Goal: Information Seeking & Learning: Learn about a topic

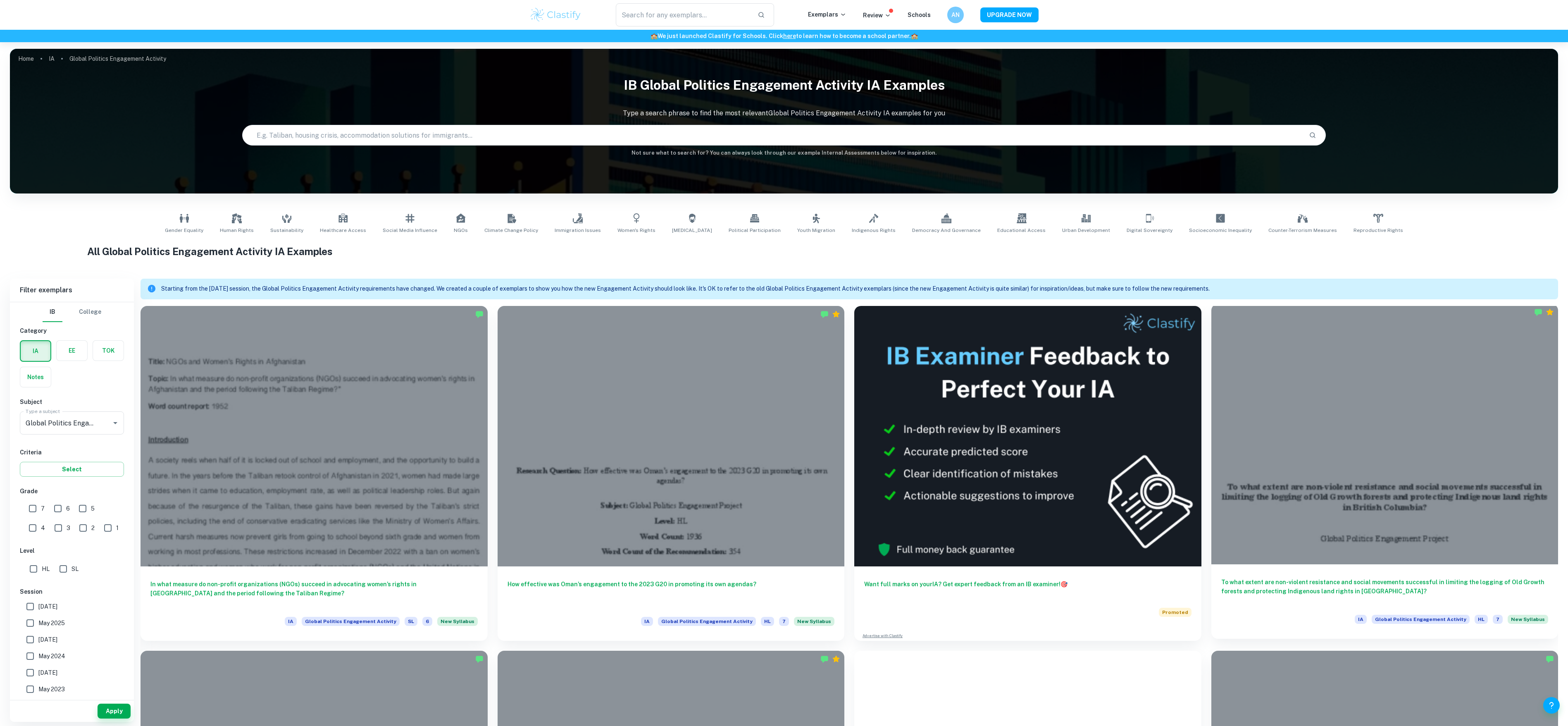
click at [1533, 462] on div at bounding box center [1385, 434] width 347 height 261
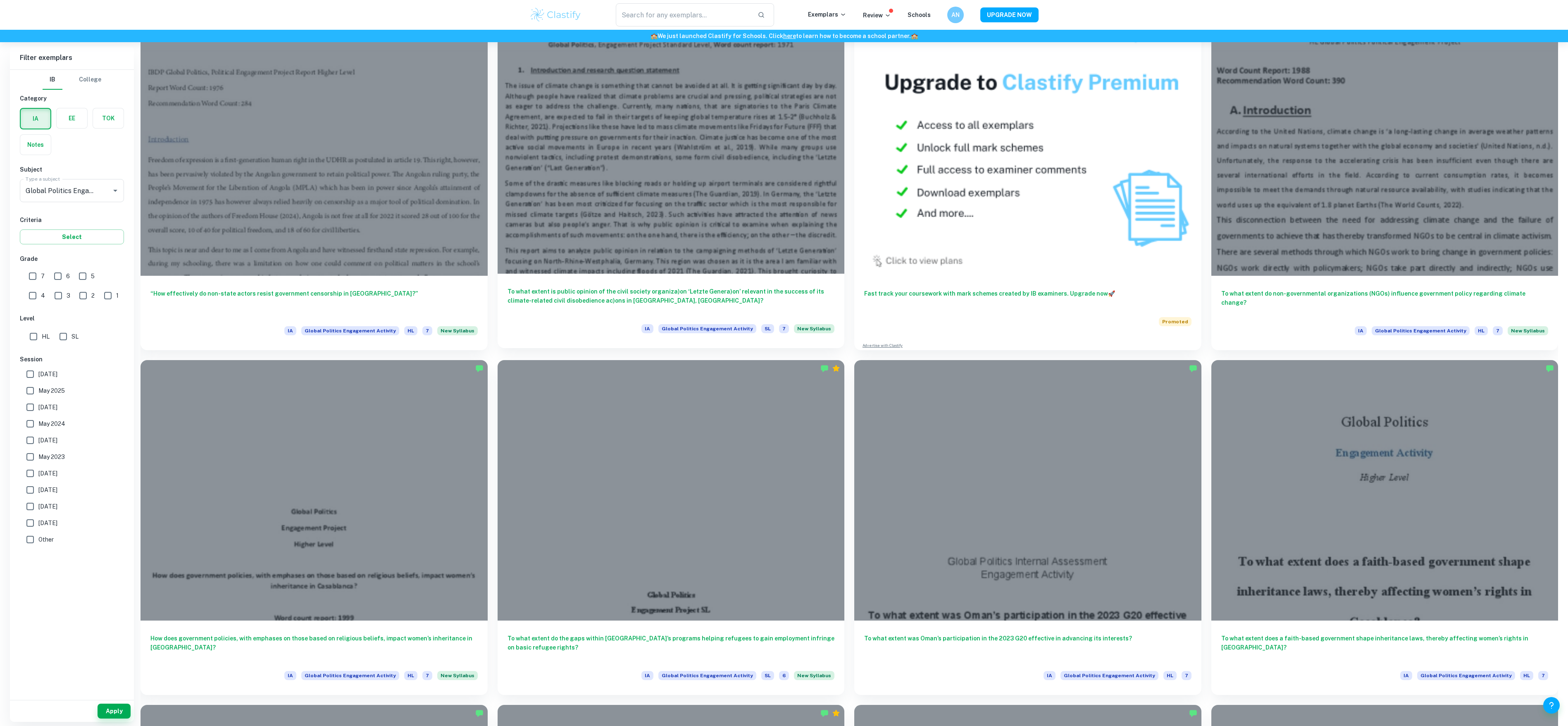
click at [639, 220] on div at bounding box center [671, 144] width 347 height 261
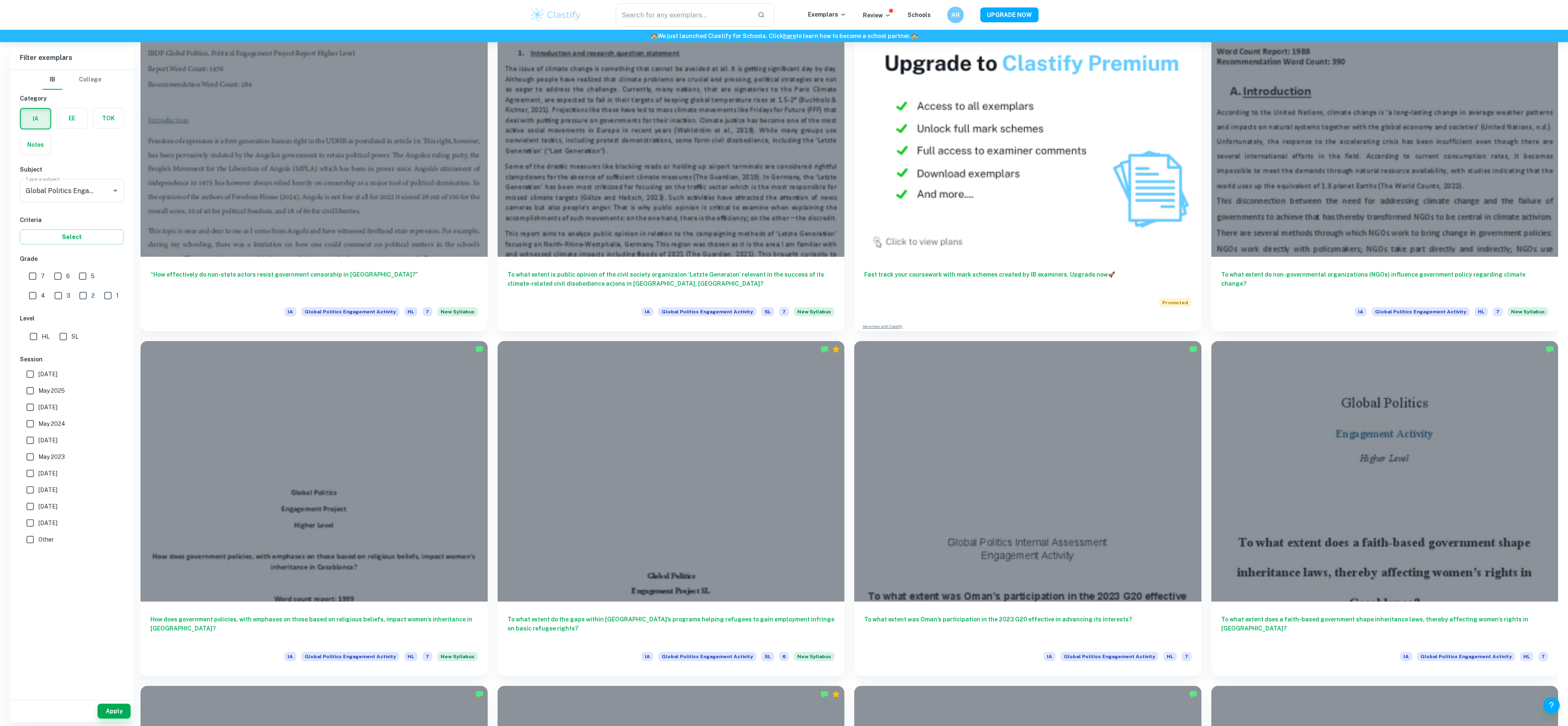
scroll to position [635, 0]
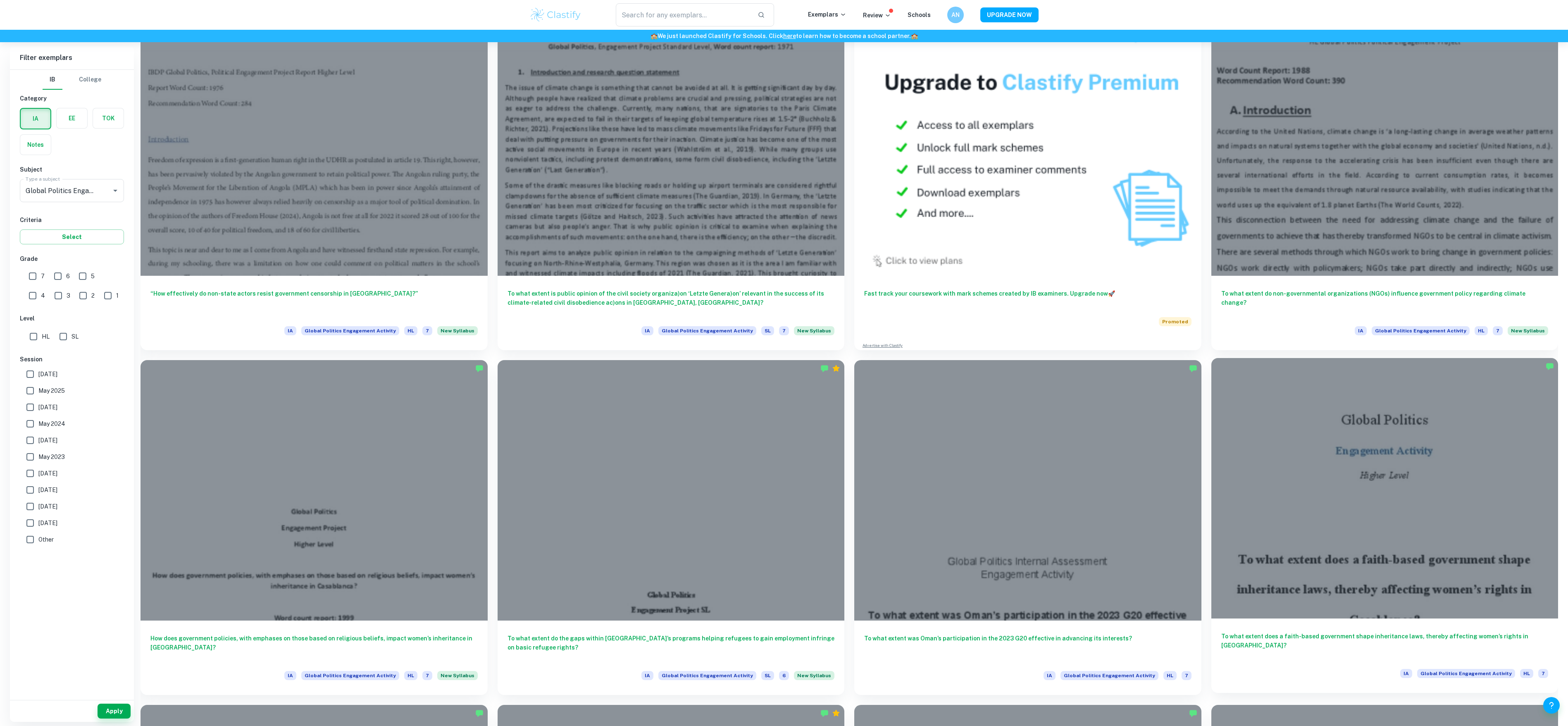
click at [1427, 475] on div at bounding box center [1385, 488] width 347 height 261
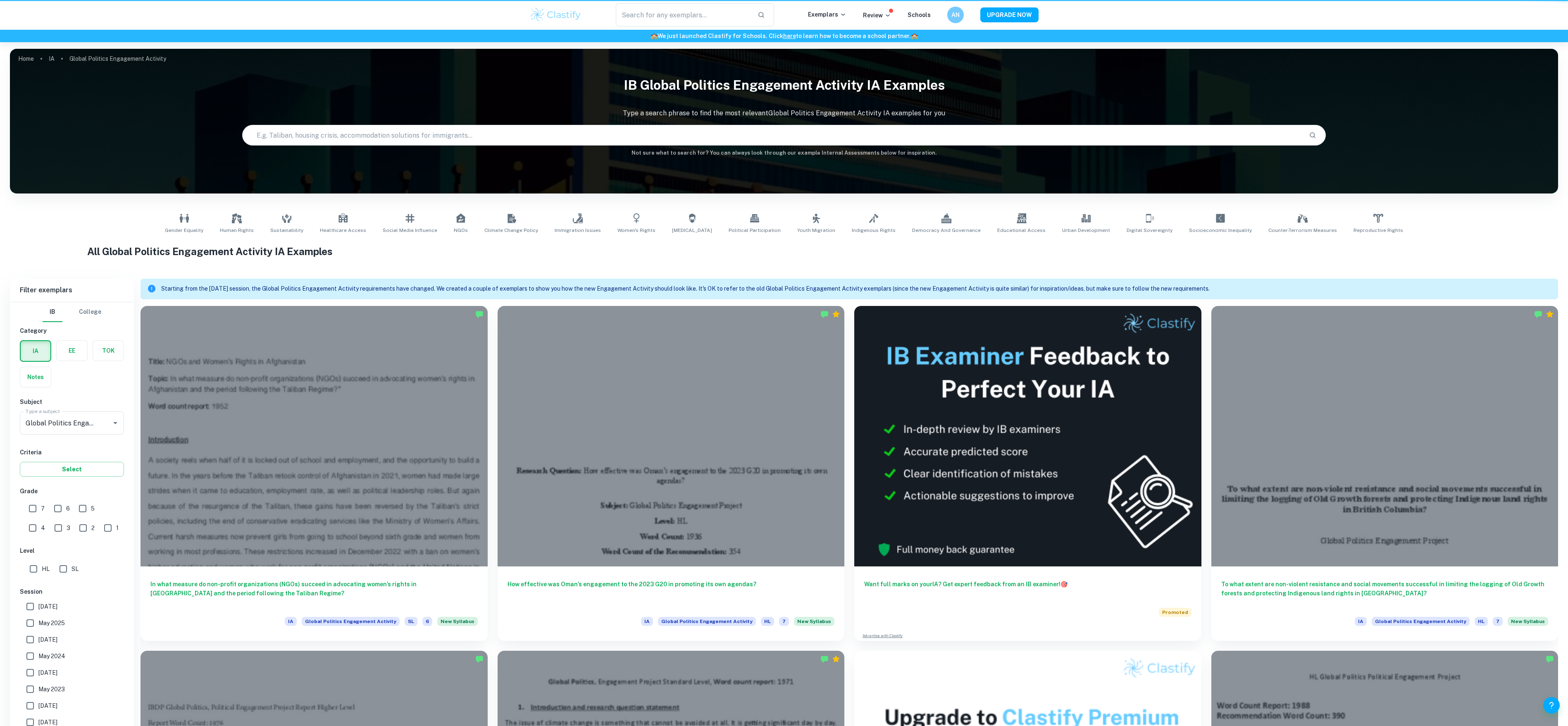
scroll to position [635, 0]
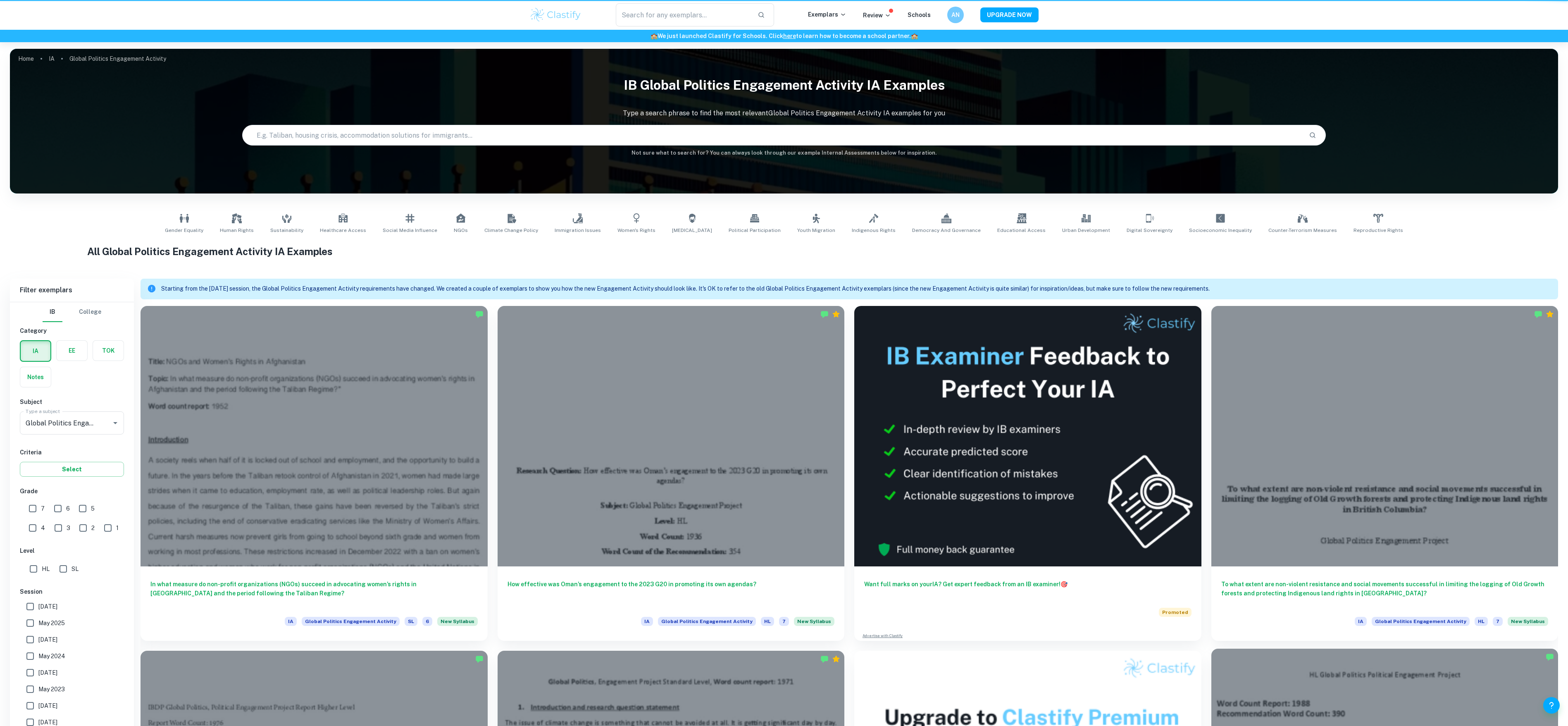
scroll to position [635, 0]
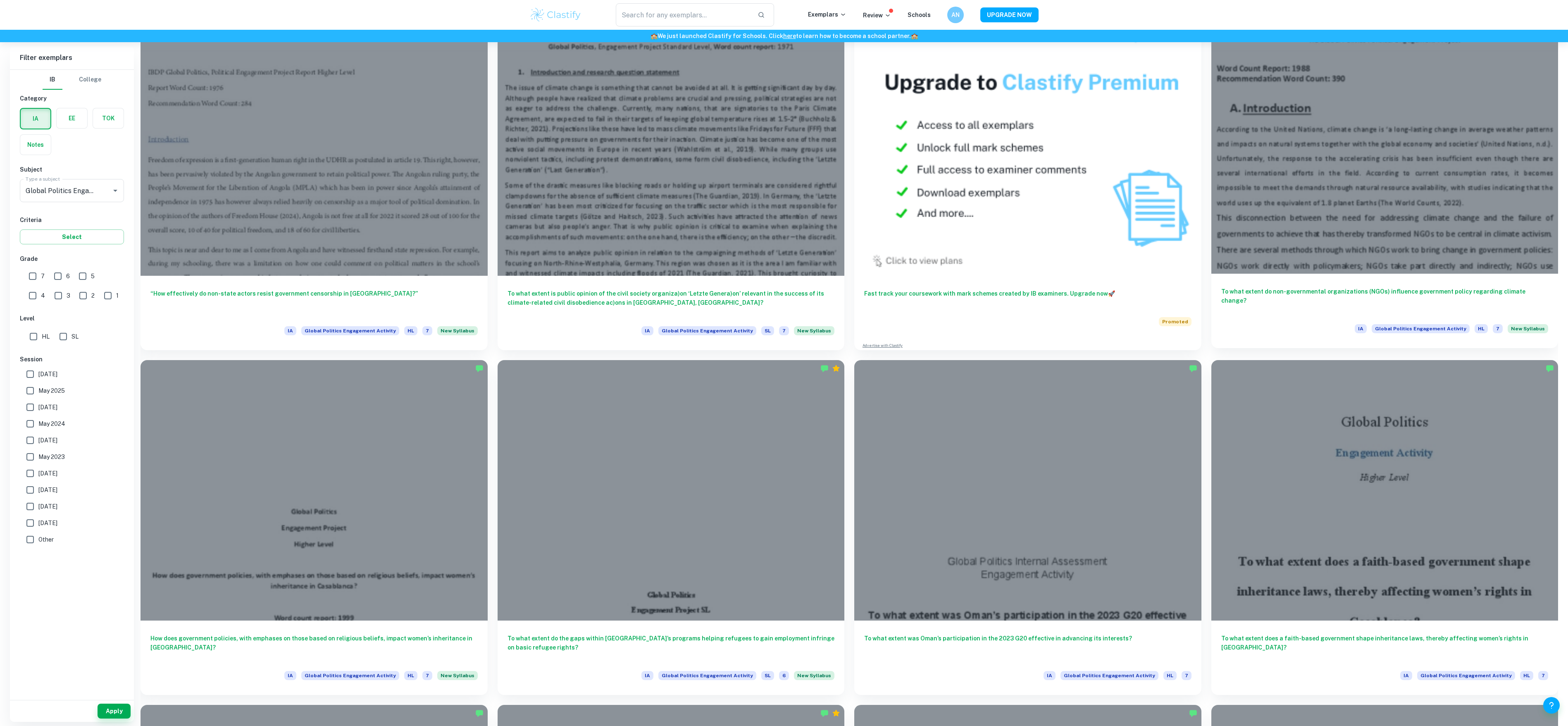
click at [1454, 193] on div at bounding box center [1385, 144] width 347 height 261
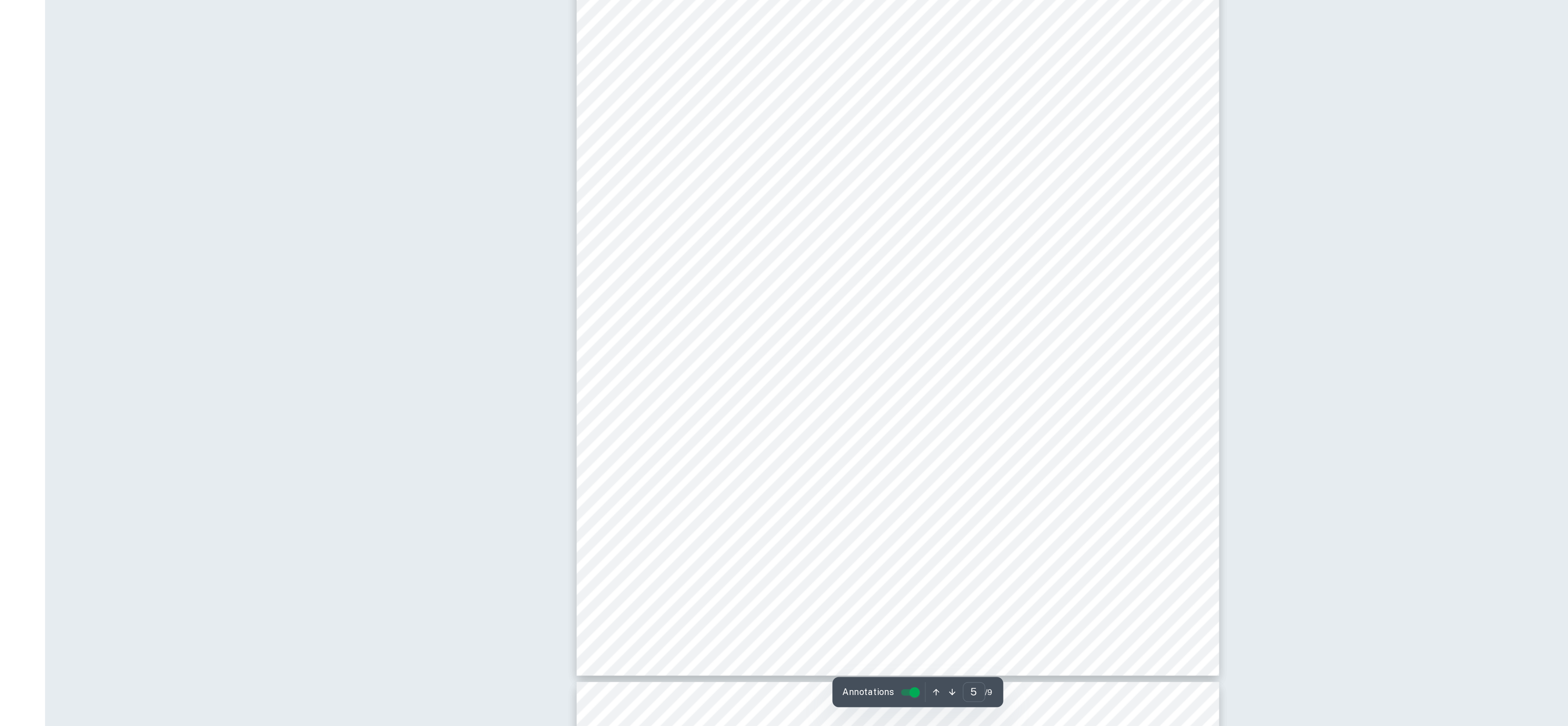
scroll to position [2477, 0]
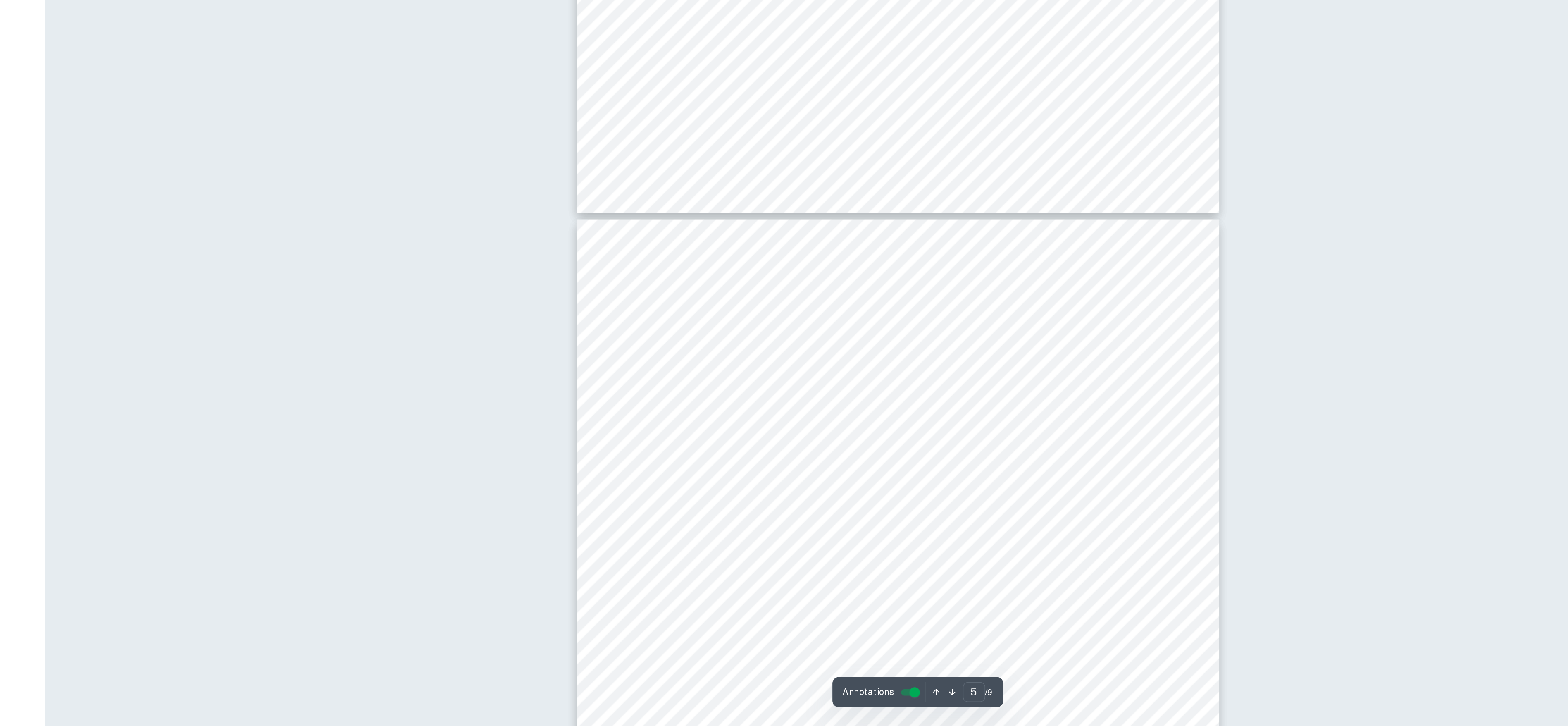
type input "6"
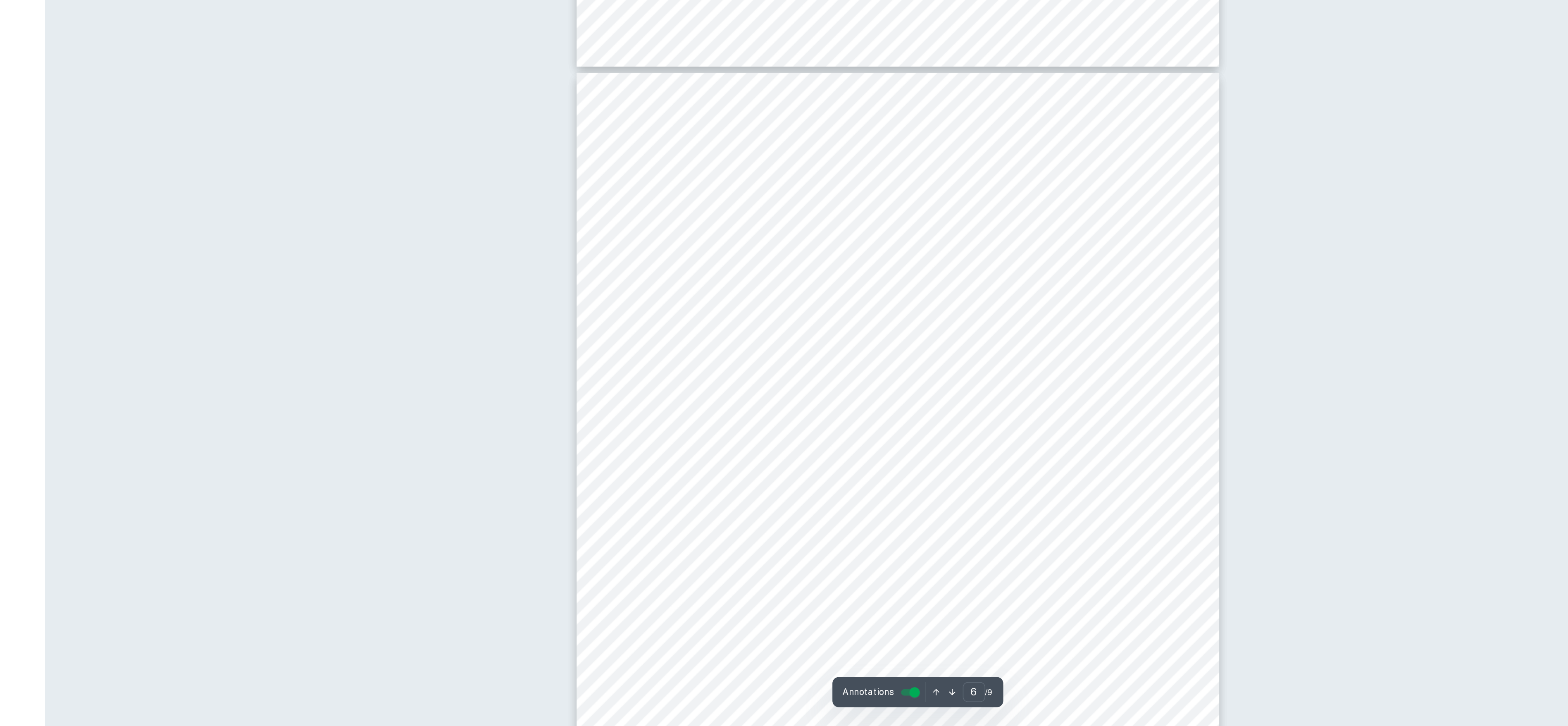
scroll to position [2824, 0]
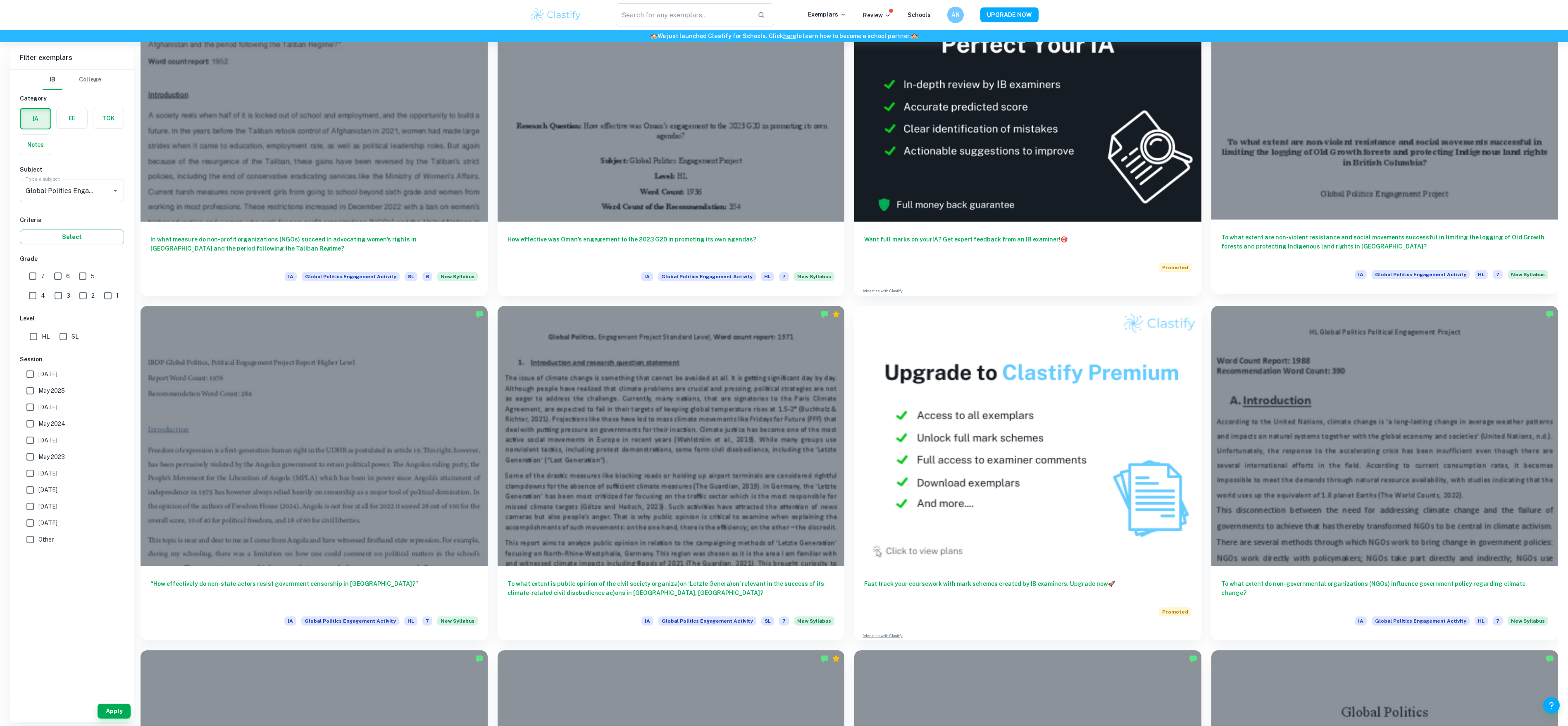
scroll to position [323, 0]
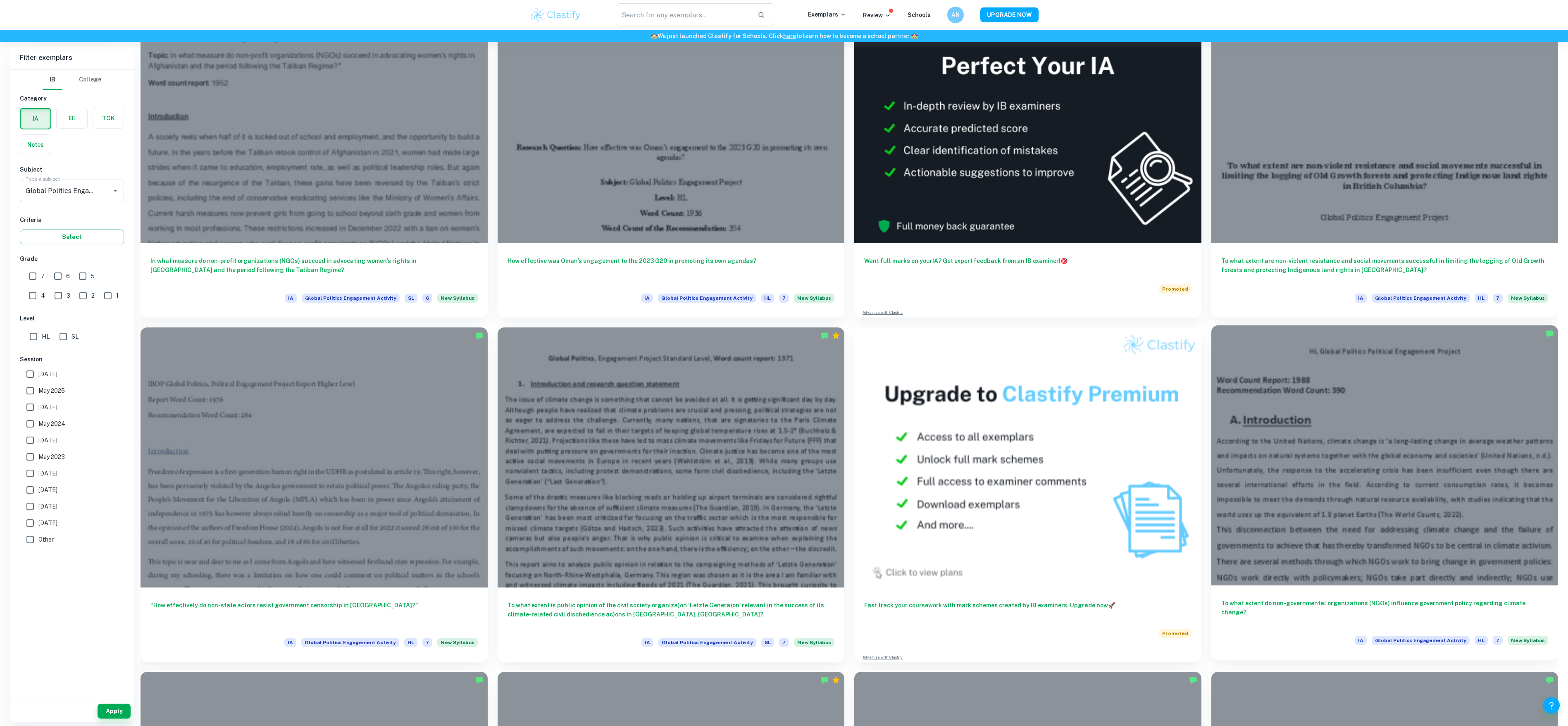
click at [1385, 362] on div at bounding box center [1385, 456] width 347 height 261
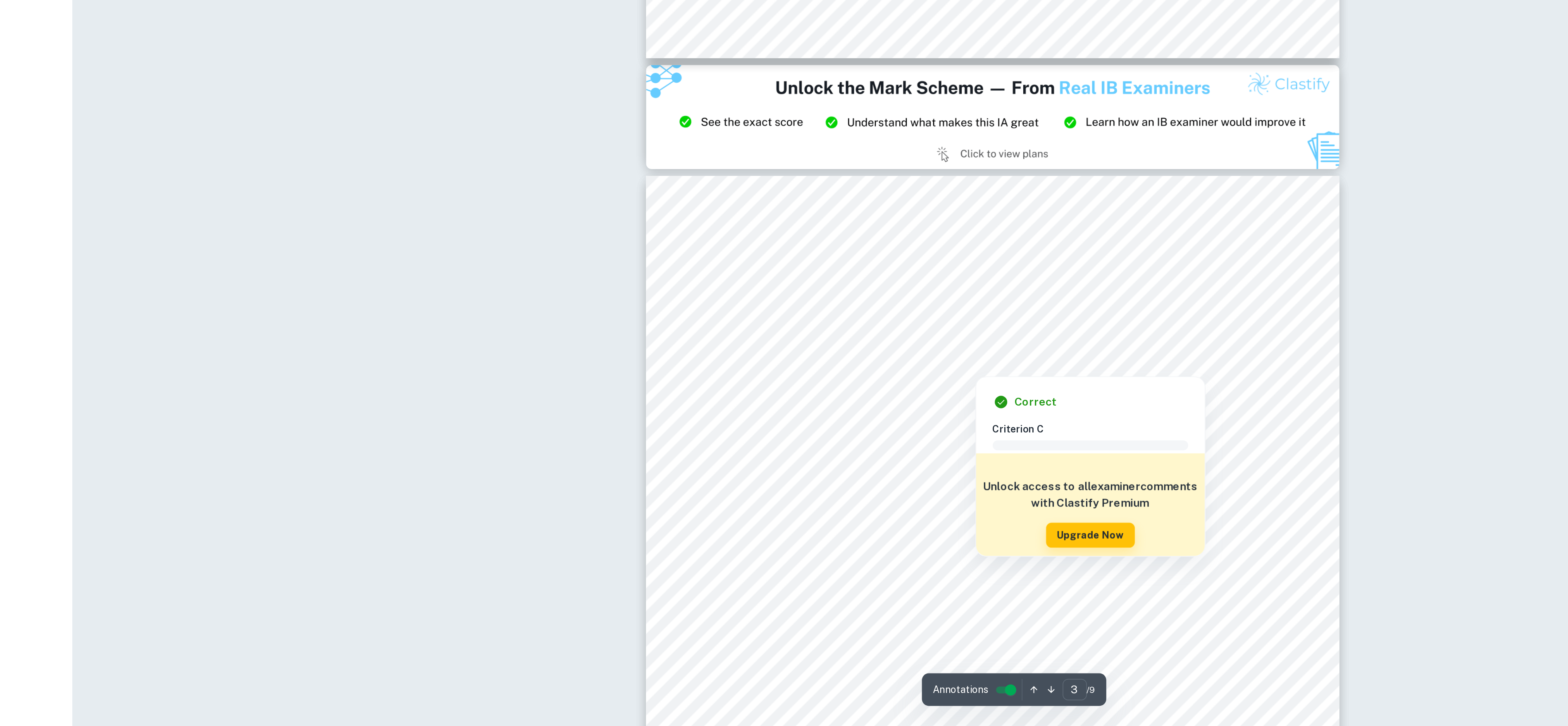
scroll to position [1257, 0]
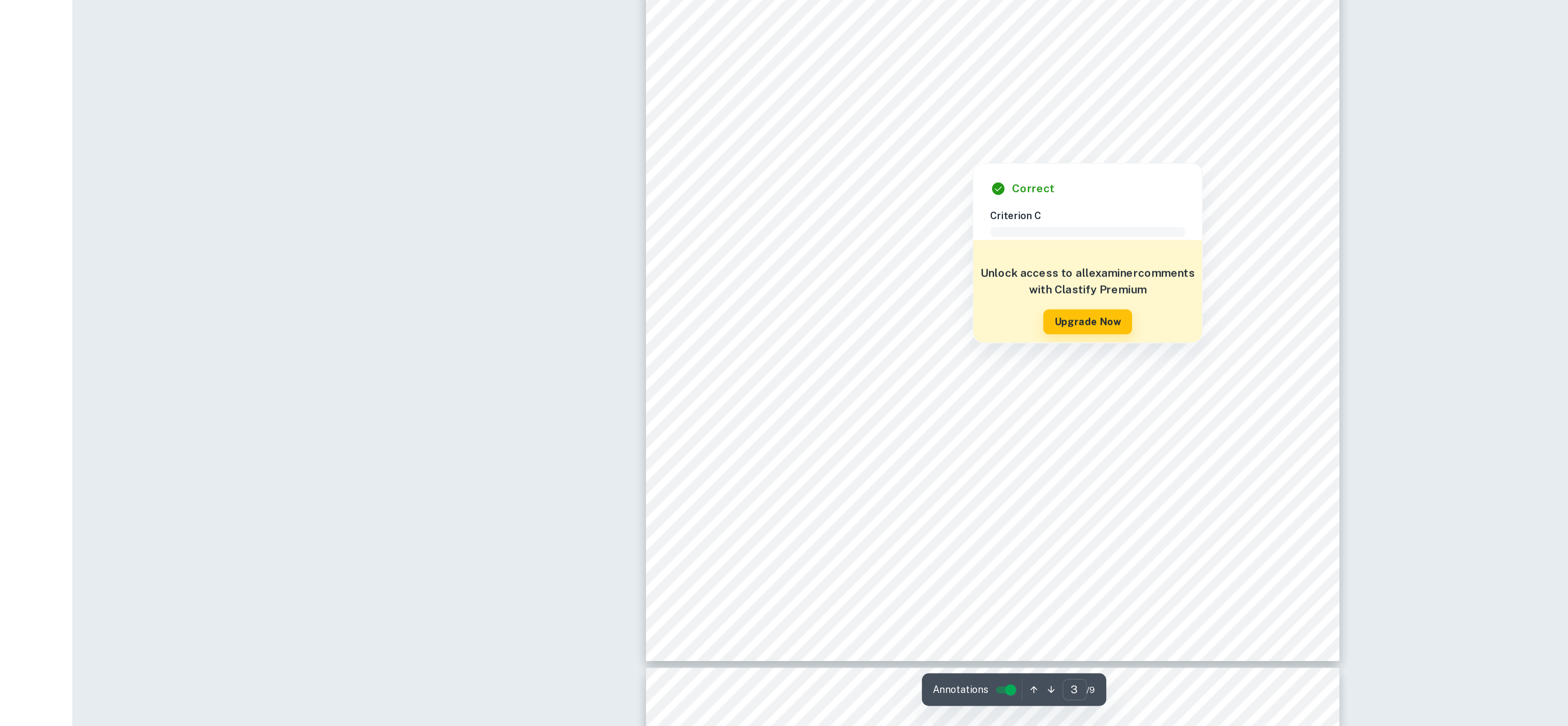
type input "1"
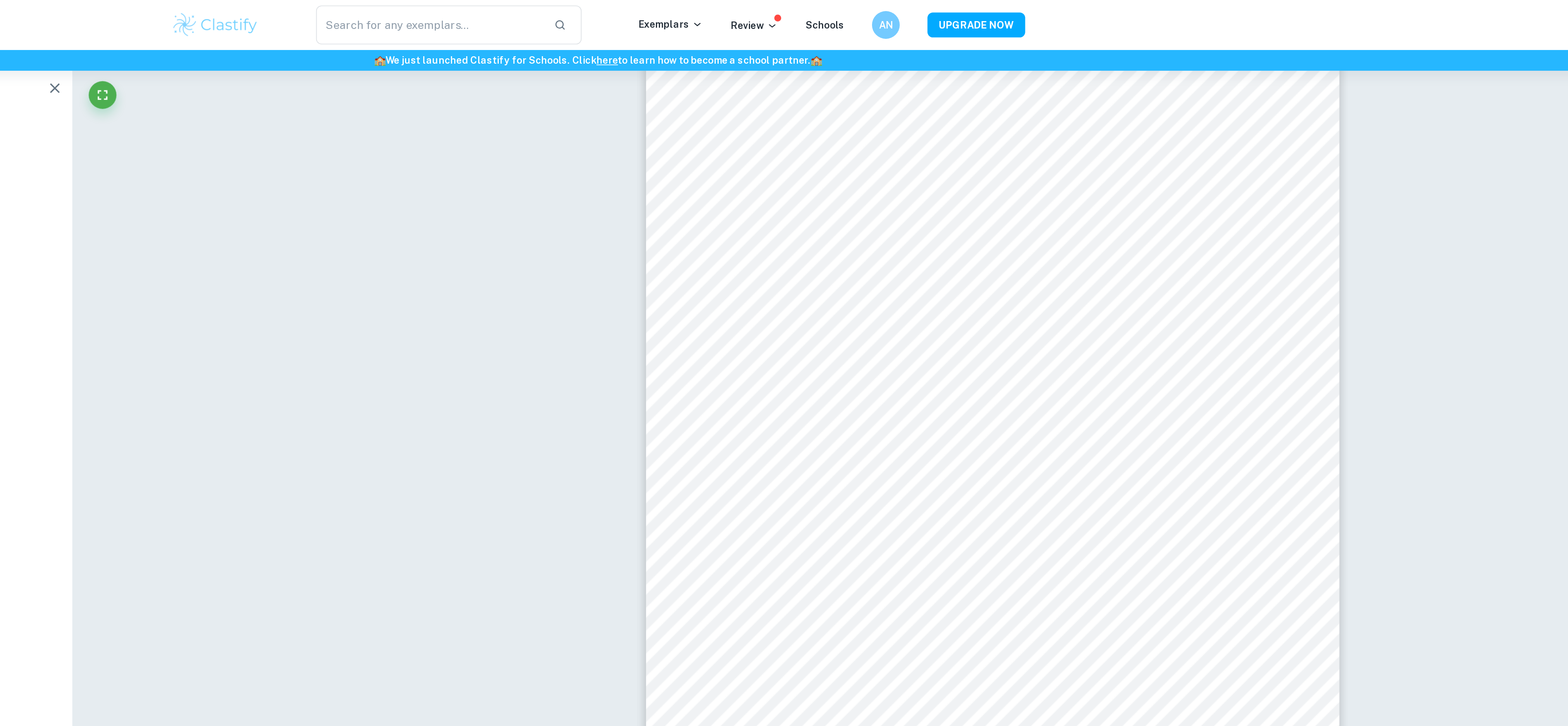
scroll to position [0, 0]
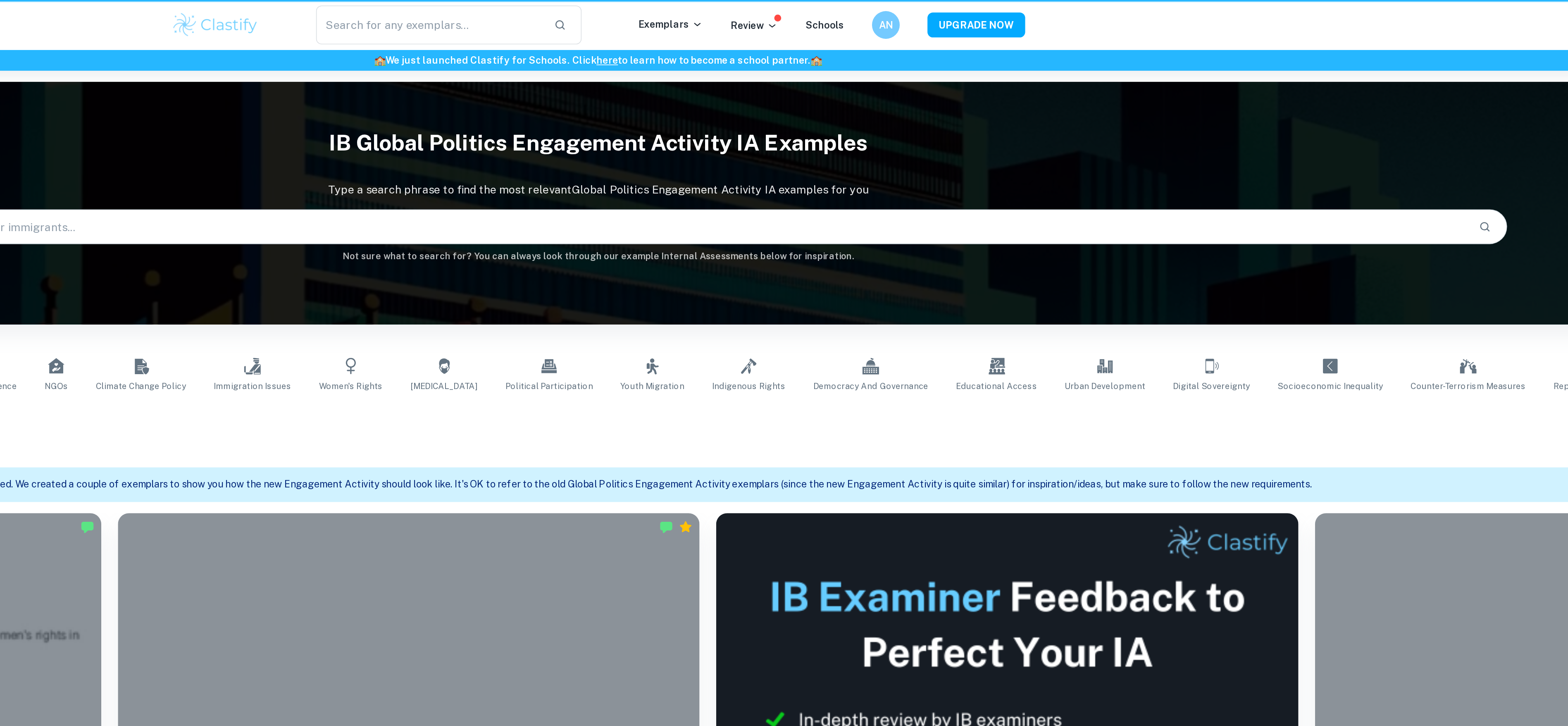
scroll to position [323, 0]
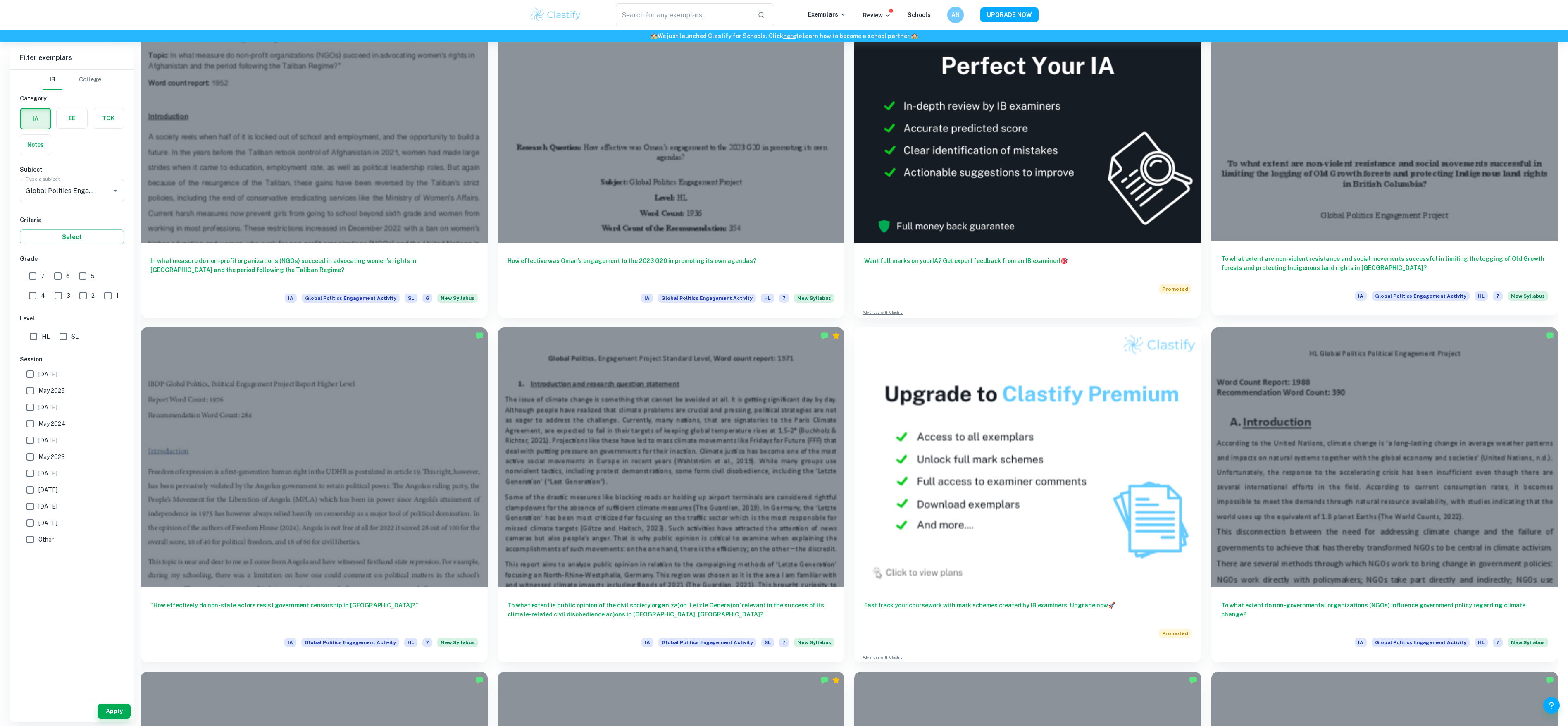
click at [1349, 156] on div at bounding box center [1385, 111] width 347 height 261
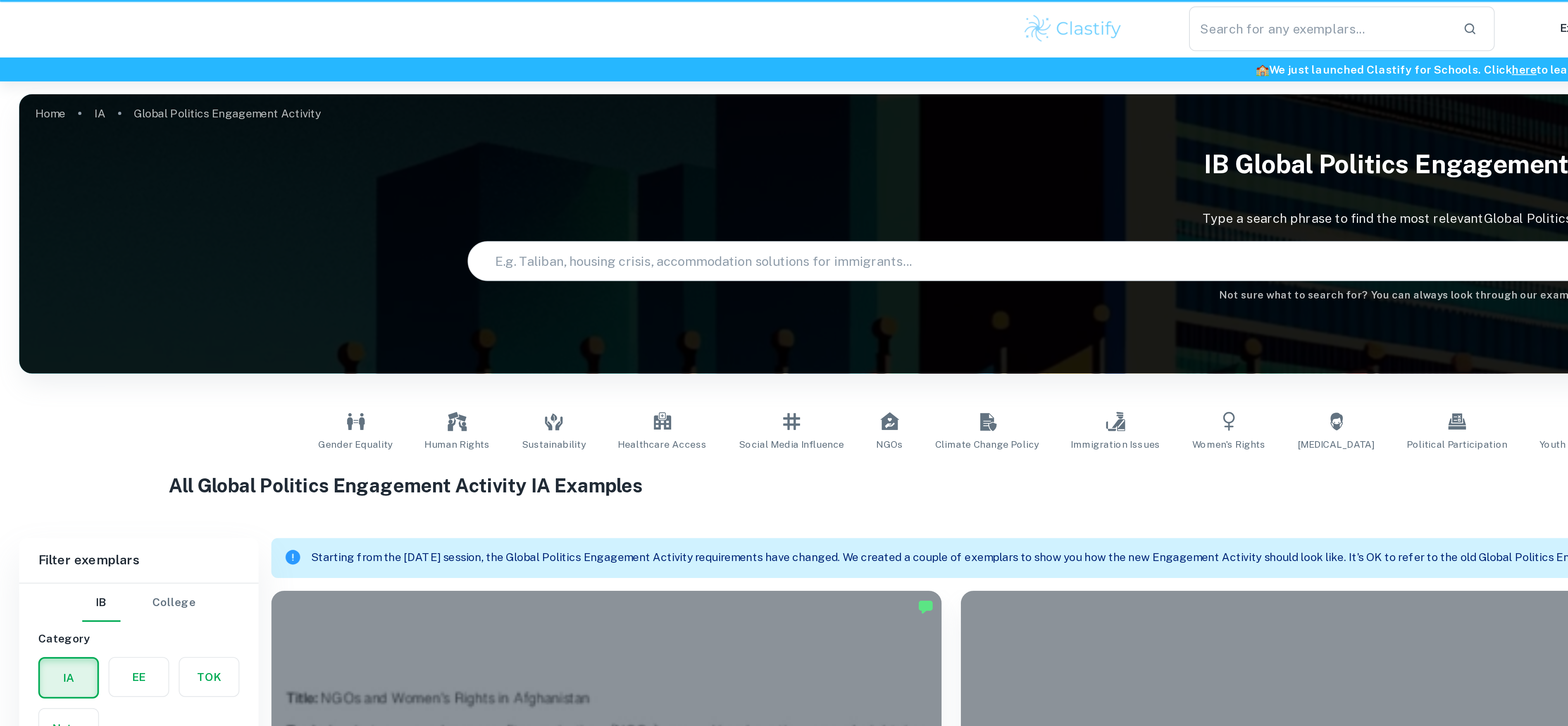
scroll to position [323, 0]
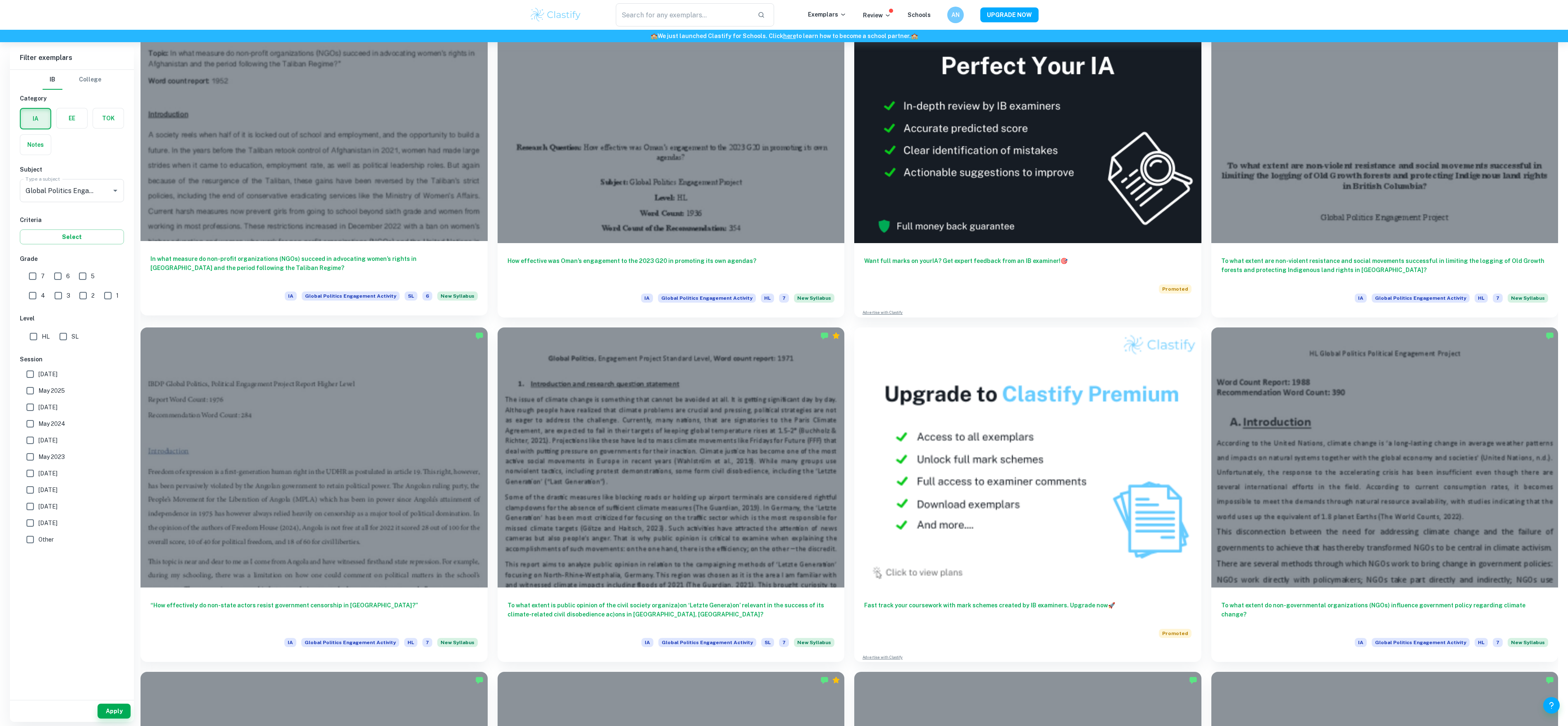
click at [325, 175] on div at bounding box center [314, 111] width 347 height 261
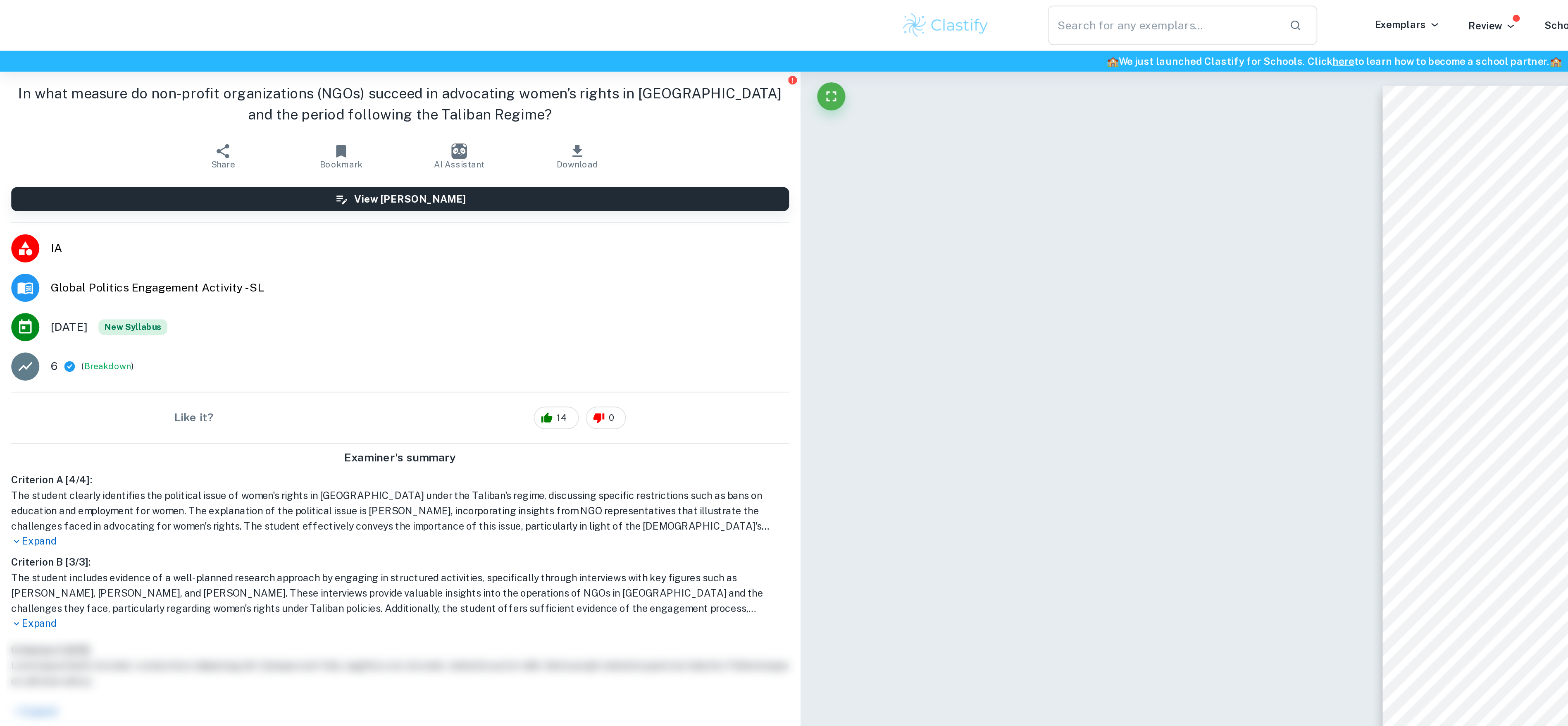
click at [158, 55] on h1 "In what measure do non-profit organizations (NGOs) succeed in advocating women’…" at bounding box center [235, 61] width 457 height 25
click at [194, 54] on h1 "In what measure do non-profit organizations (NGOs) succeed in advocating women’…" at bounding box center [235, 61] width 457 height 25
click at [220, 55] on h1 "In what measure do non-profit organizations (NGOs) succeed in advocating women’…" at bounding box center [235, 61] width 457 height 25
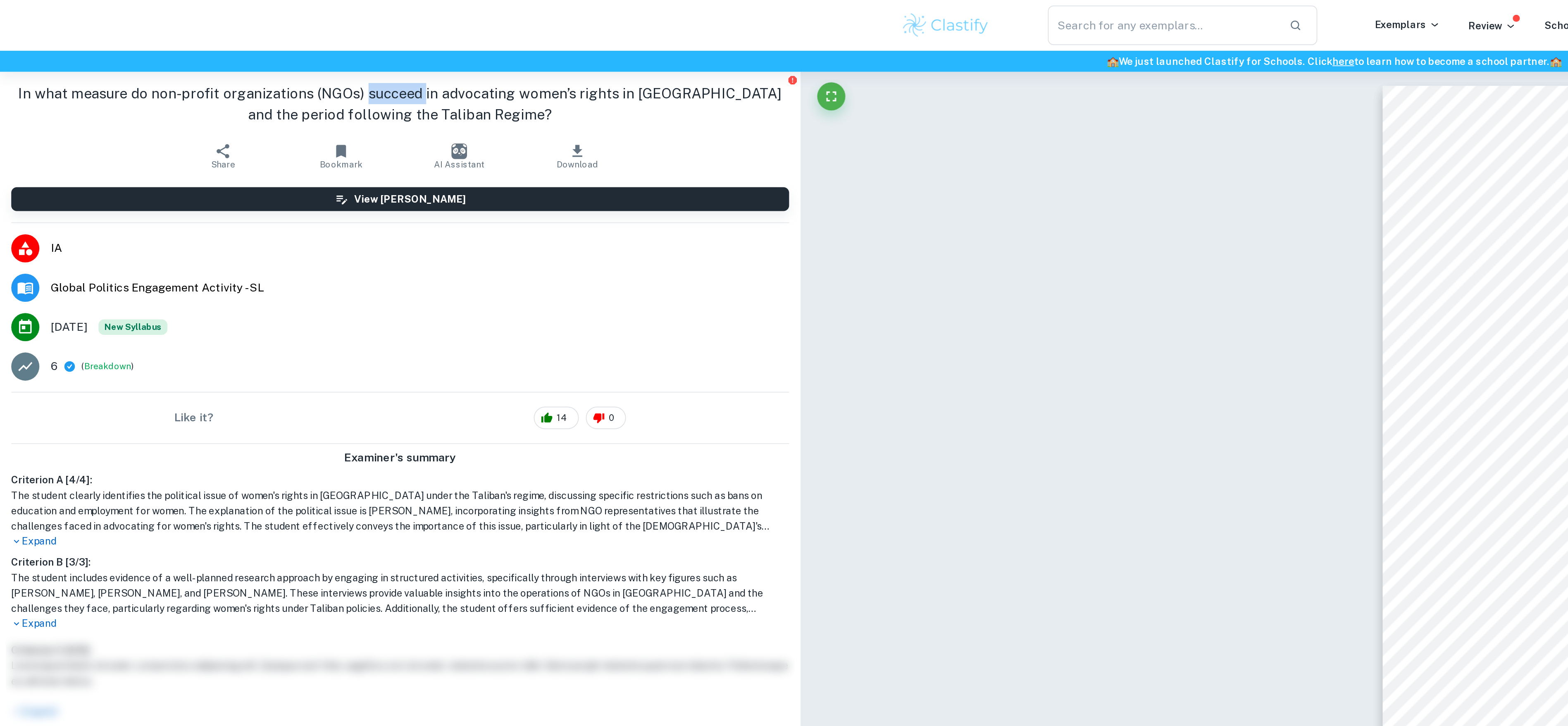
click at [220, 55] on h1 "In what measure do non-profit organizations (NGOs) succeed in advocating women’…" at bounding box center [235, 61] width 457 height 25
click at [294, 57] on h1 "In what measure do non-profit organizations (NGOs) succeed in advocating women’…" at bounding box center [235, 61] width 457 height 25
drag, startPoint x: 294, startPoint y: 57, endPoint x: 331, endPoint y: 57, distance: 37.0
click at [331, 57] on h1 "In what measure do non-profit organizations (NGOs) succeed in advocating women’…" at bounding box center [235, 61] width 457 height 25
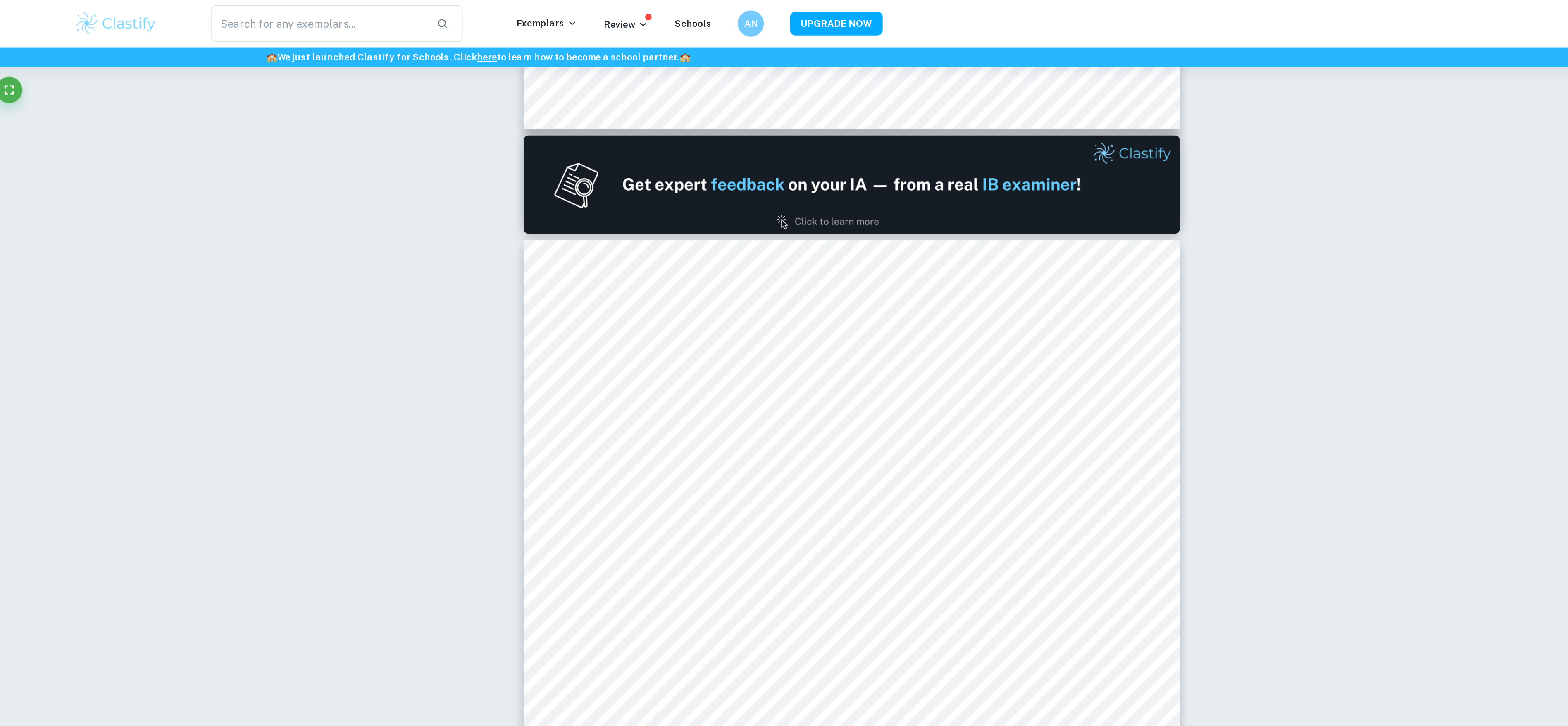
scroll to position [106, 0]
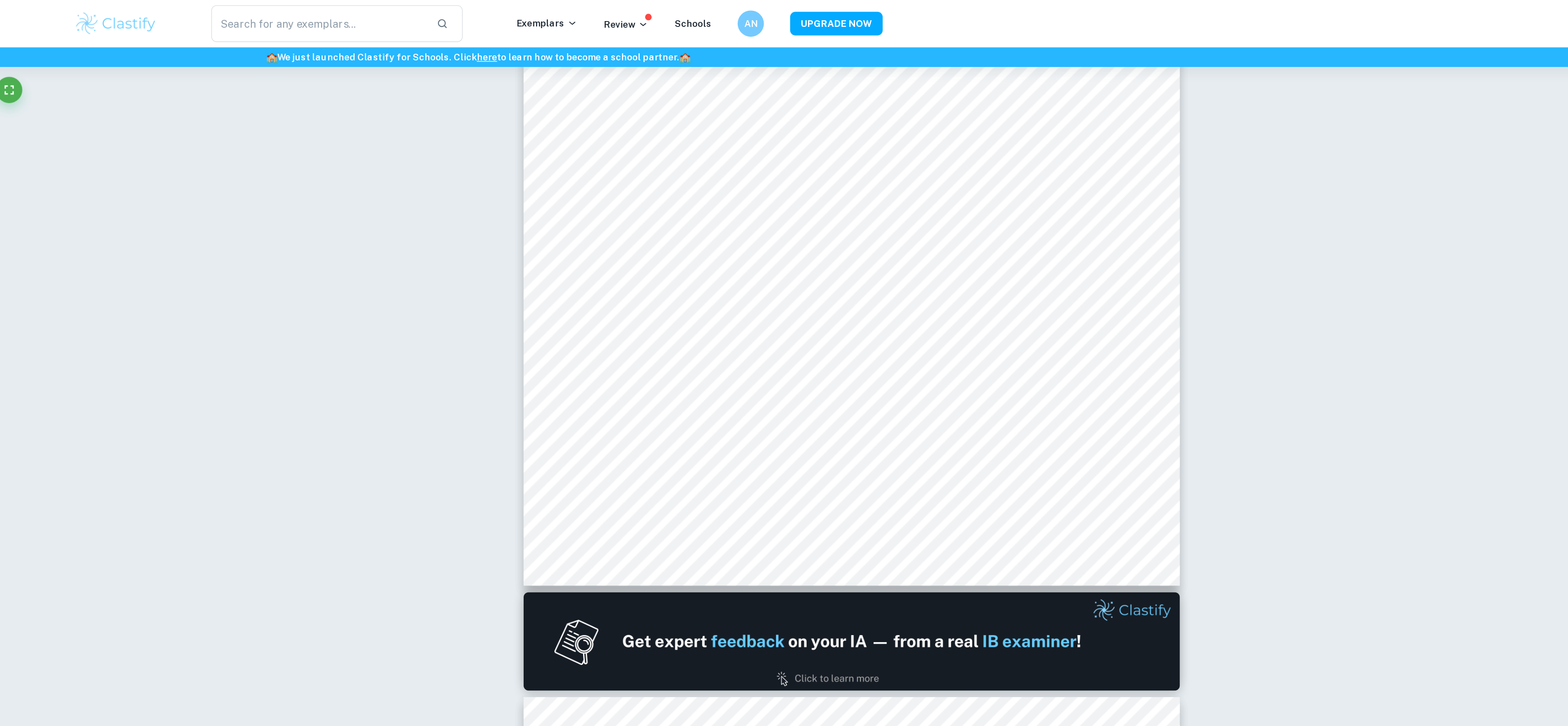
type input "1"
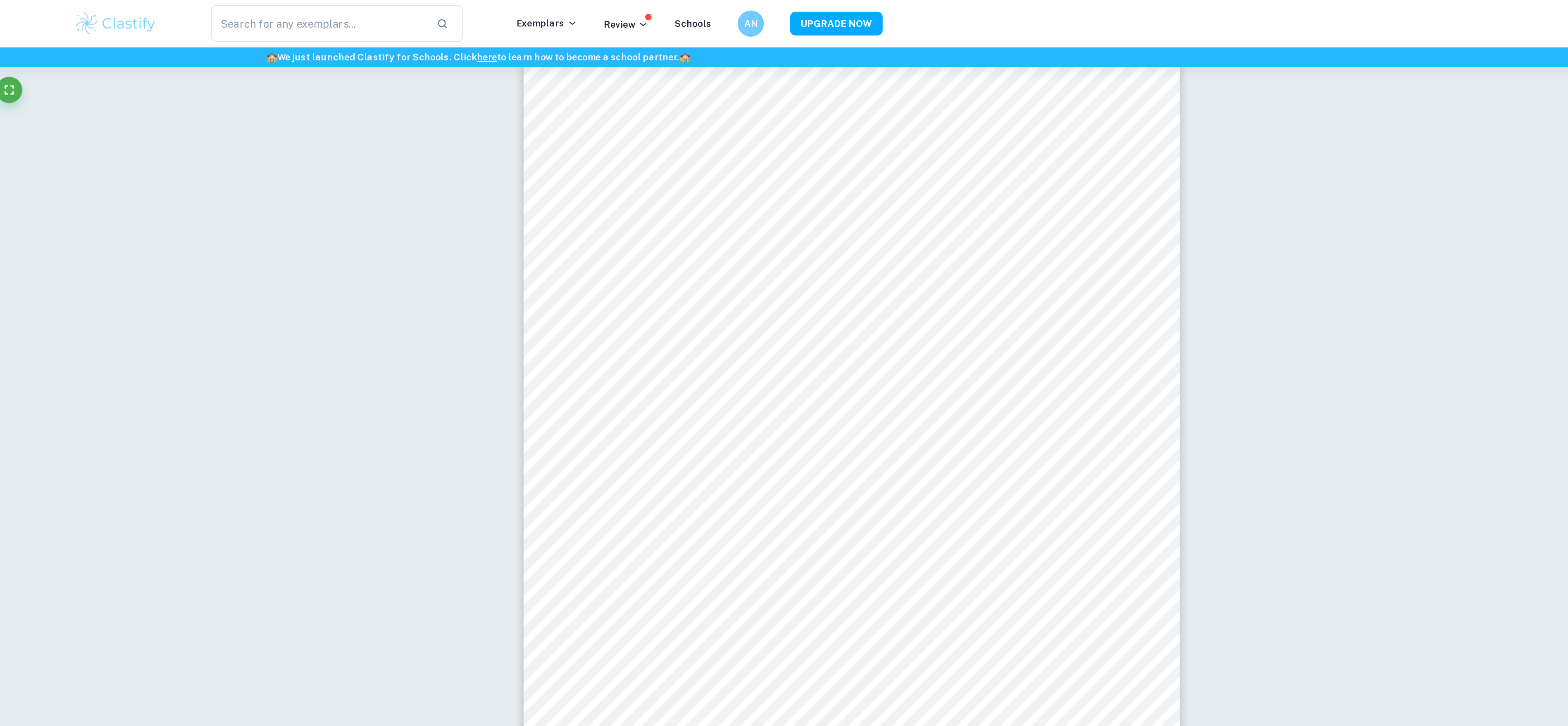
scroll to position [0, 0]
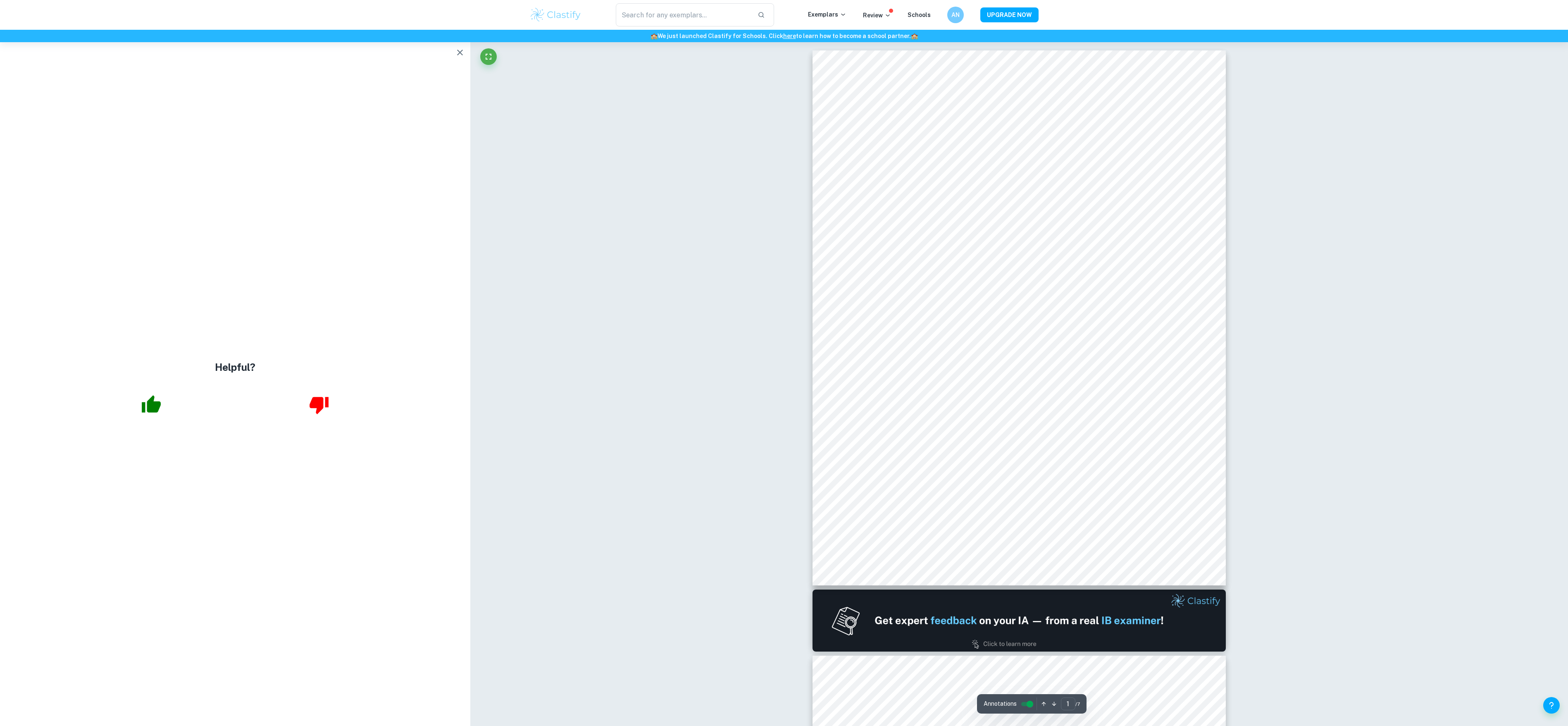
click at [460, 54] on icon "button" at bounding box center [460, 52] width 10 height 10
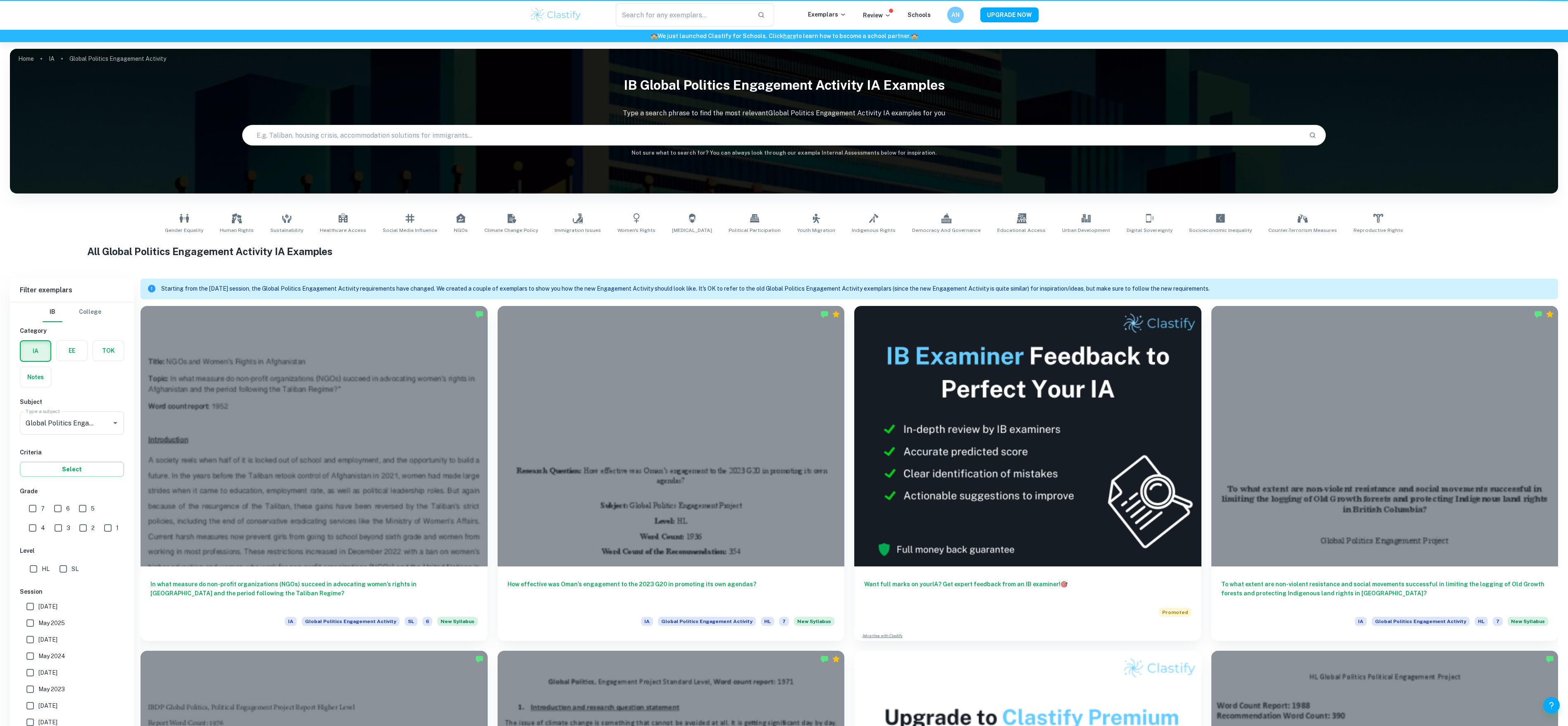
scroll to position [323, 0]
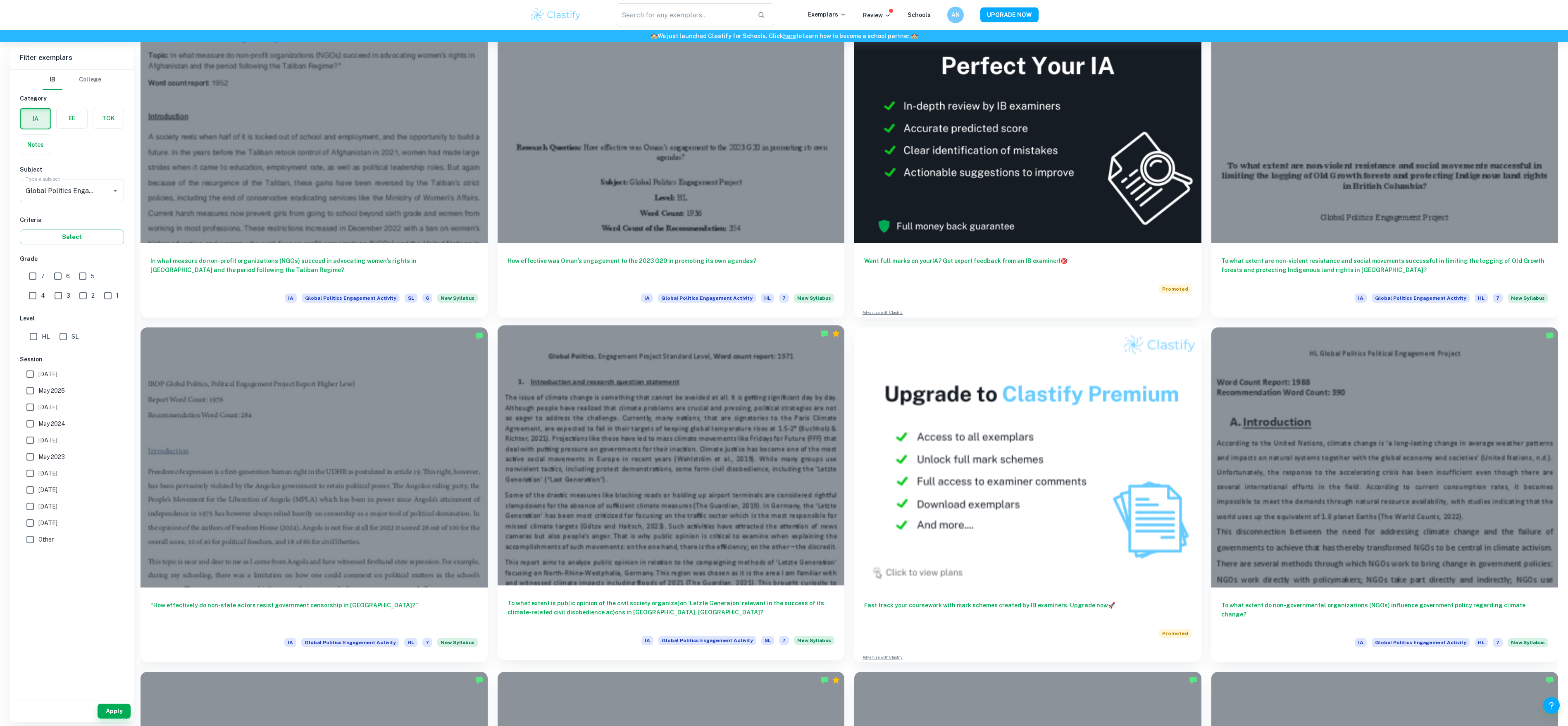
click at [786, 464] on div at bounding box center [671, 456] width 347 height 261
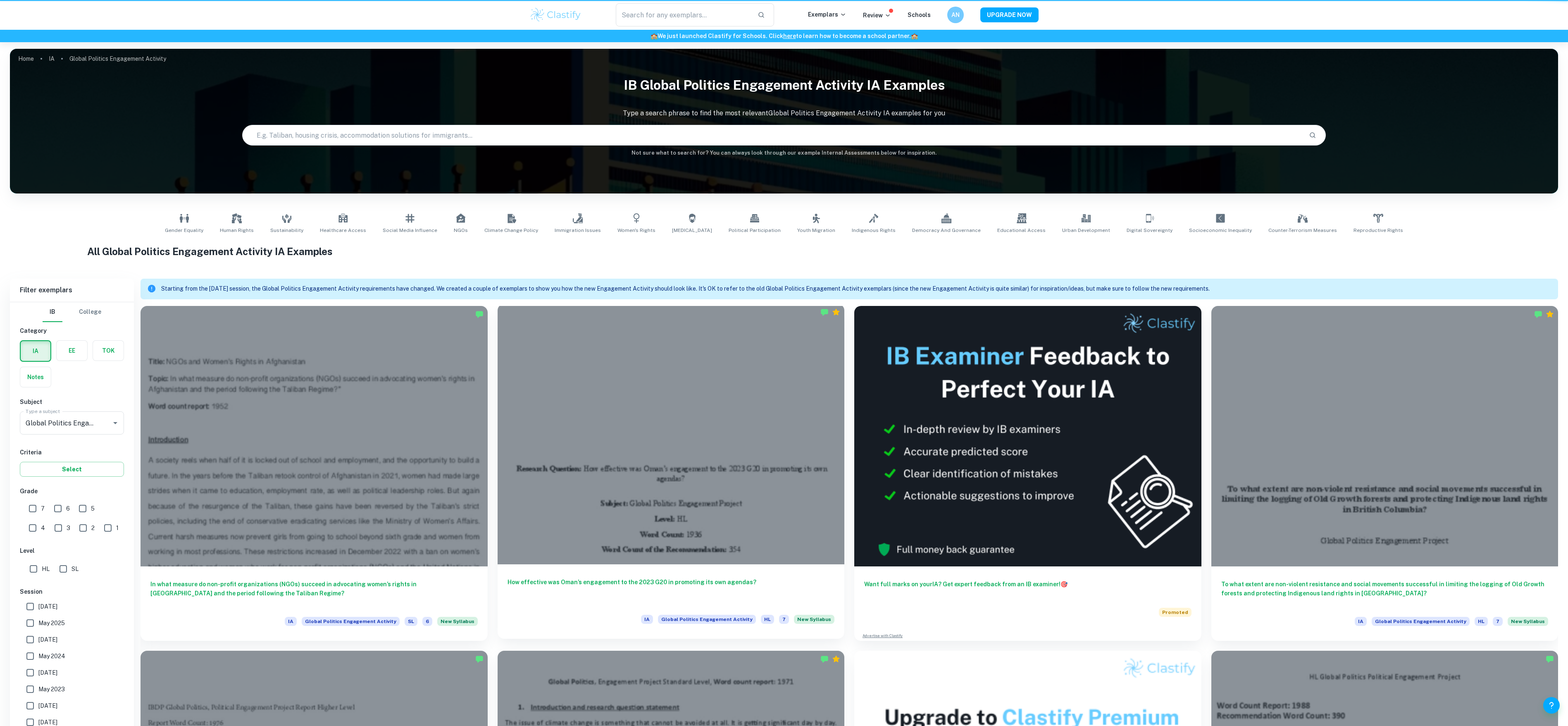
scroll to position [323, 0]
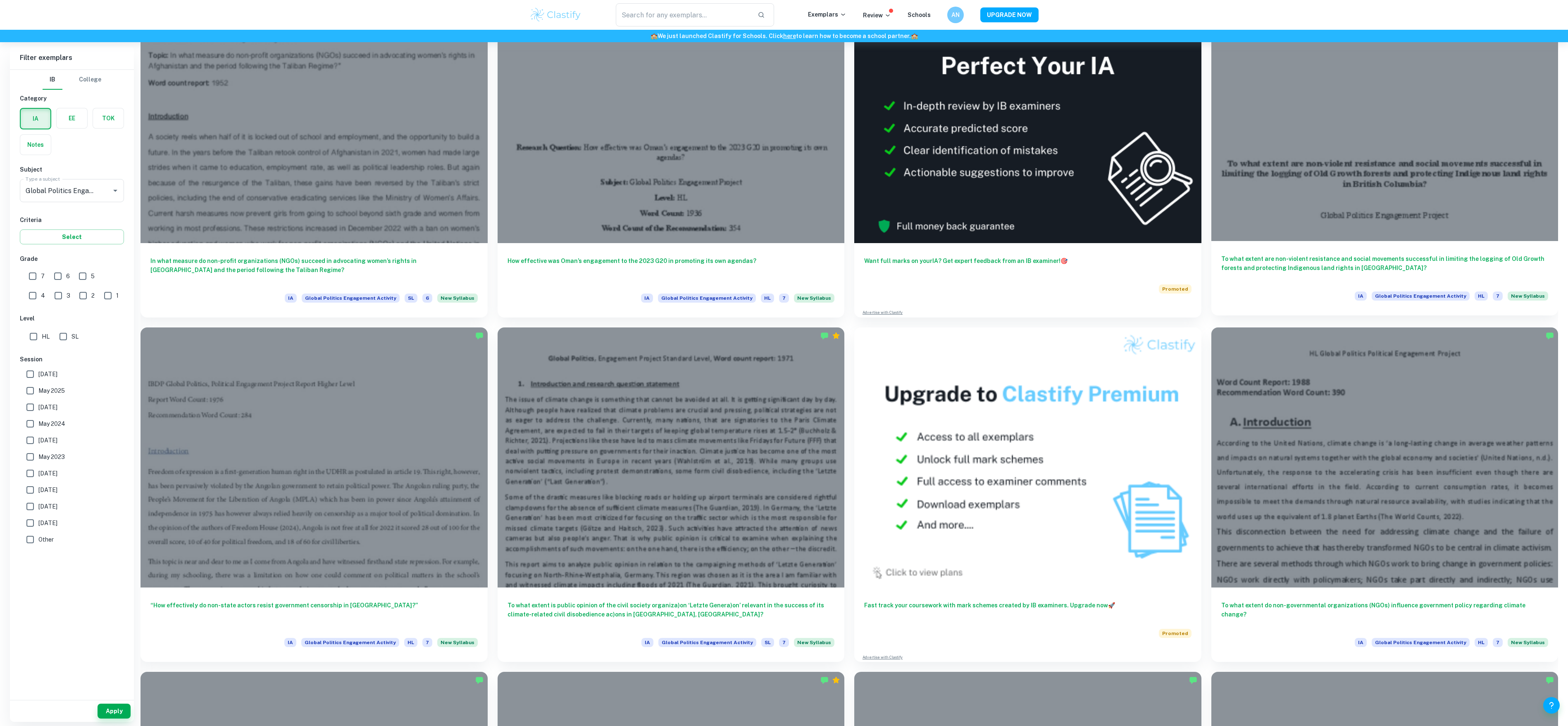
click at [1521, 169] on div at bounding box center [1385, 111] width 347 height 261
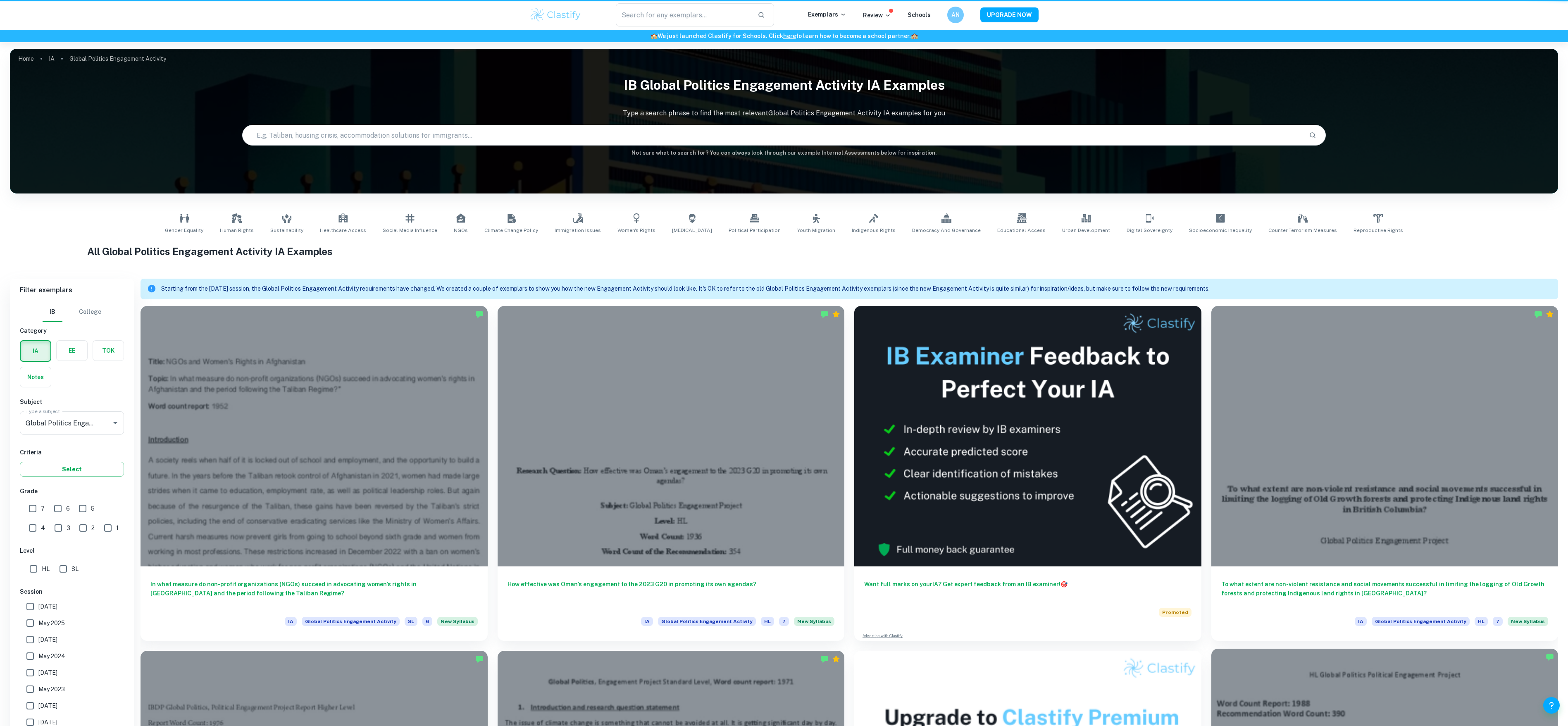
scroll to position [323, 0]
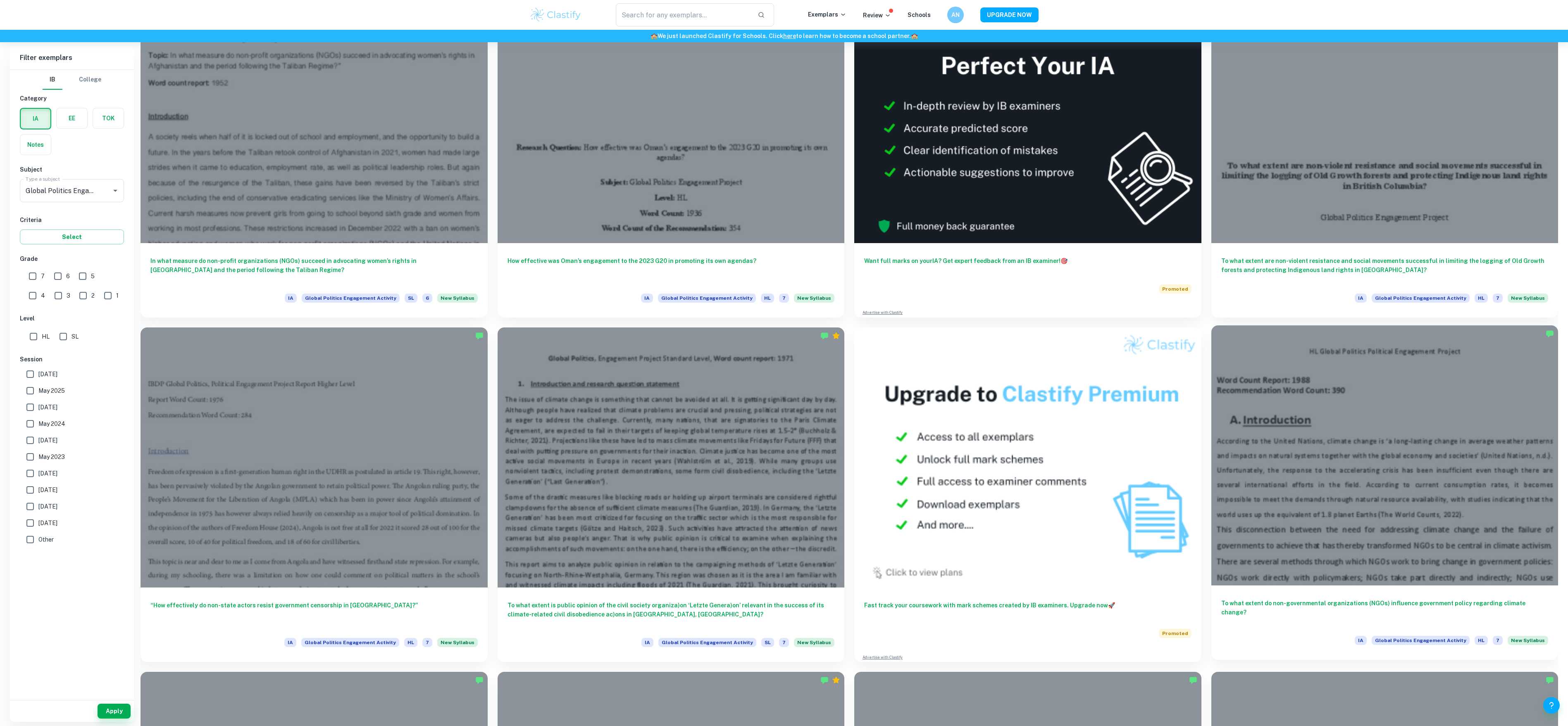
click at [1318, 480] on div at bounding box center [1385, 456] width 347 height 261
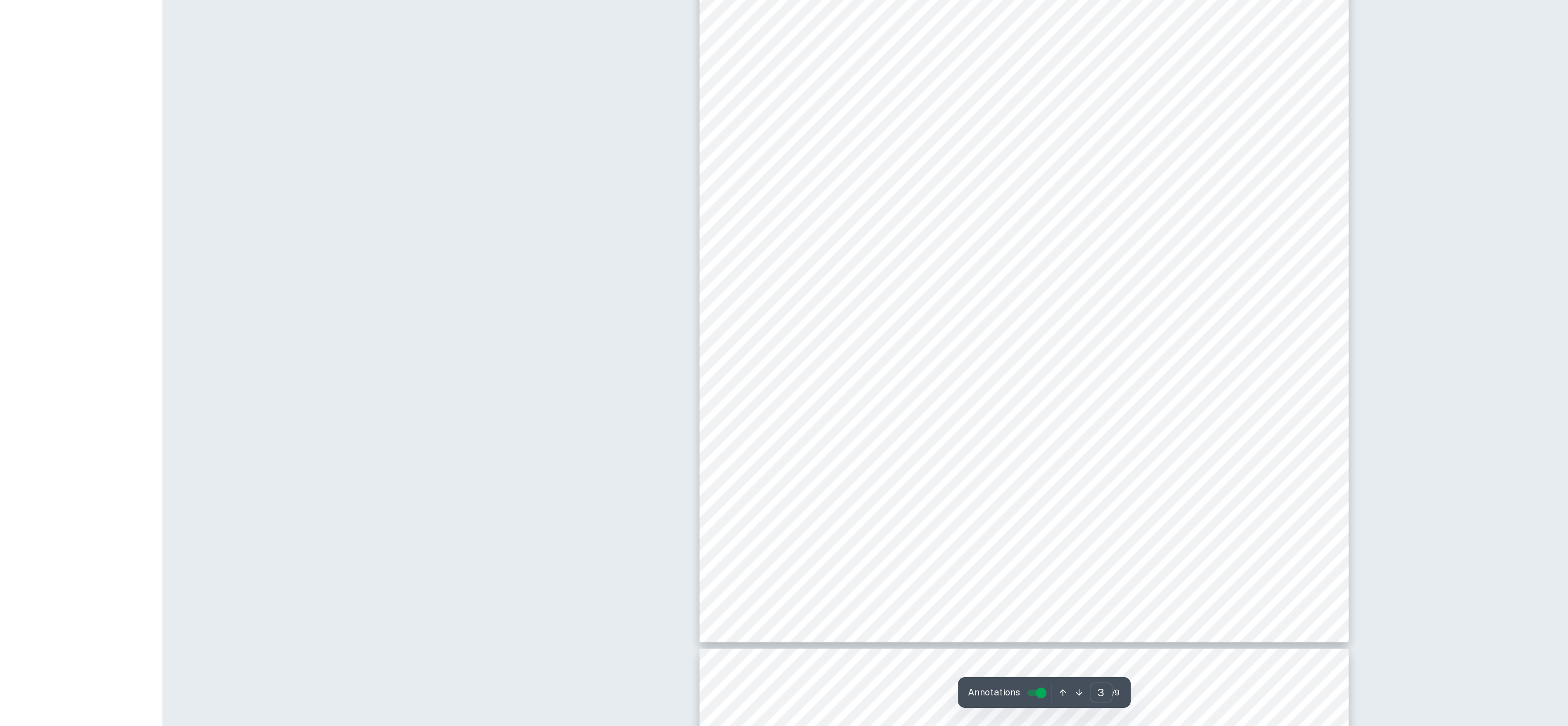
scroll to position [1322, 0]
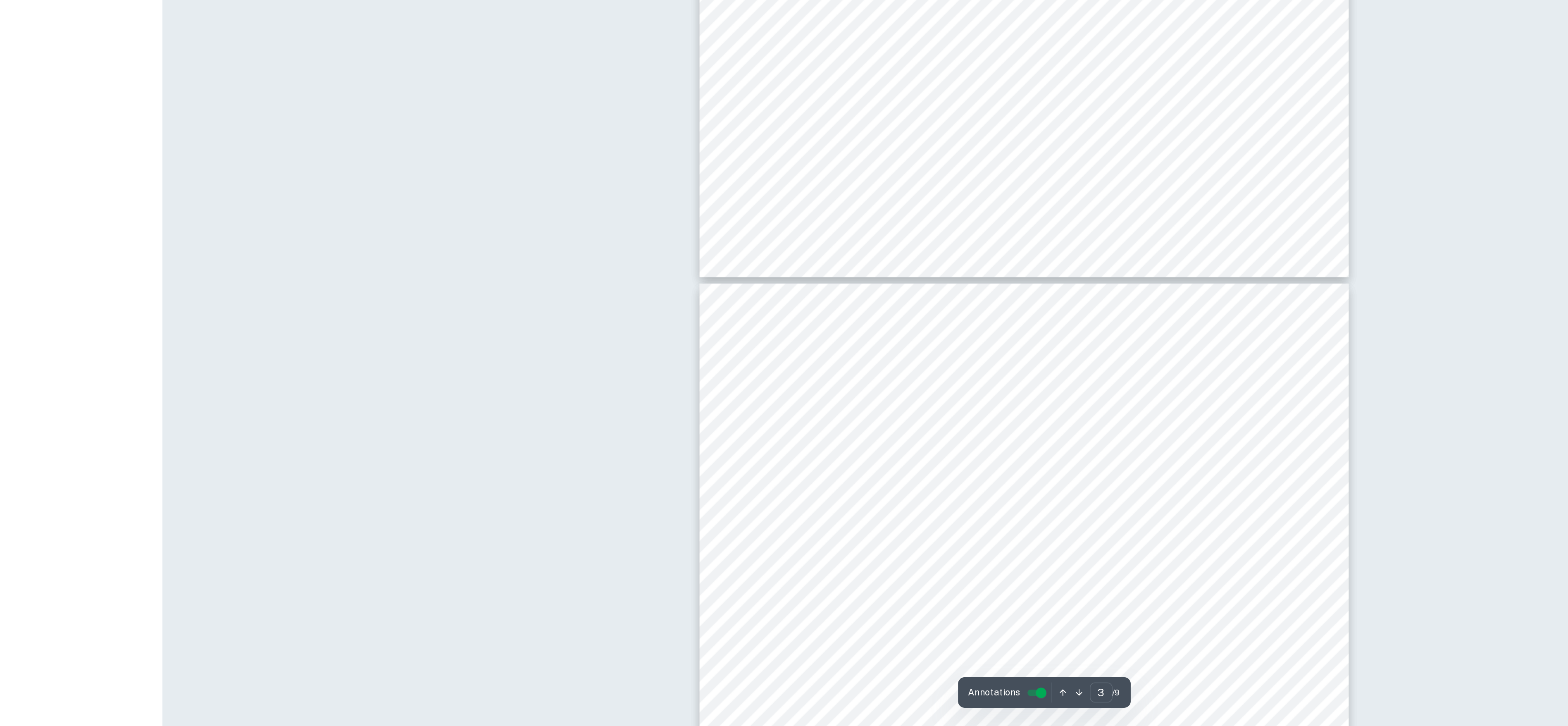
type input "4"
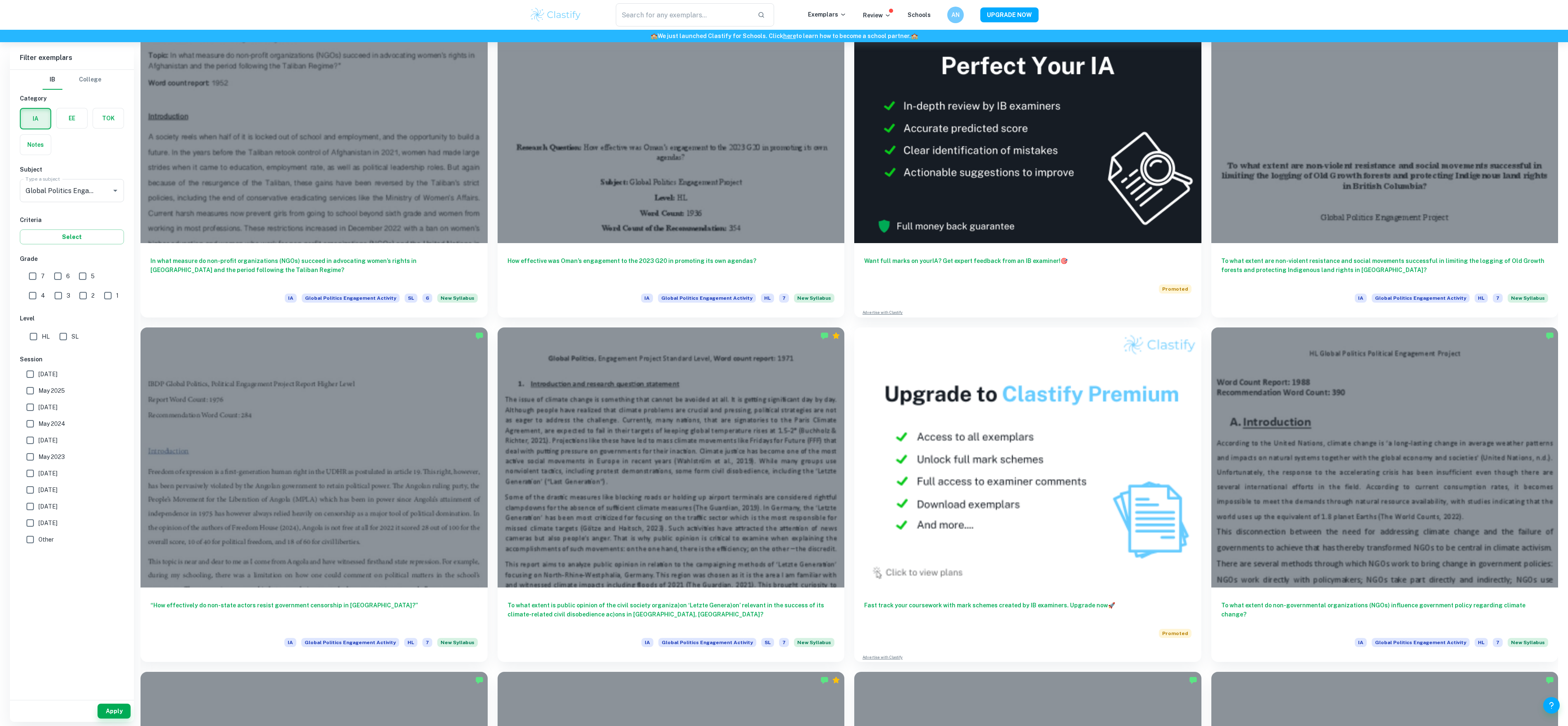
scroll to position [959, 0]
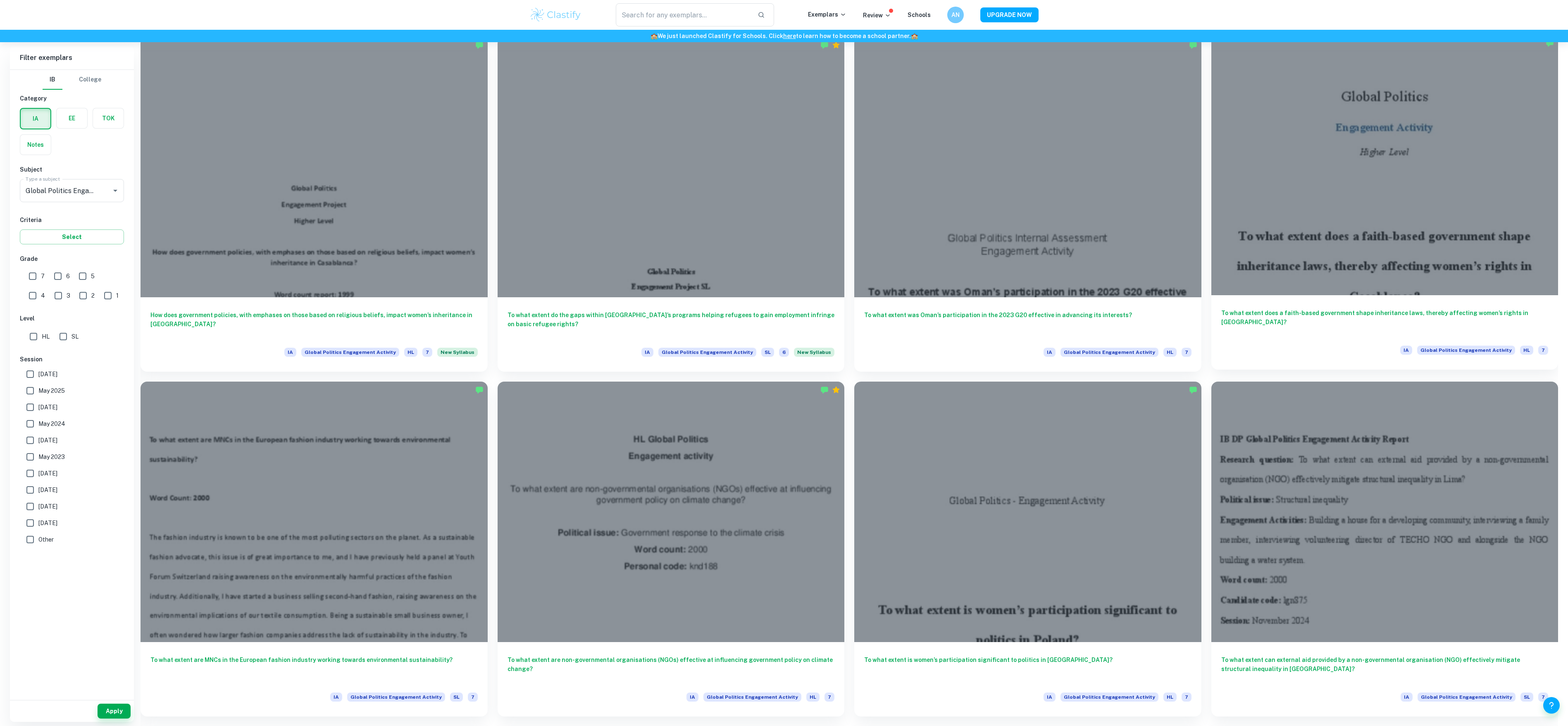
click at [1420, 214] on div at bounding box center [1385, 165] width 347 height 261
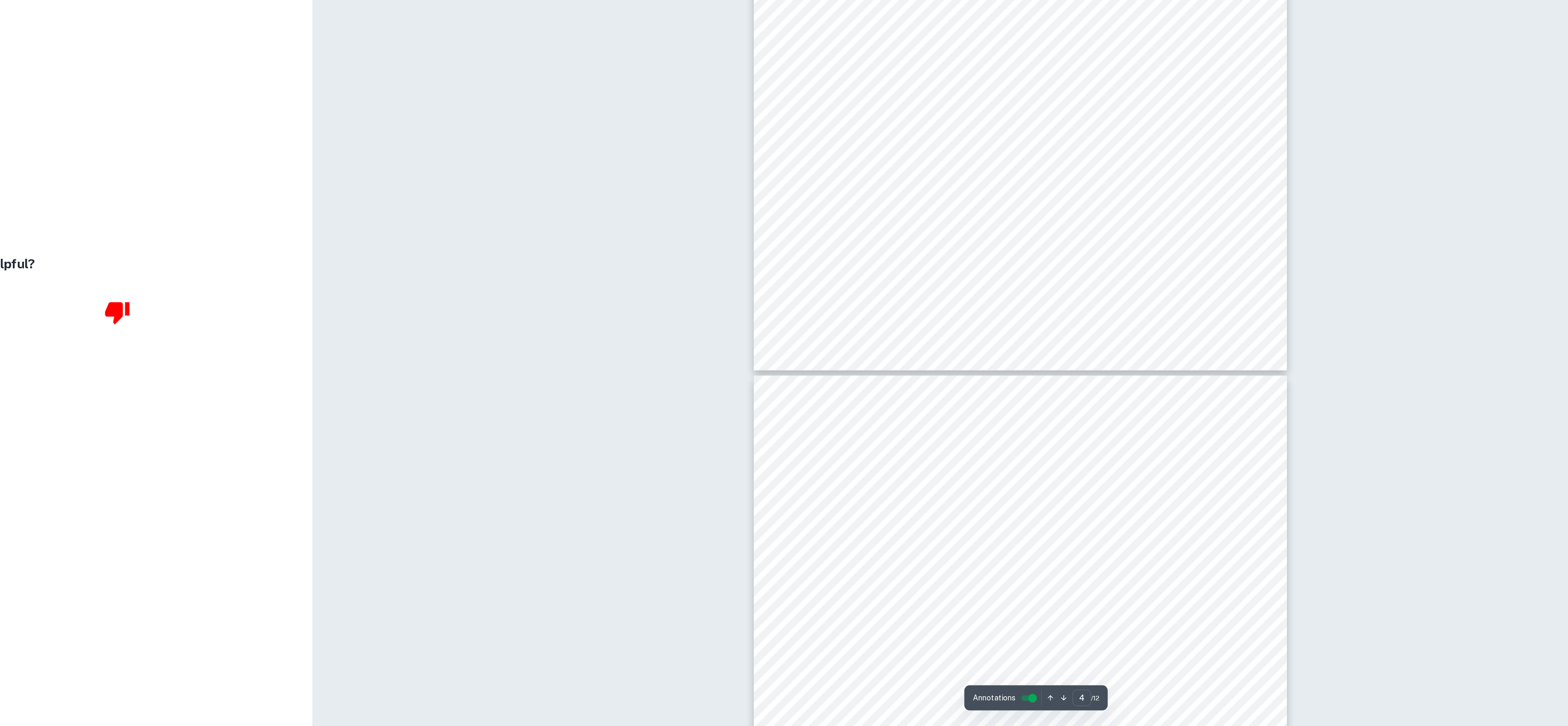
scroll to position [2080, 0]
type input "8"
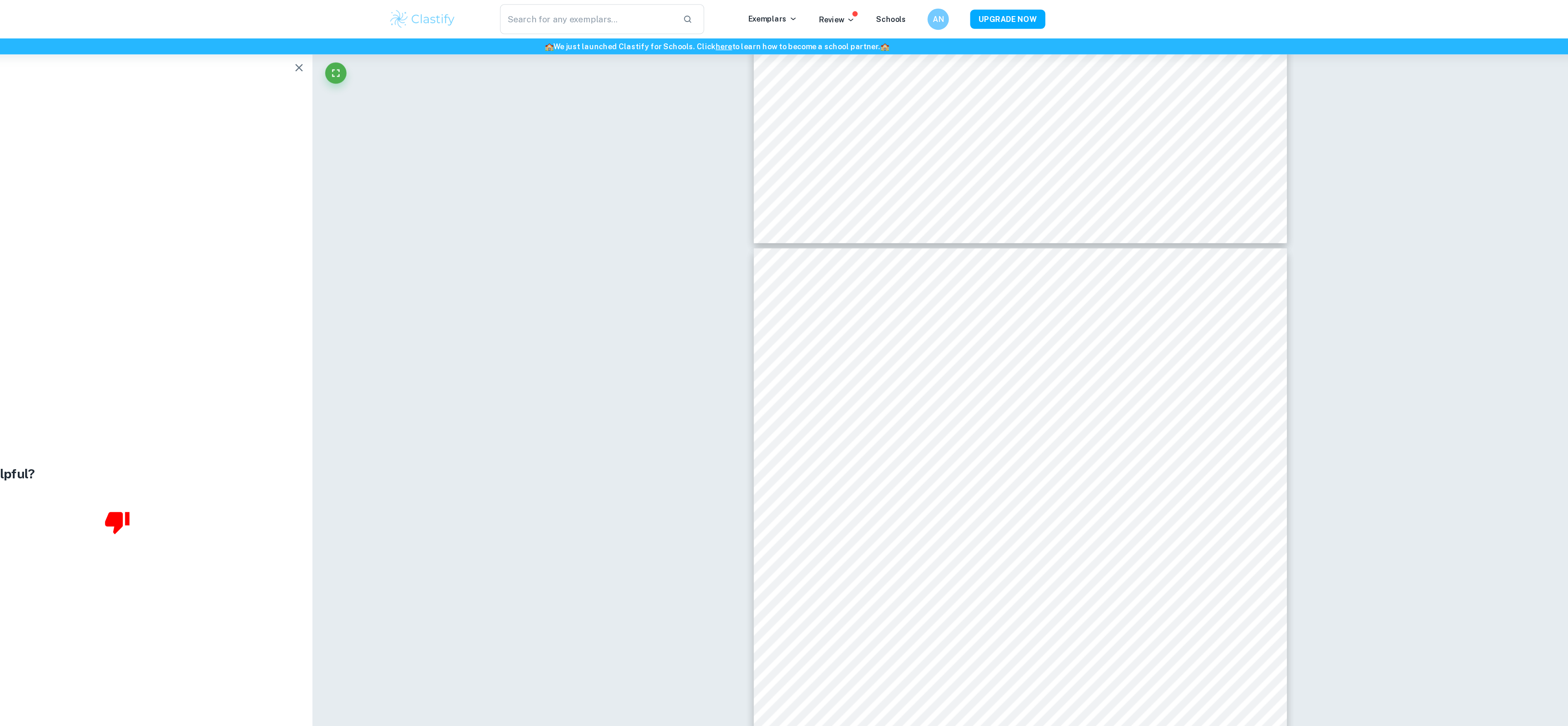
scroll to position [4097, 0]
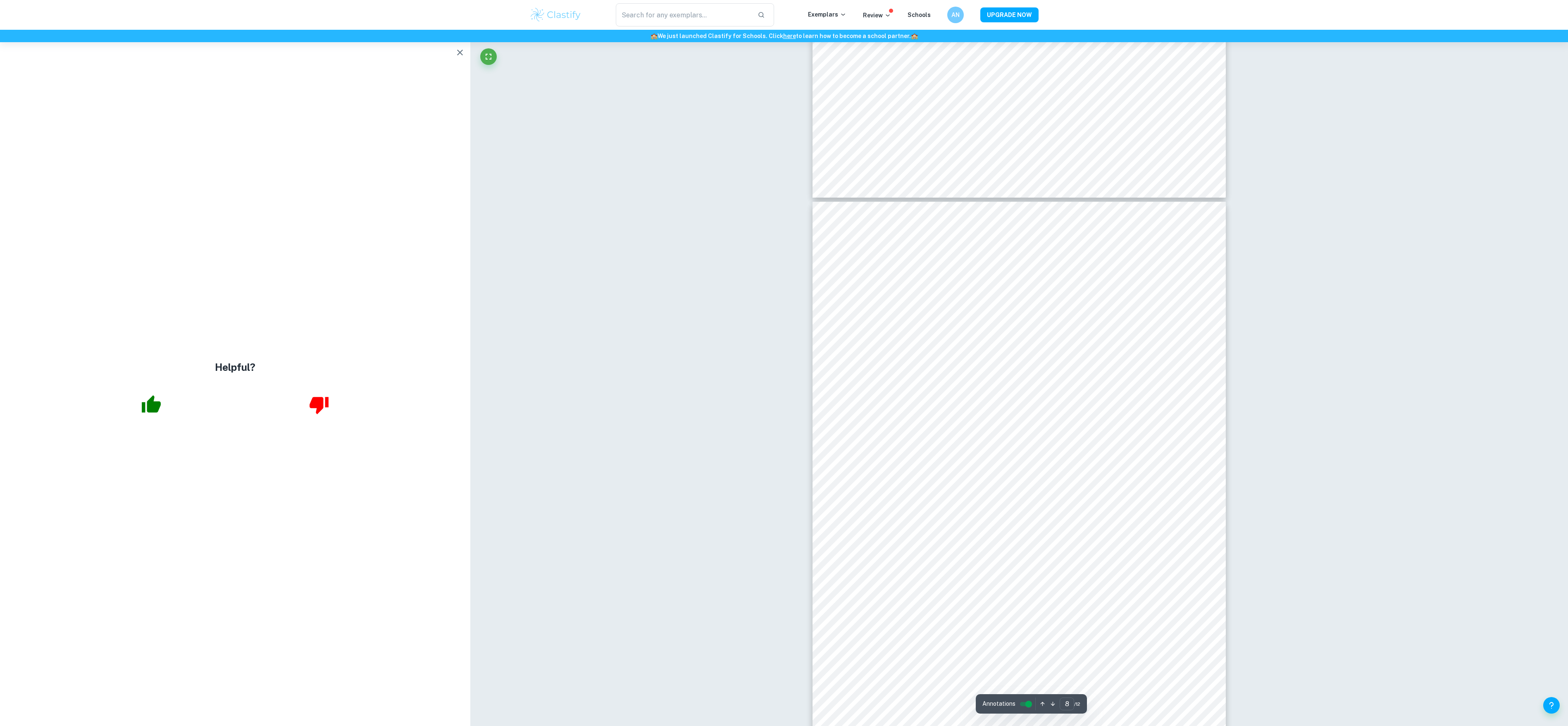
click at [457, 60] on button "button" at bounding box center [460, 52] width 16 height 16
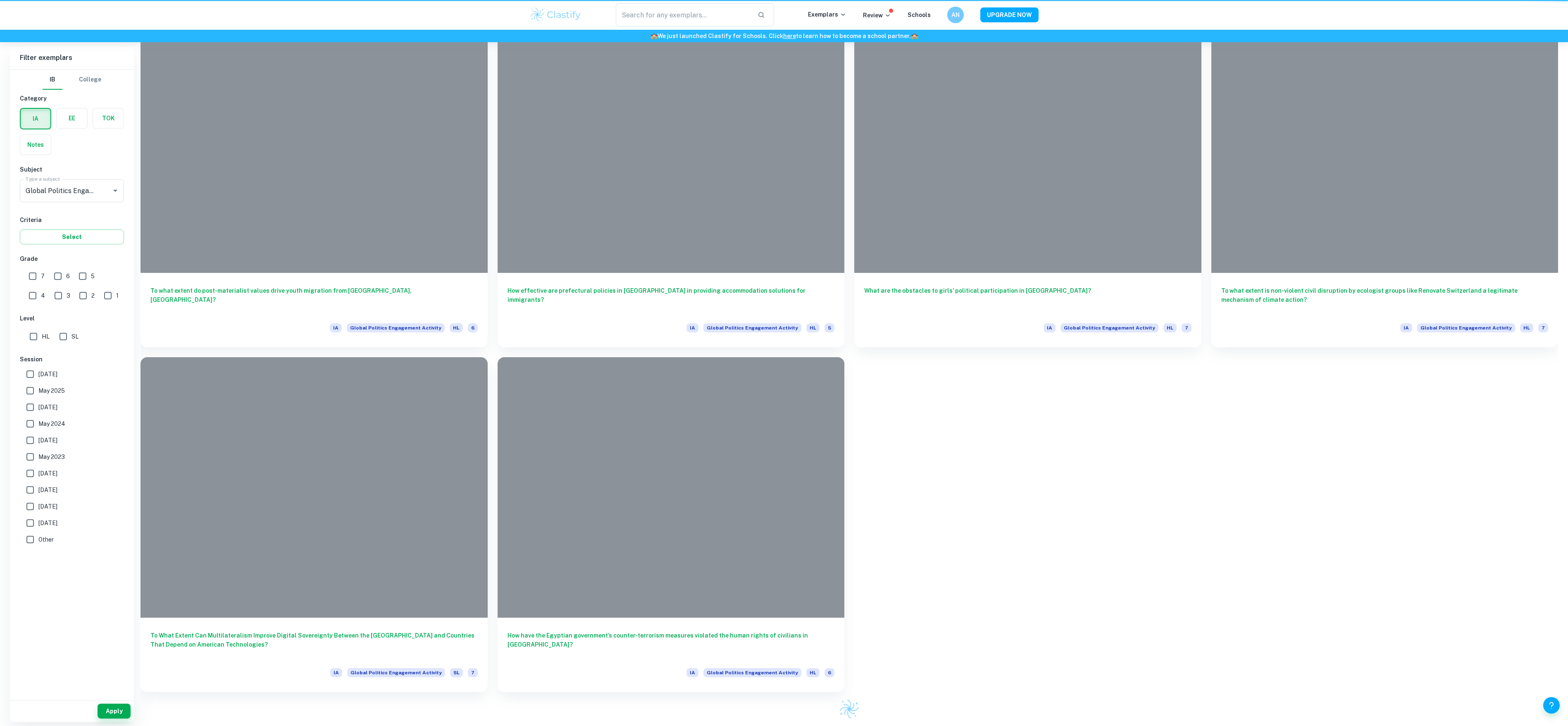
scroll to position [959, 0]
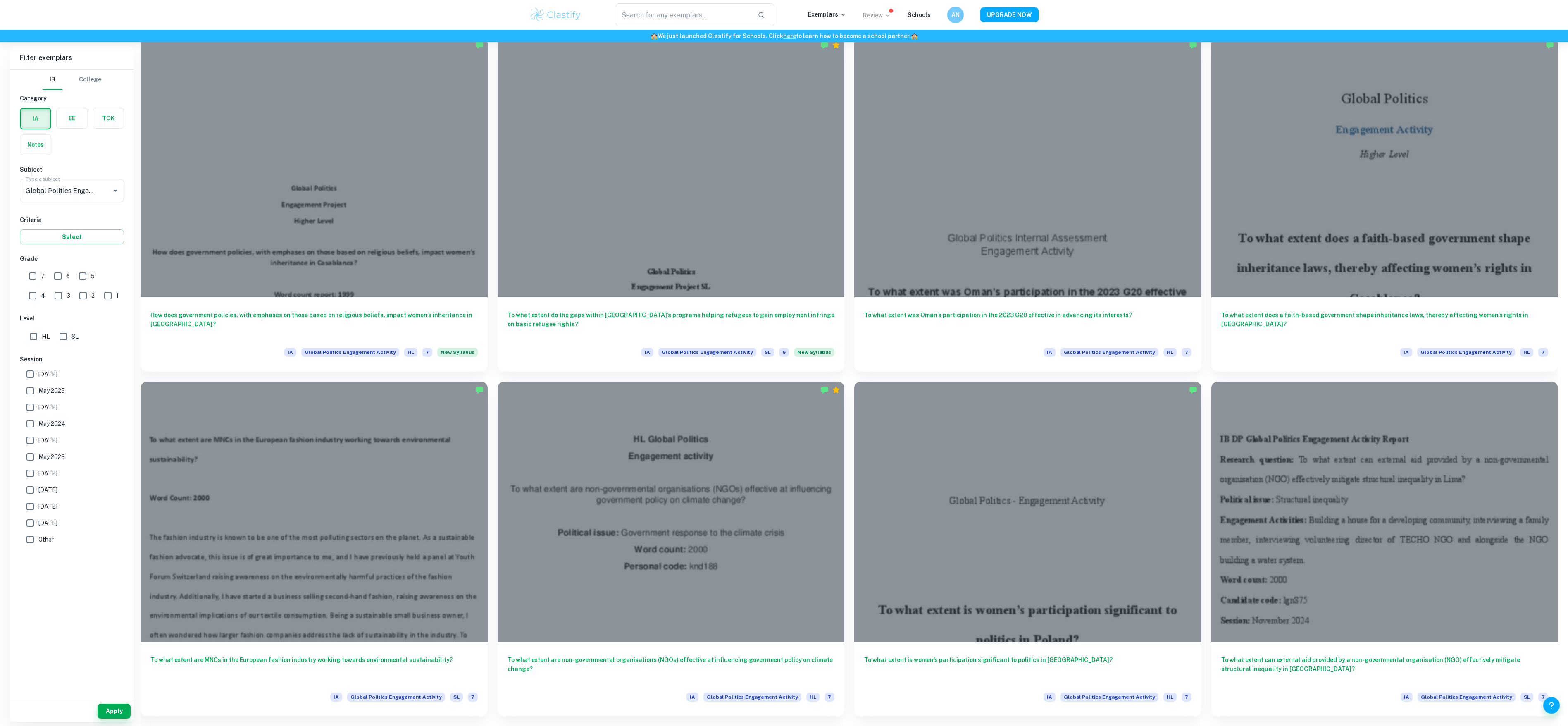
click at [875, 19] on p "Review" at bounding box center [877, 15] width 28 height 9
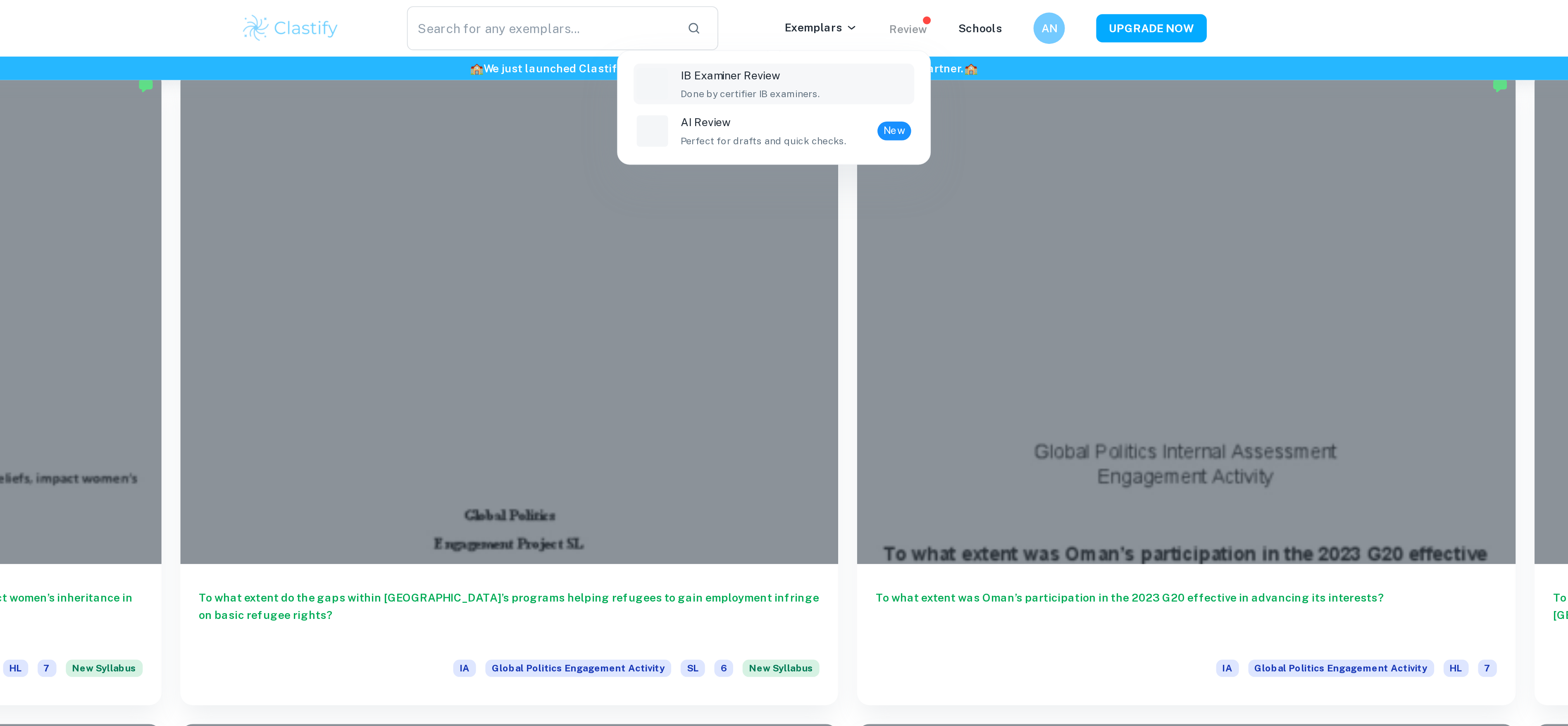
click at [833, 48] on div "IB Examiner Review Done by certifier IB examiners." at bounding box center [822, 44] width 122 height 18
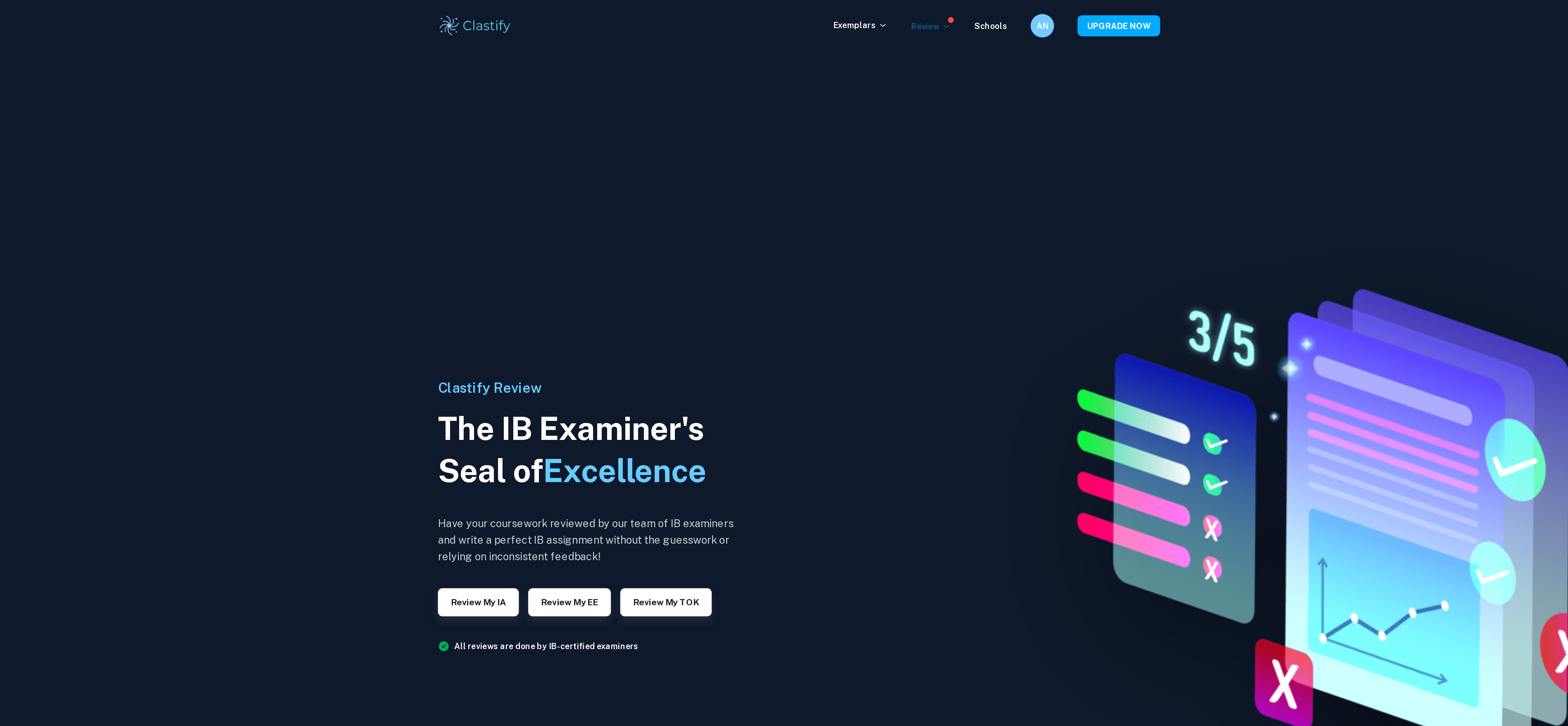
click at [888, 15] on icon at bounding box center [887, 18] width 7 height 7
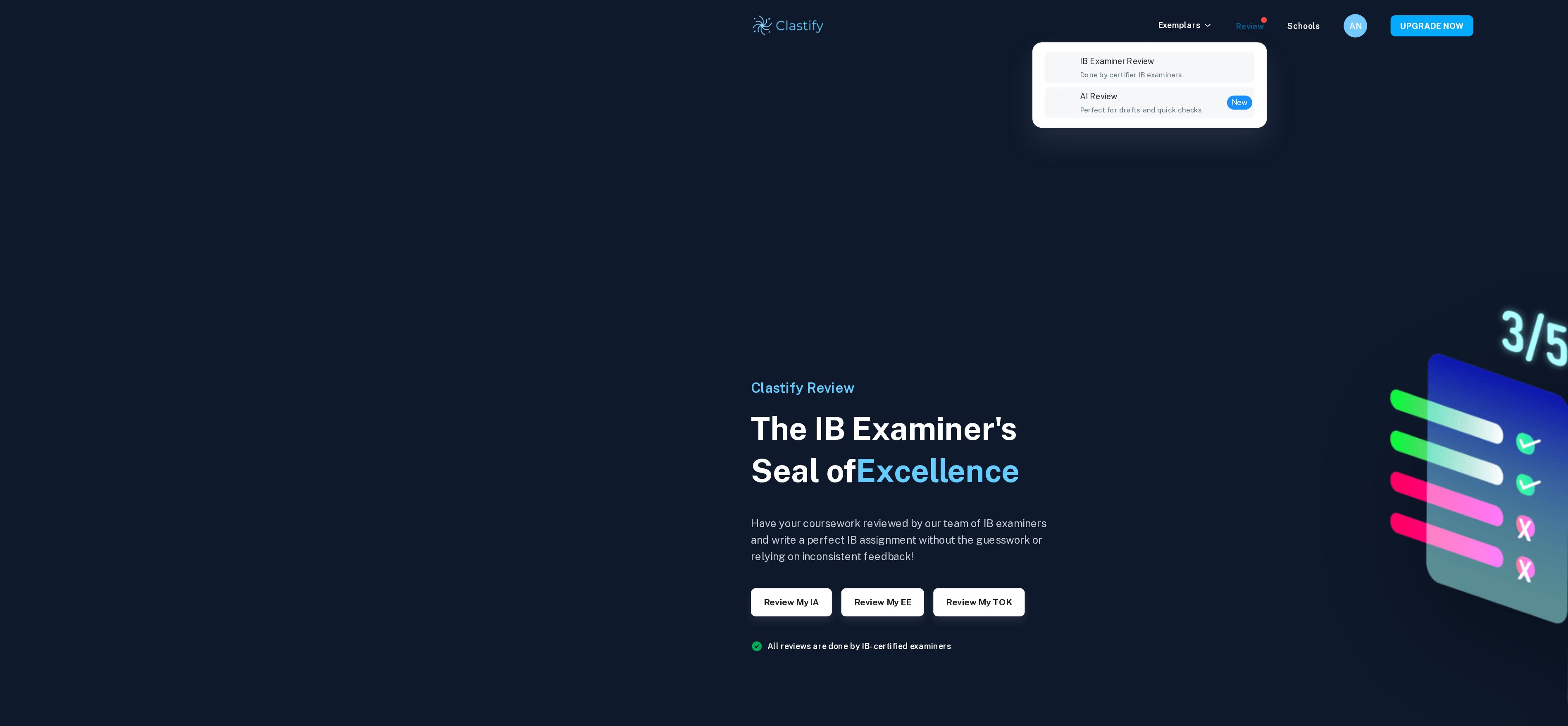
click at [783, 71] on p "AI Review" at bounding box center [805, 68] width 88 height 9
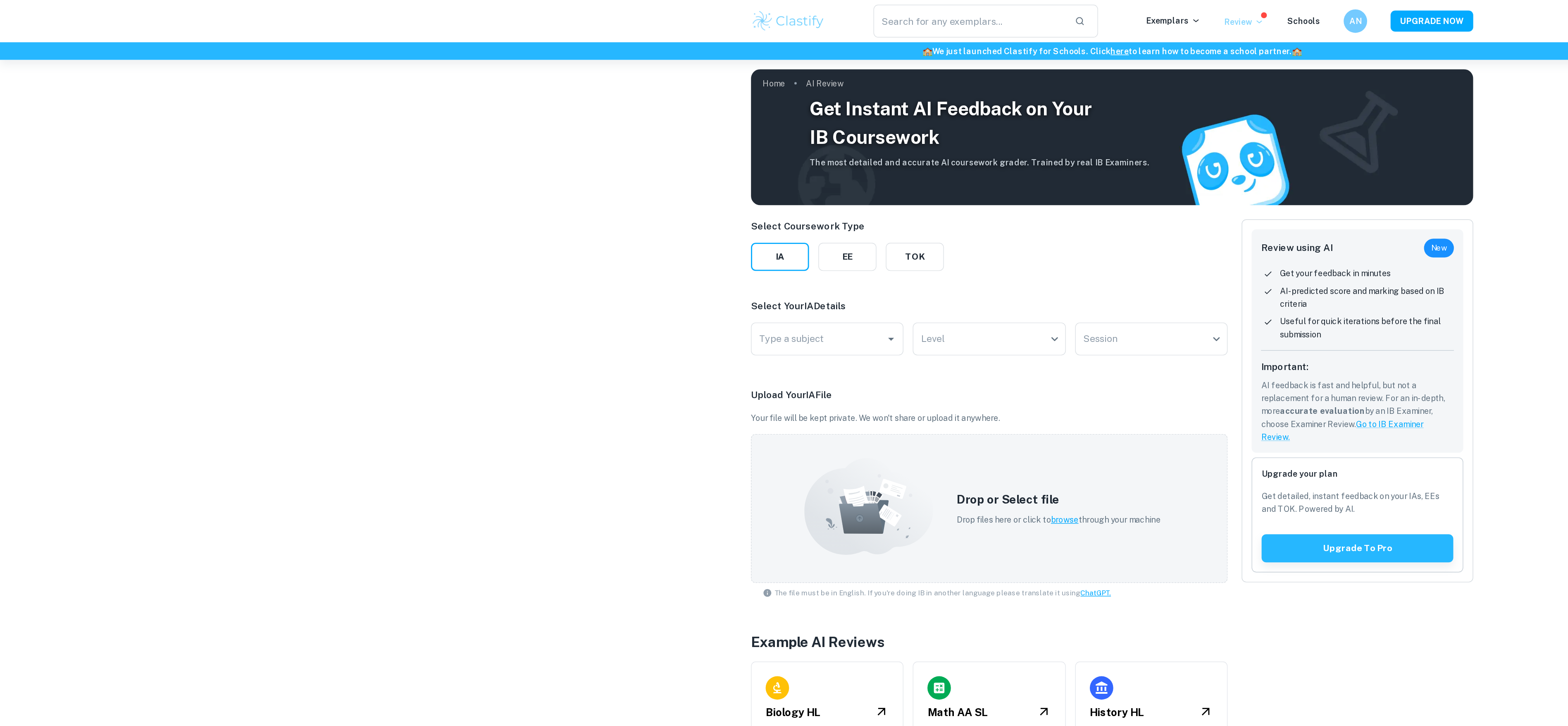
click at [869, 16] on p "Review" at bounding box center [877, 15] width 28 height 9
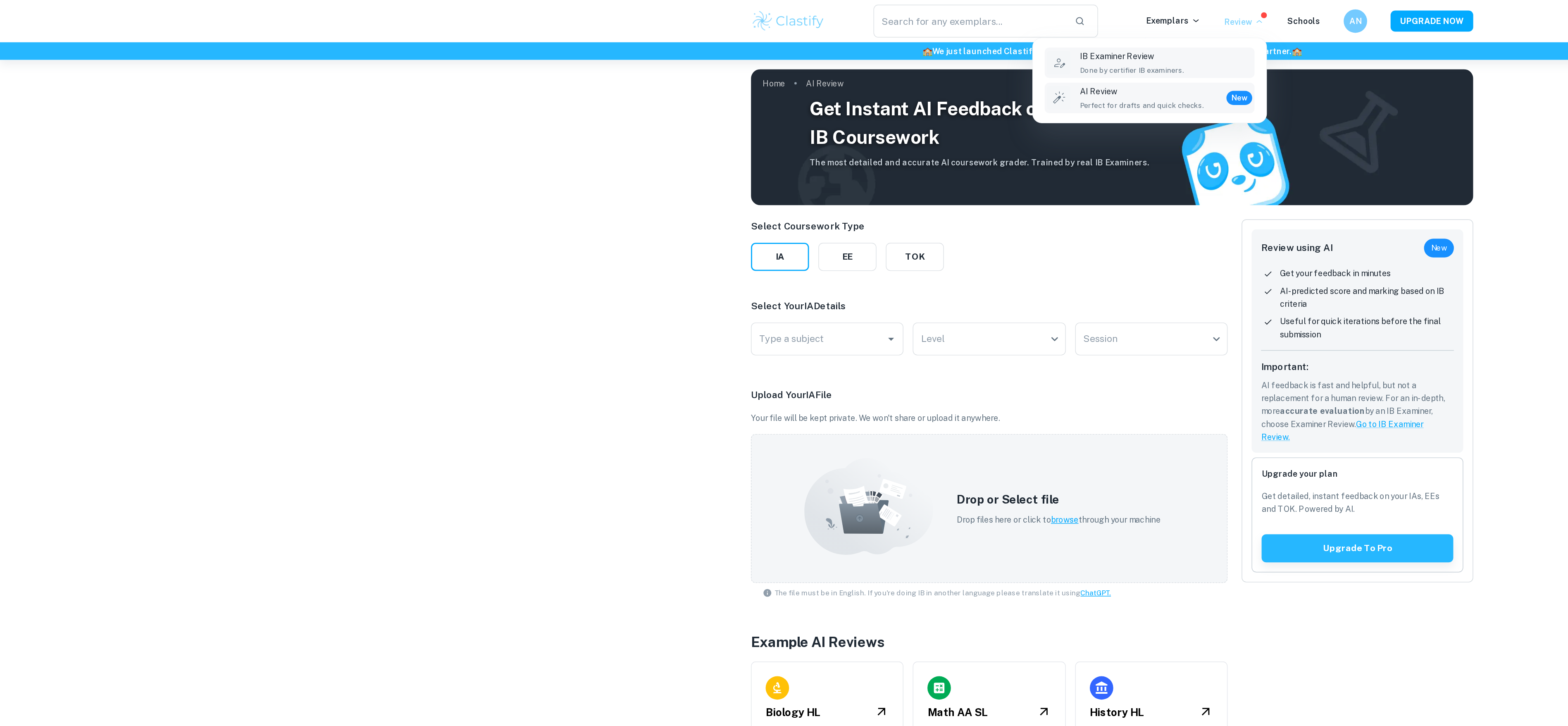
click at [816, 38] on p "IB Examiner Review" at bounding box center [798, 40] width 74 height 9
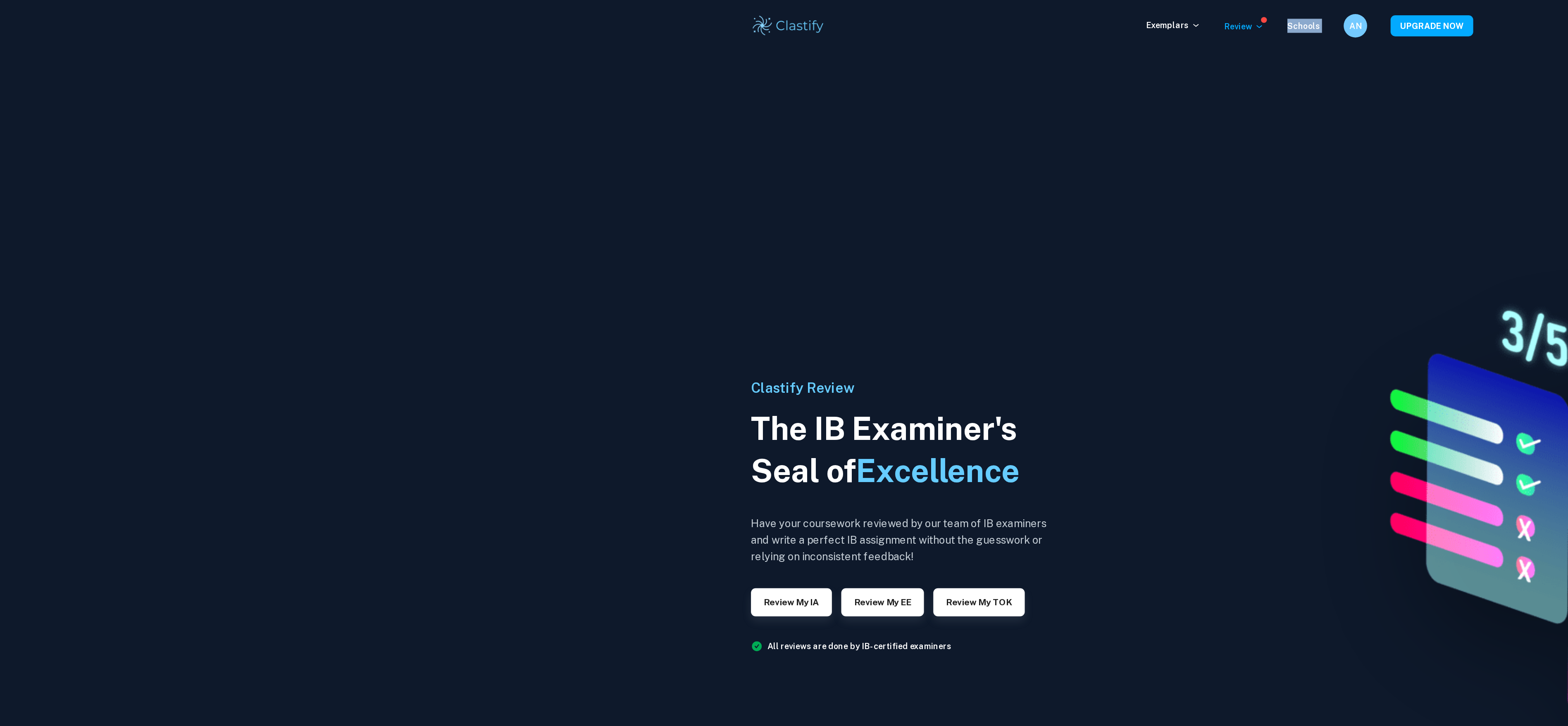
drag, startPoint x: 816, startPoint y: 38, endPoint x: 903, endPoint y: 35, distance: 87.1
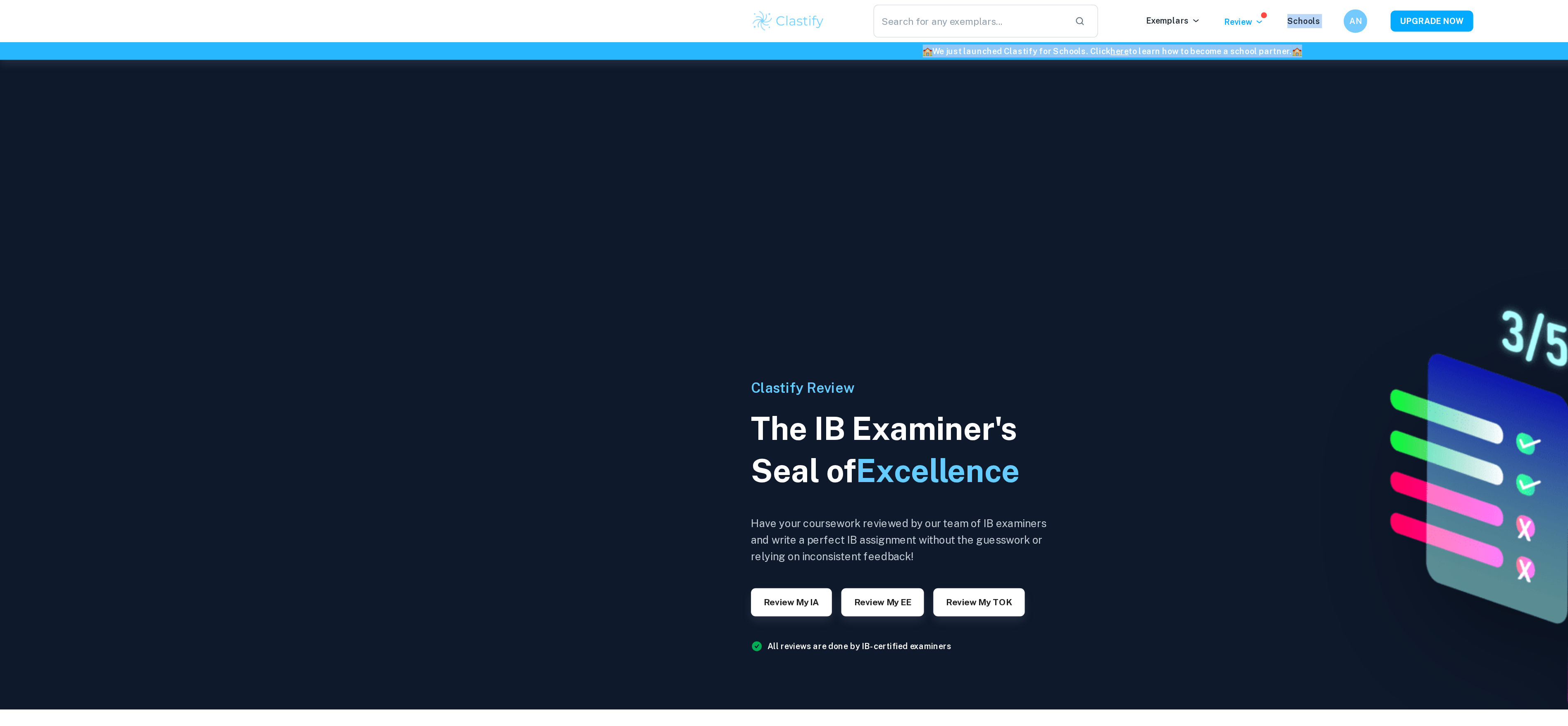
scroll to position [210, 0]
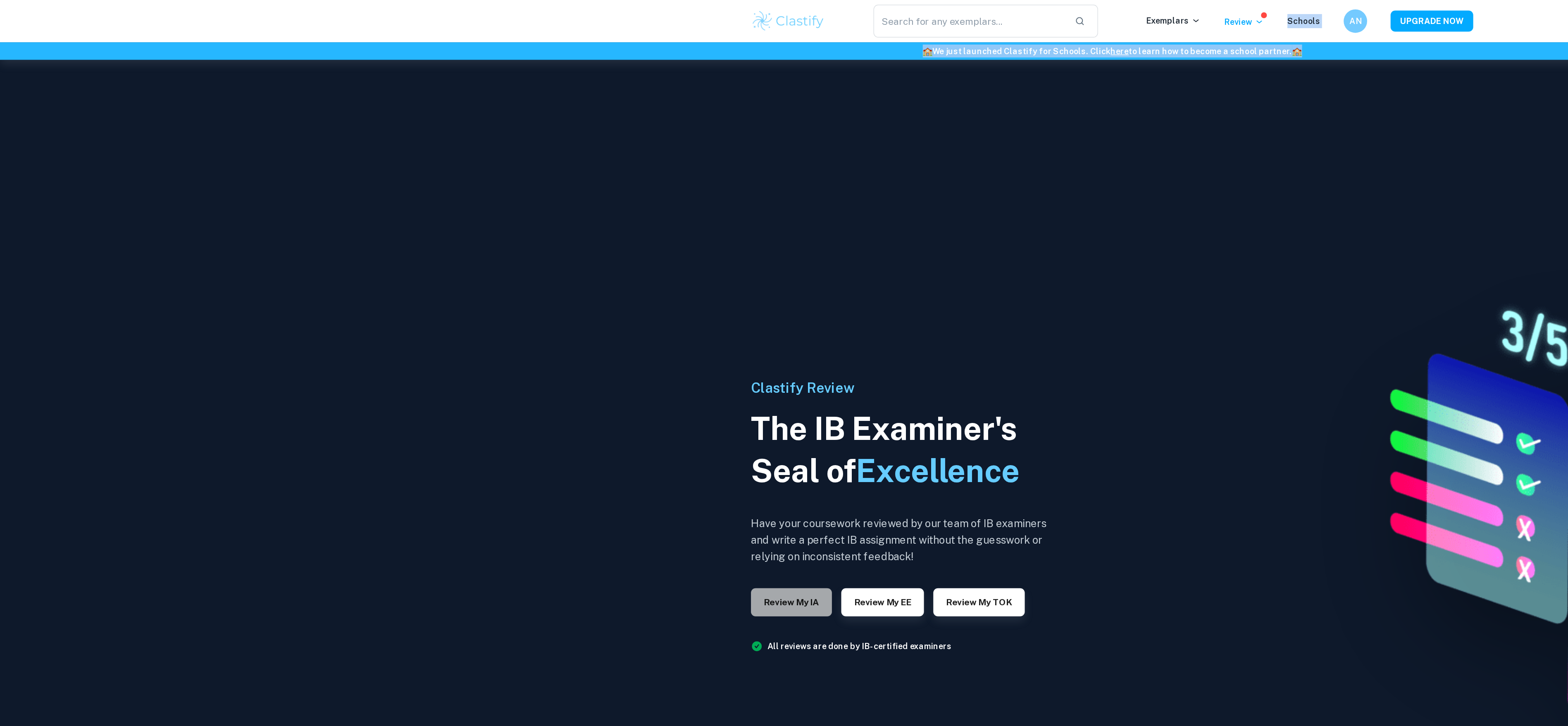
click at [566, 424] on button "Review my IA" at bounding box center [558, 425] width 57 height 20
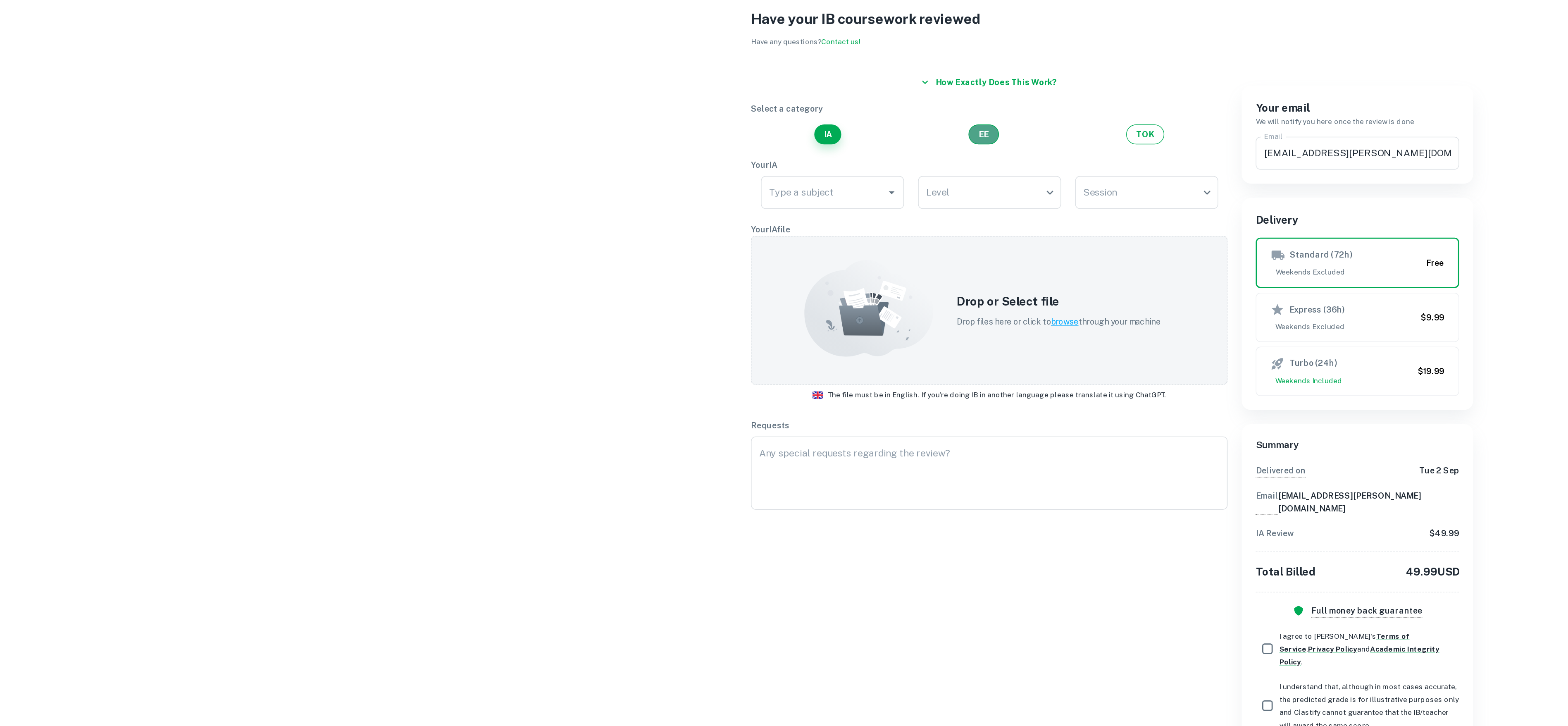
click at [693, 152] on button "EE" at bounding box center [693, 154] width 21 height 14
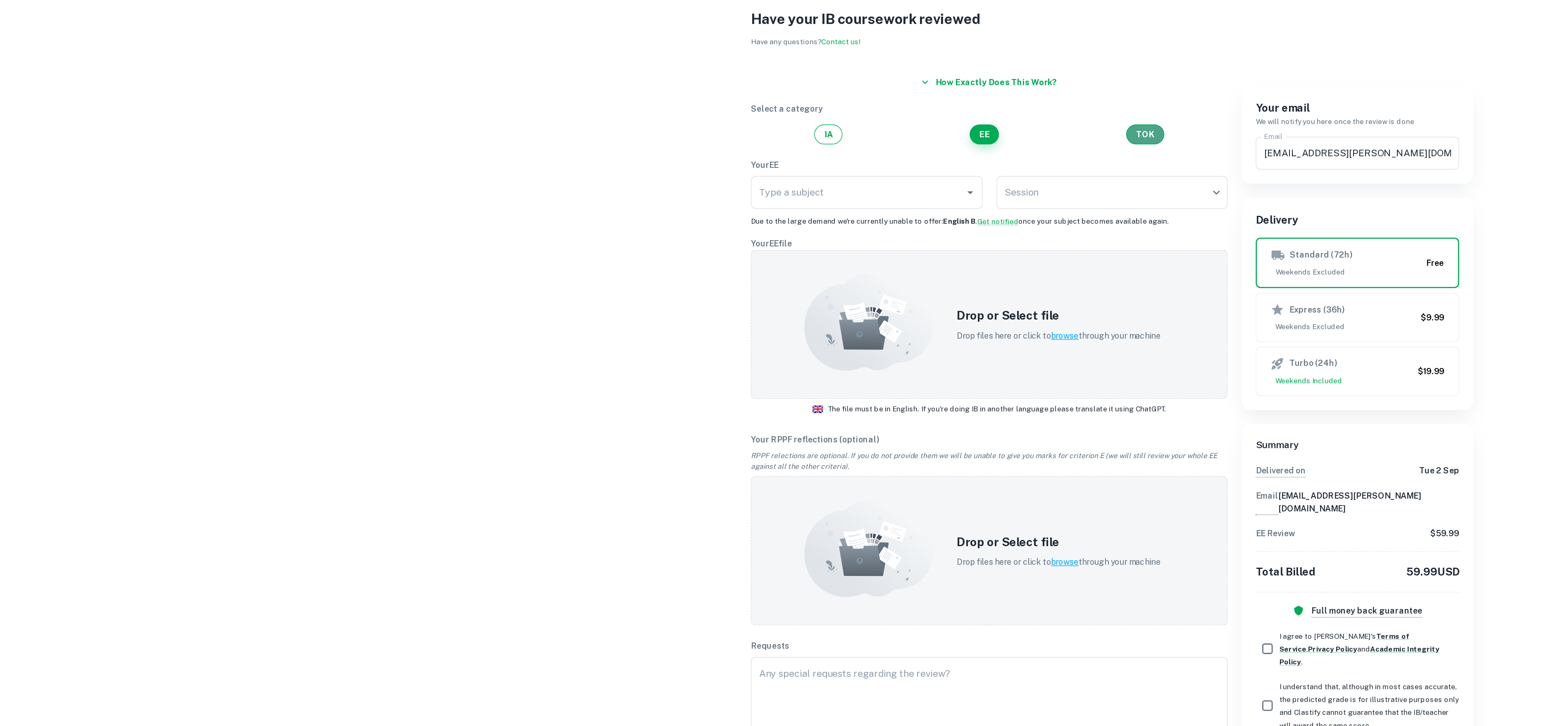
click at [808, 156] on button "TOK" at bounding box center [807, 154] width 27 height 14
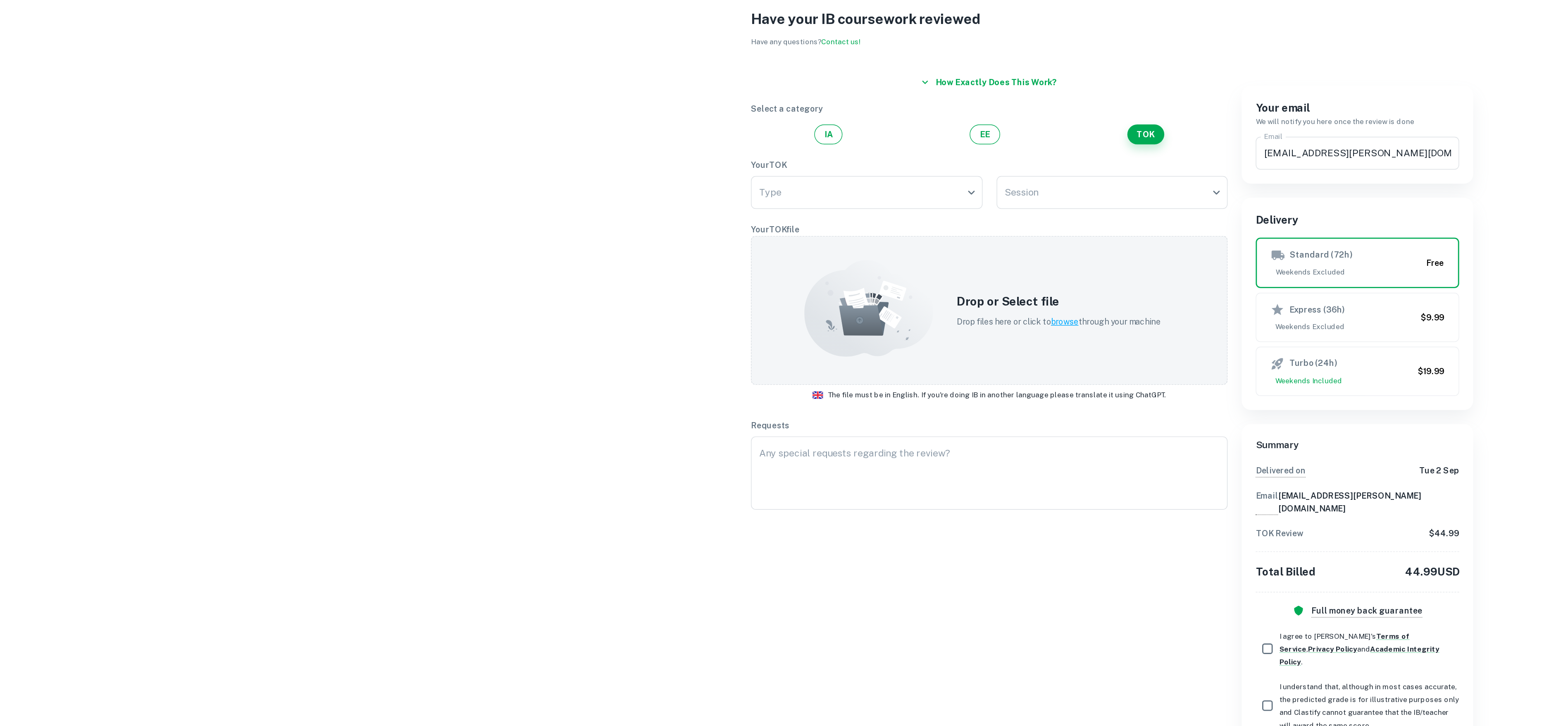
click at [693, 160] on button "EE" at bounding box center [694, 154] width 21 height 14
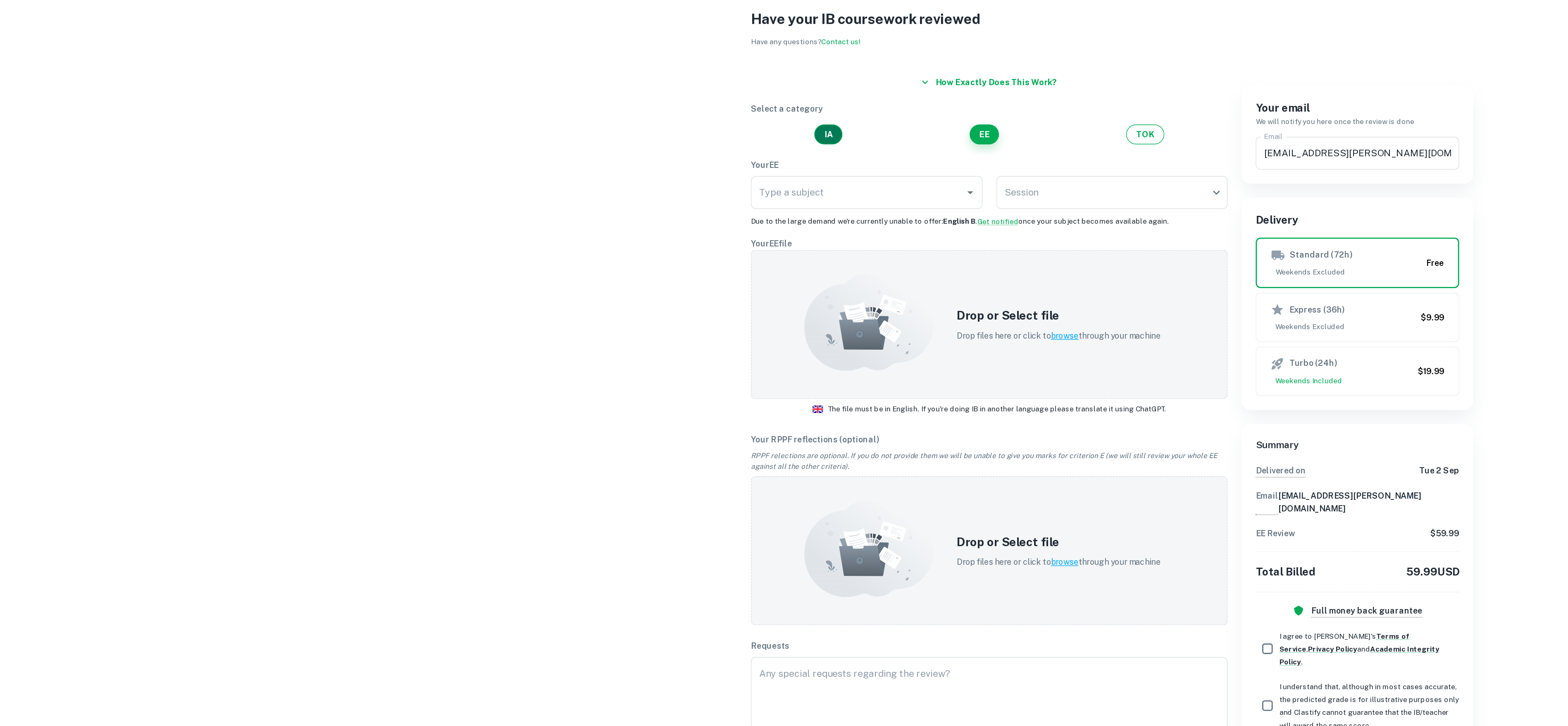
click at [581, 153] on button "IA" at bounding box center [584, 154] width 20 height 14
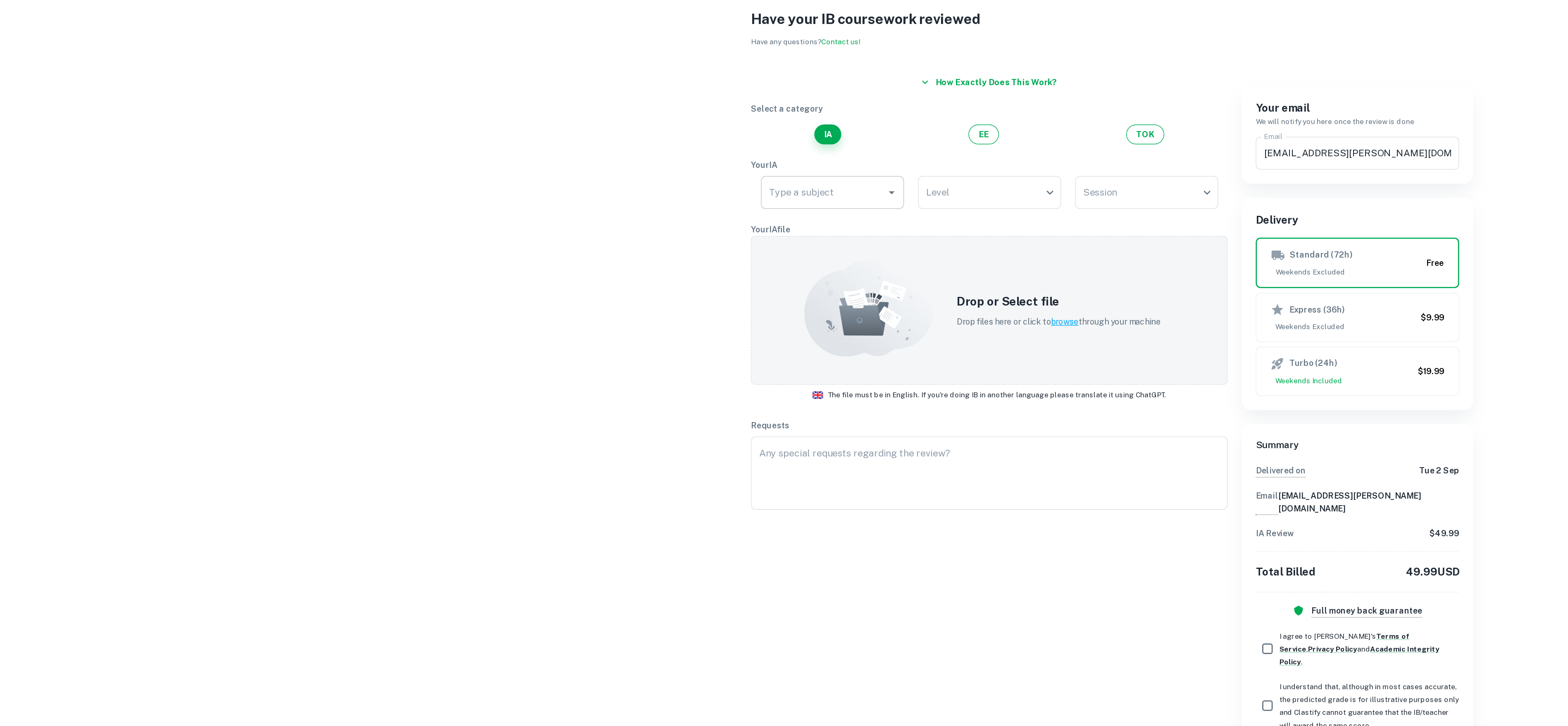
click at [545, 203] on input "Type a subject" at bounding box center [580, 196] width 81 height 16
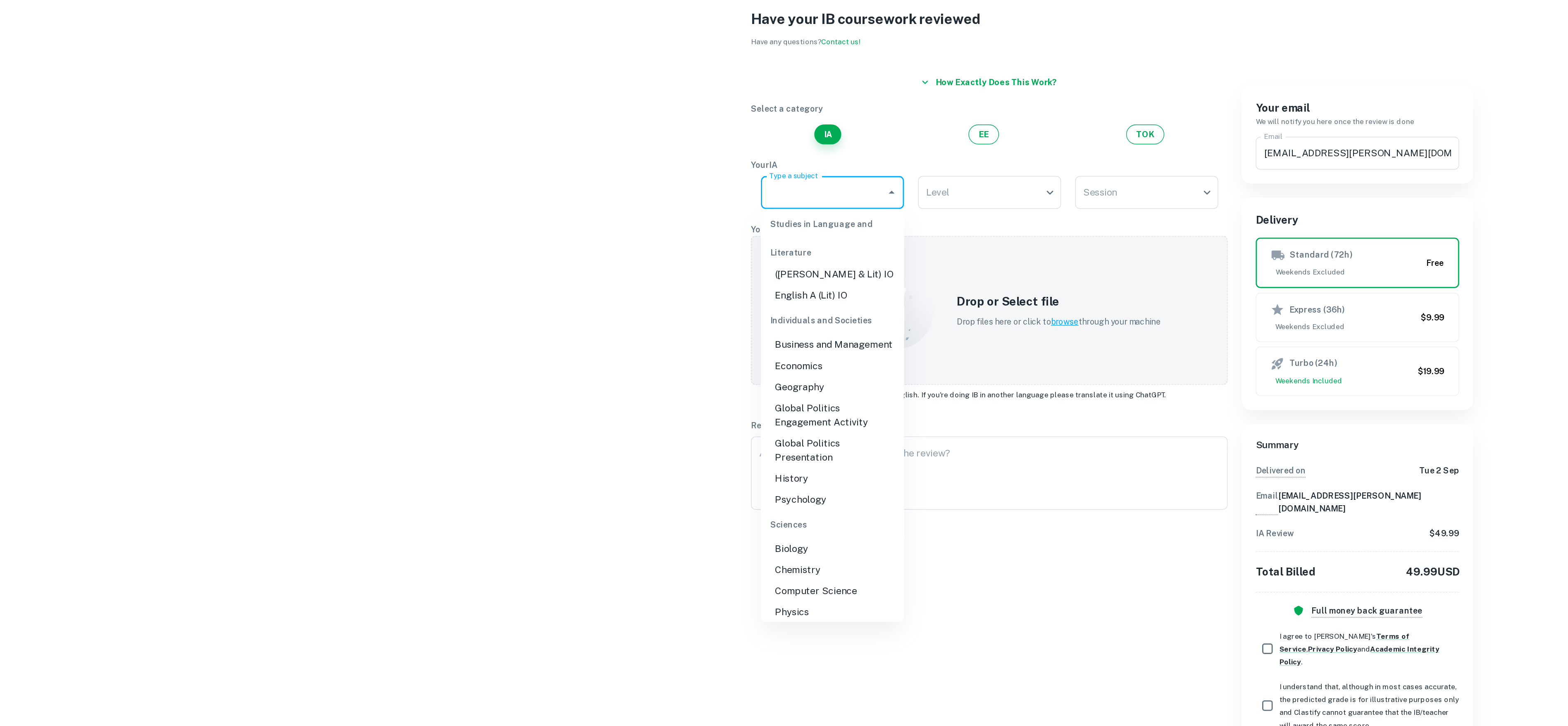
scroll to position [56, 0]
click at [576, 370] on li "Global Politics Engagement Activity" at bounding box center [587, 361] width 101 height 25
type input "Global Politics Engagement Activity"
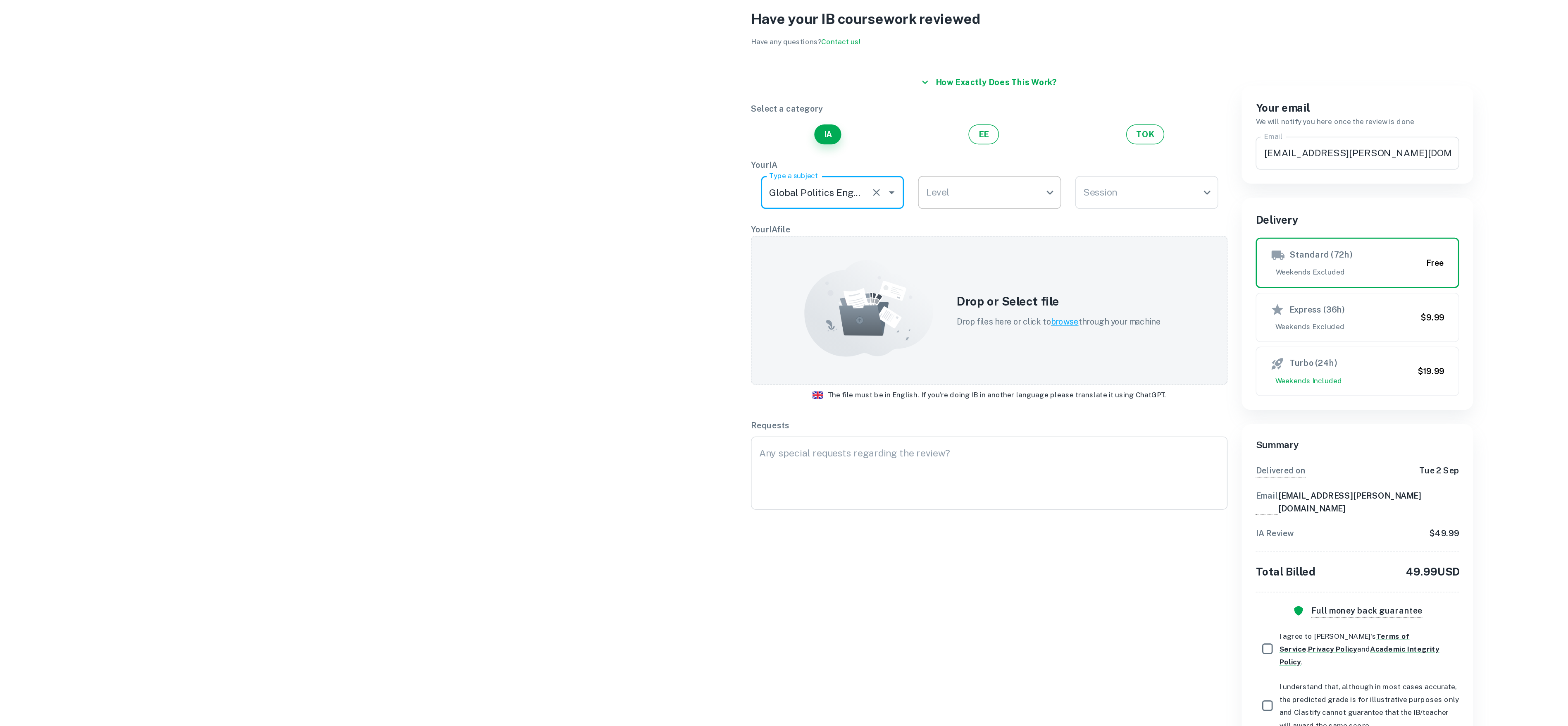
click at [677, 144] on body "We value your privacy We use cookies to enhance your browsing experience, serve…" at bounding box center [784, 405] width 1568 height 726
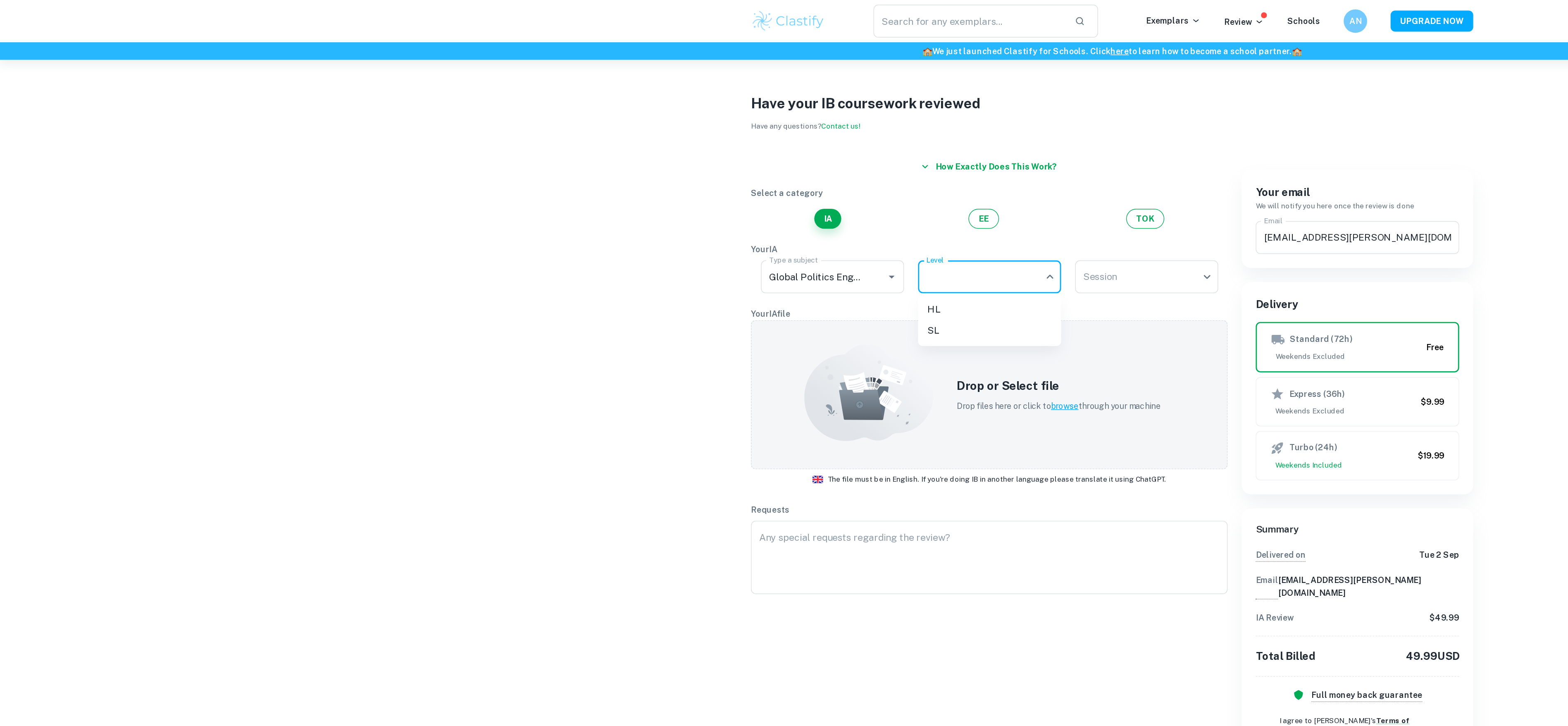
click at [679, 233] on li "SL" at bounding box center [698, 233] width 101 height 15
type input "SL"
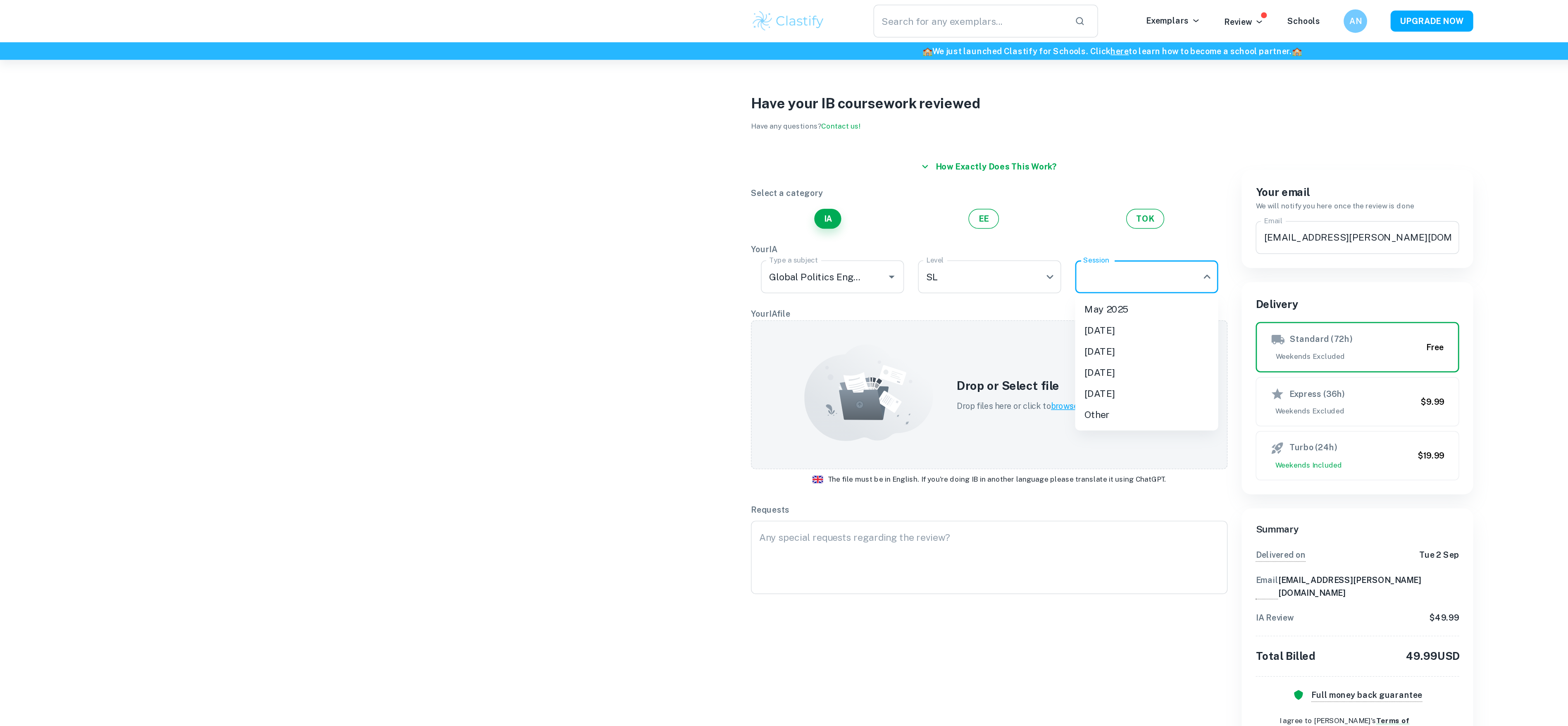
click at [772, 204] on body "We value your privacy We use cookies to enhance your browsing experience, serve…" at bounding box center [784, 405] width 1568 height 726
click at [781, 252] on li "[DATE]" at bounding box center [808, 248] width 101 height 15
type input "M26"
click at [728, 121] on button "How exactly does this work?" at bounding box center [698, 118] width 102 height 15
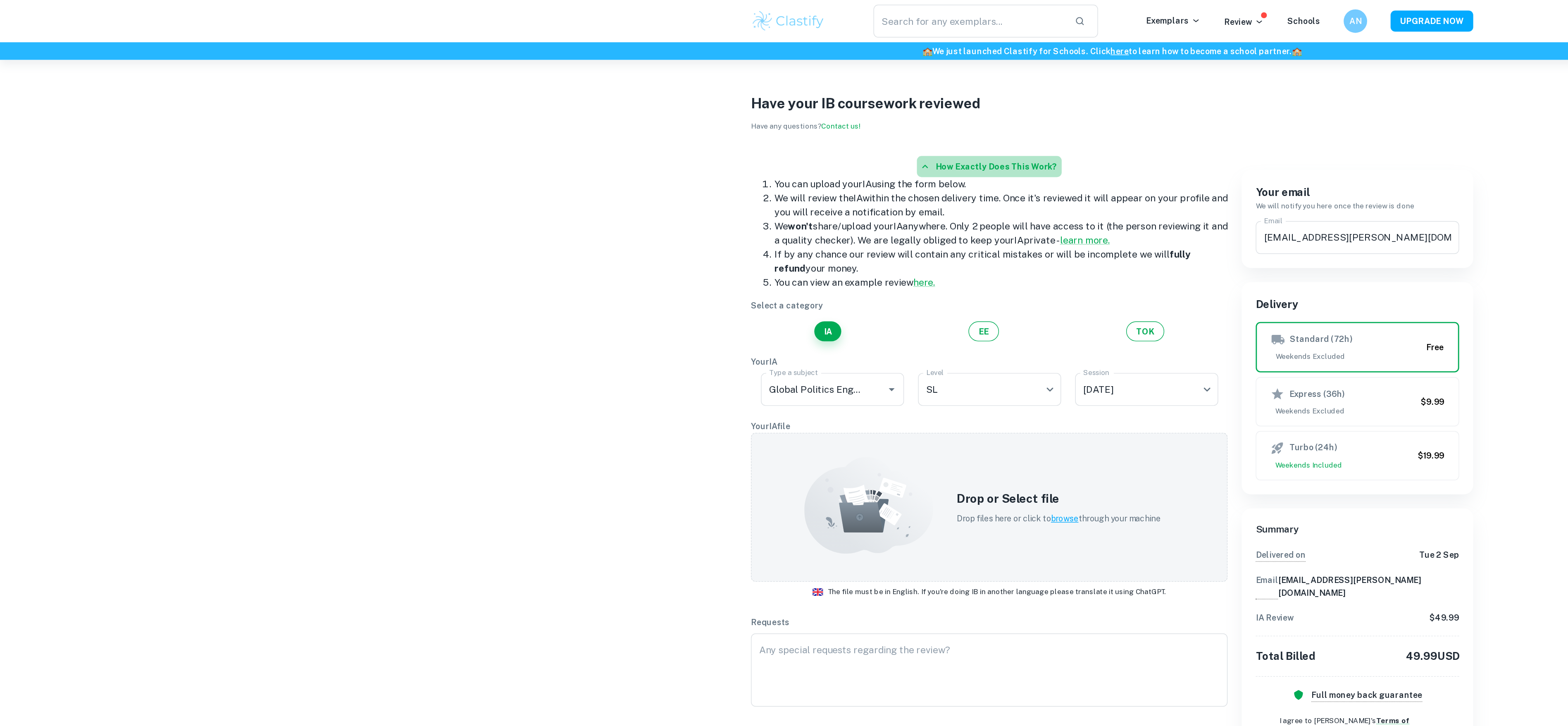
click at [728, 116] on button "How exactly does this work?" at bounding box center [698, 118] width 102 height 15
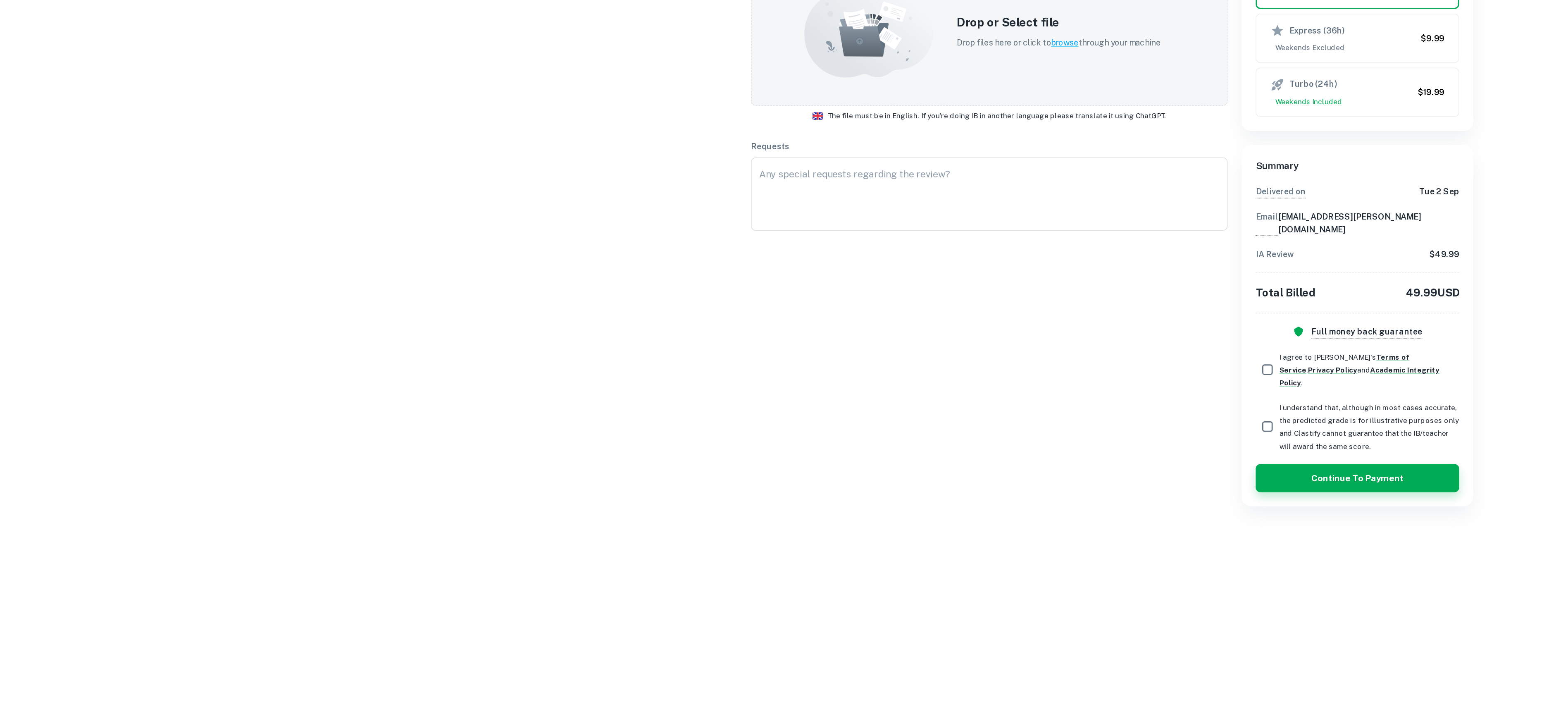
scroll to position [0, 0]
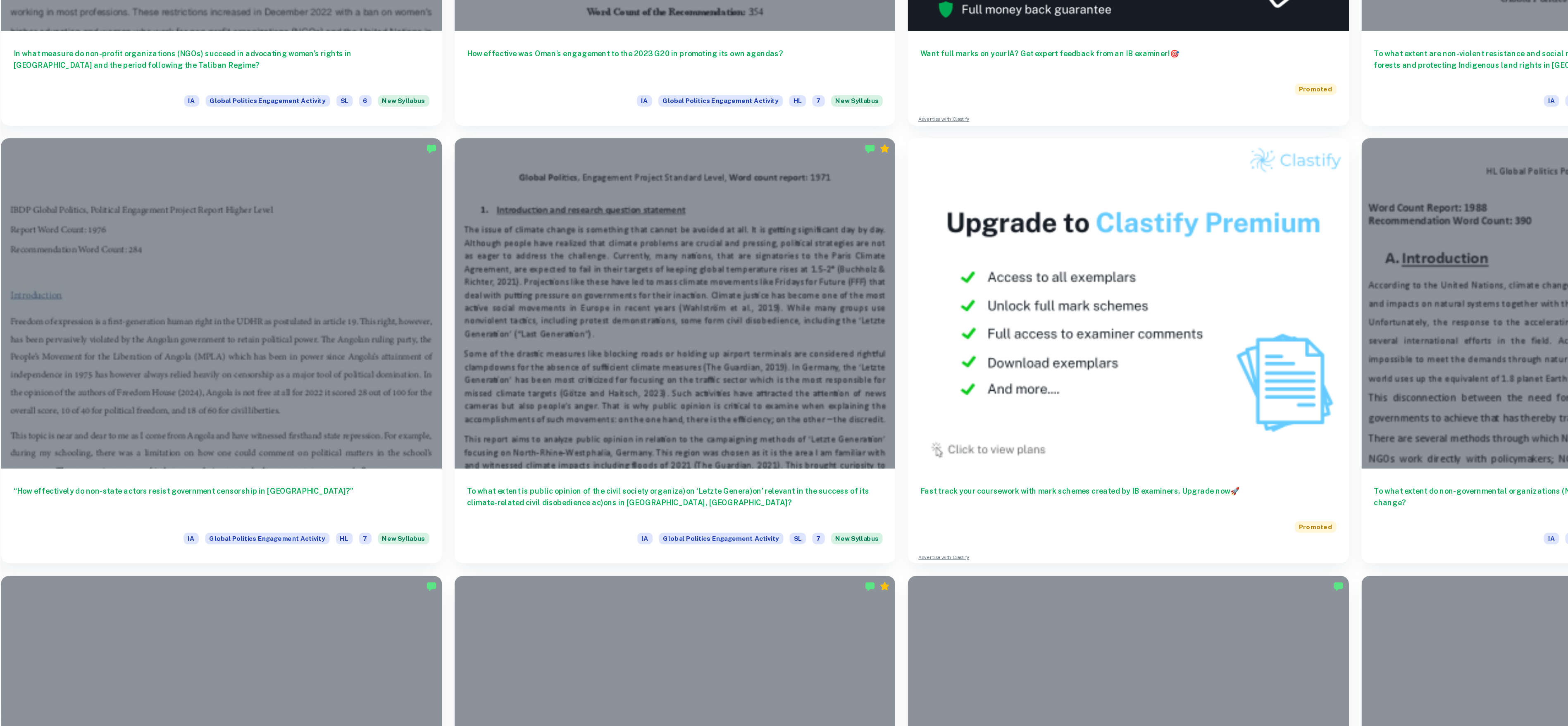
scroll to position [386, 0]
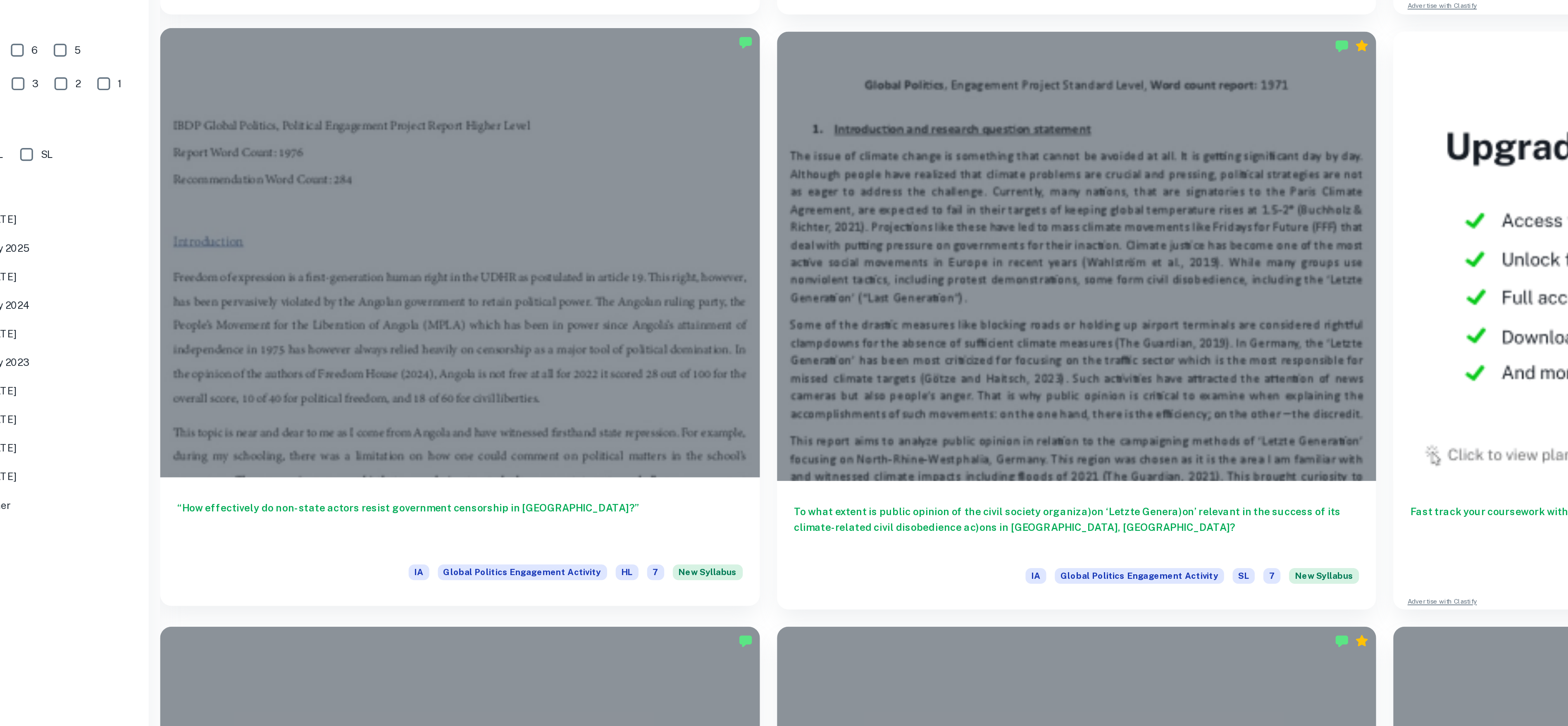
click at [193, 502] on div at bounding box center [314, 394] width 347 height 261
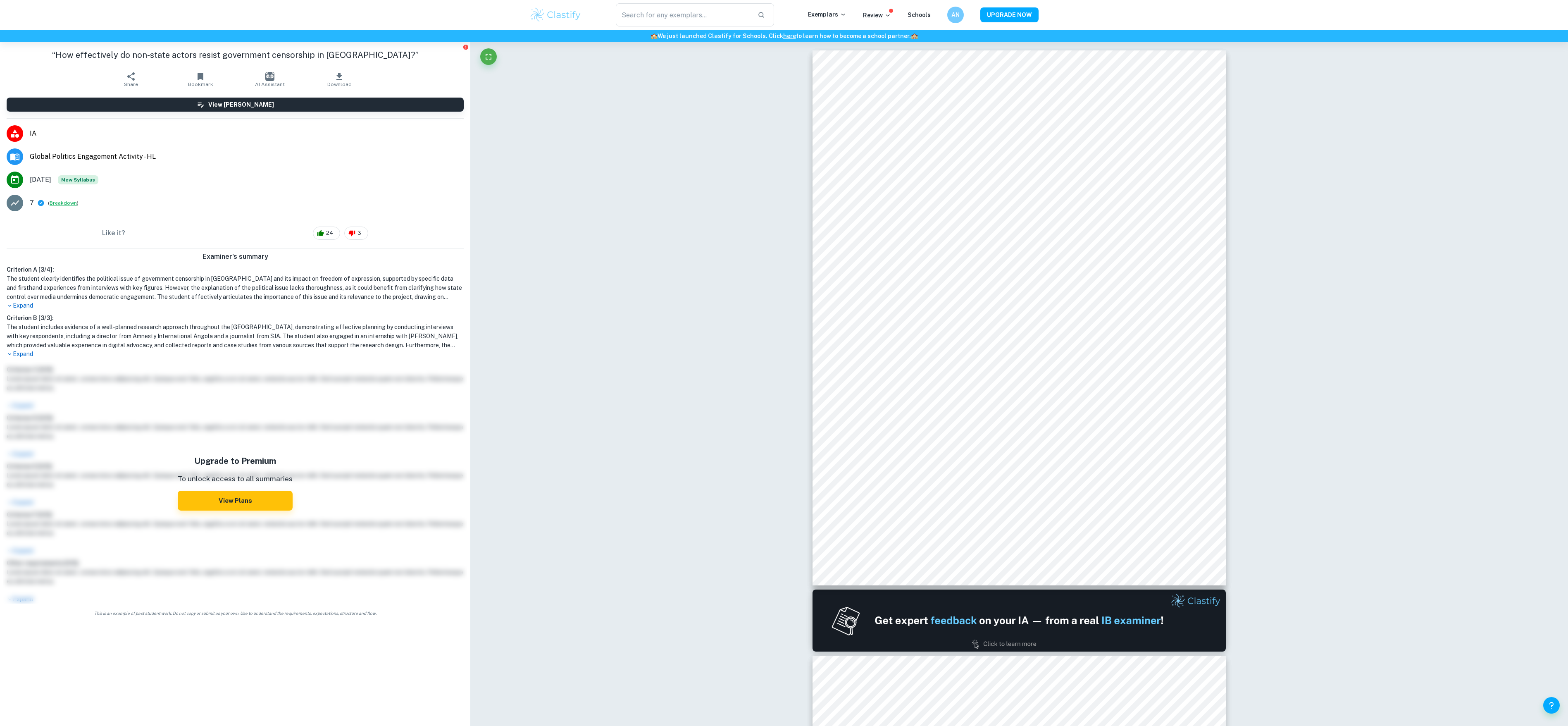
click at [62, 200] on button "Breakdown" at bounding box center [63, 203] width 27 height 7
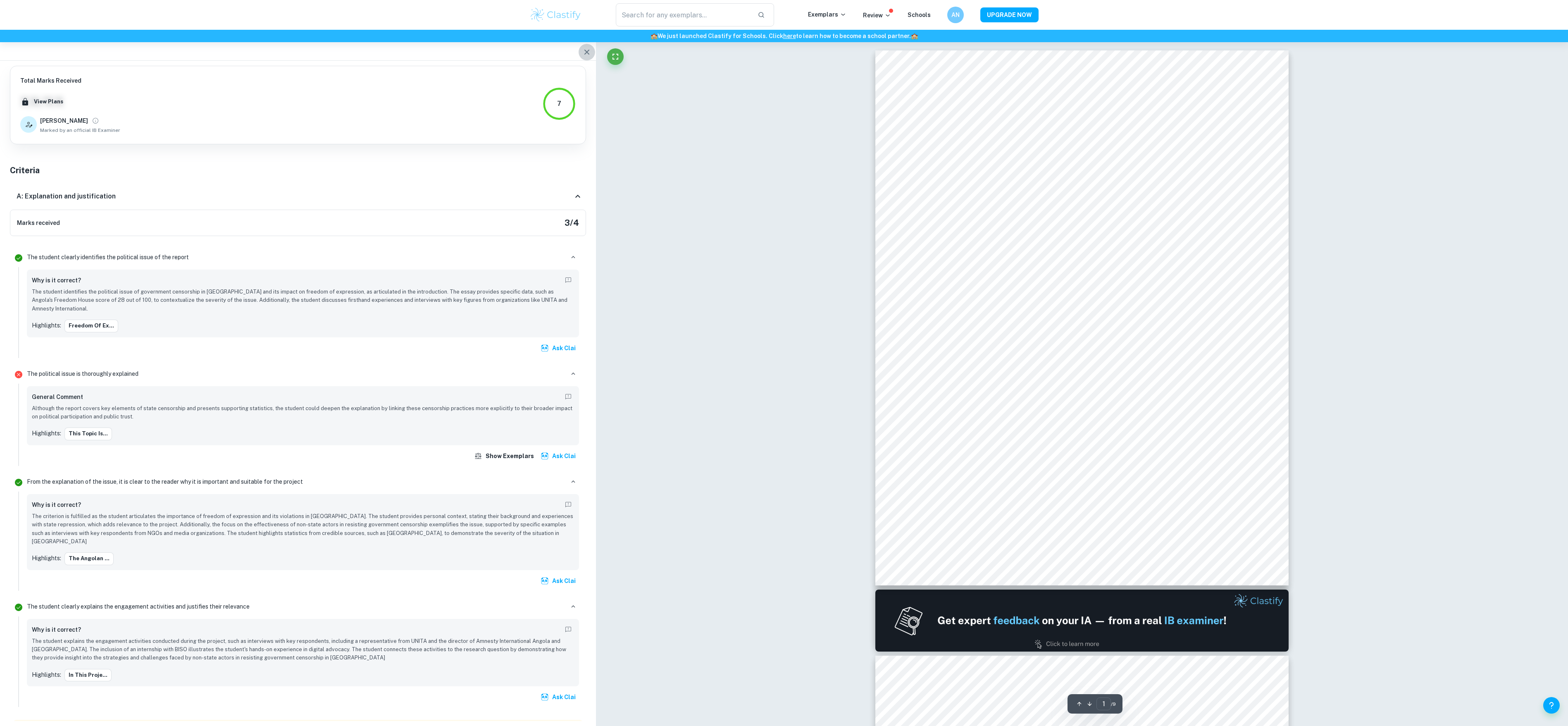
click at [590, 57] on button "button" at bounding box center [587, 52] width 16 height 16
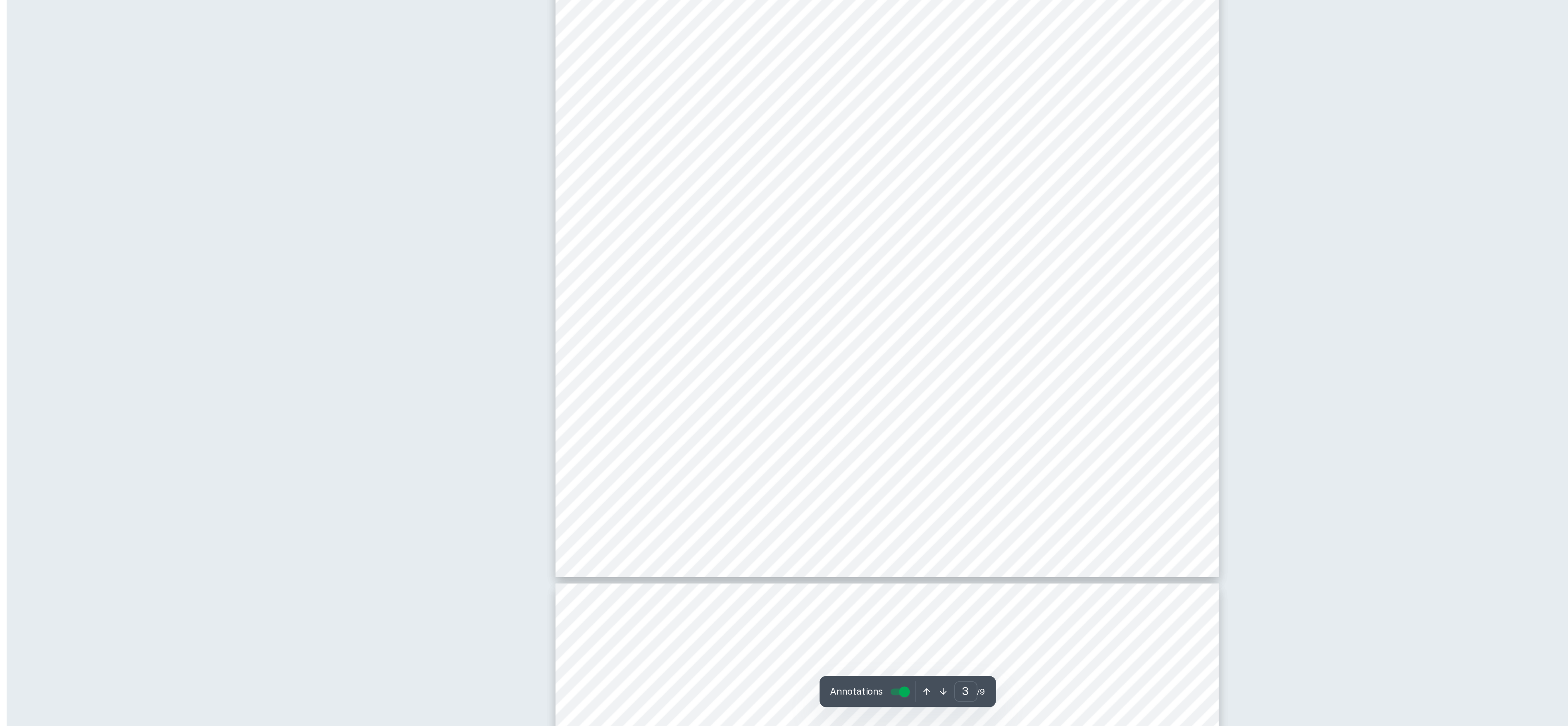
scroll to position [1228, 0]
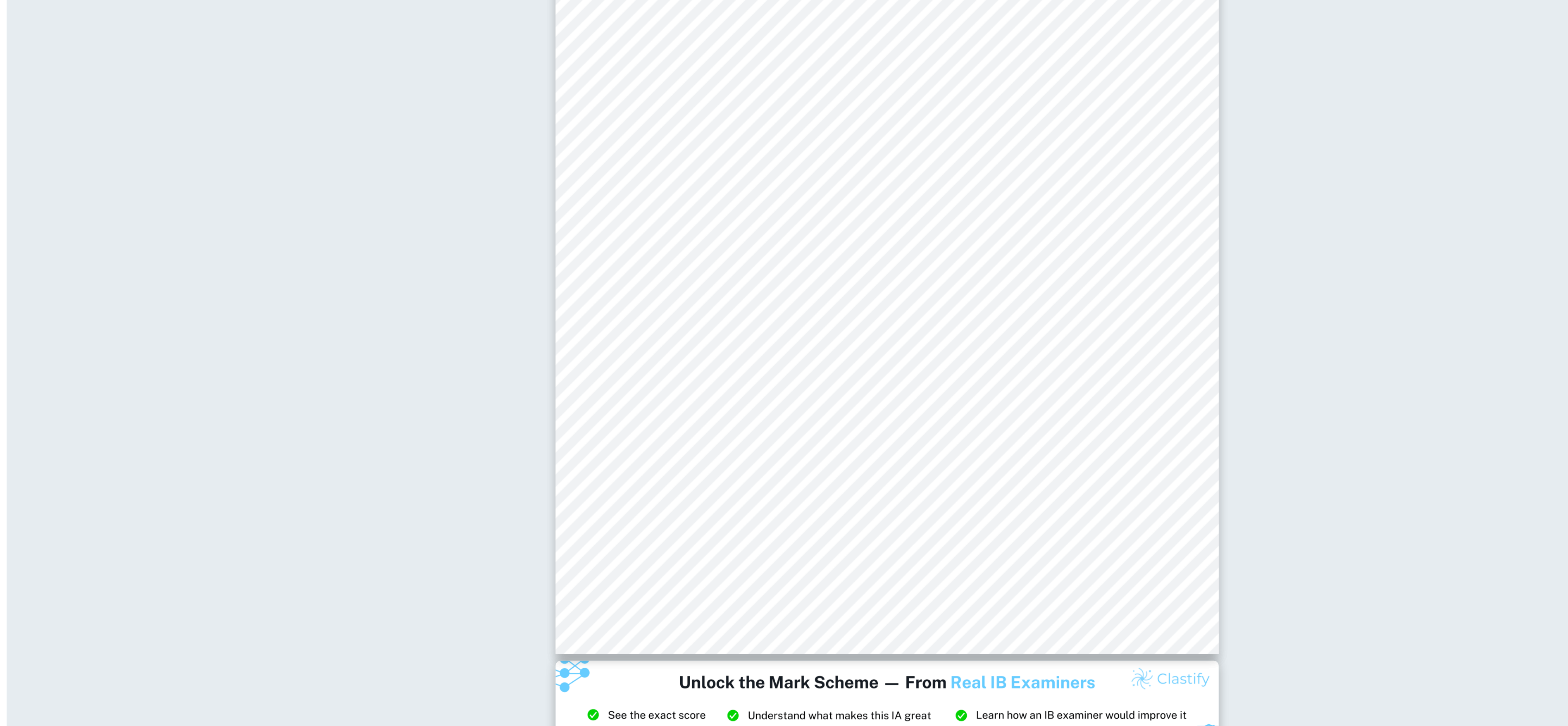
scroll to position [0, 0]
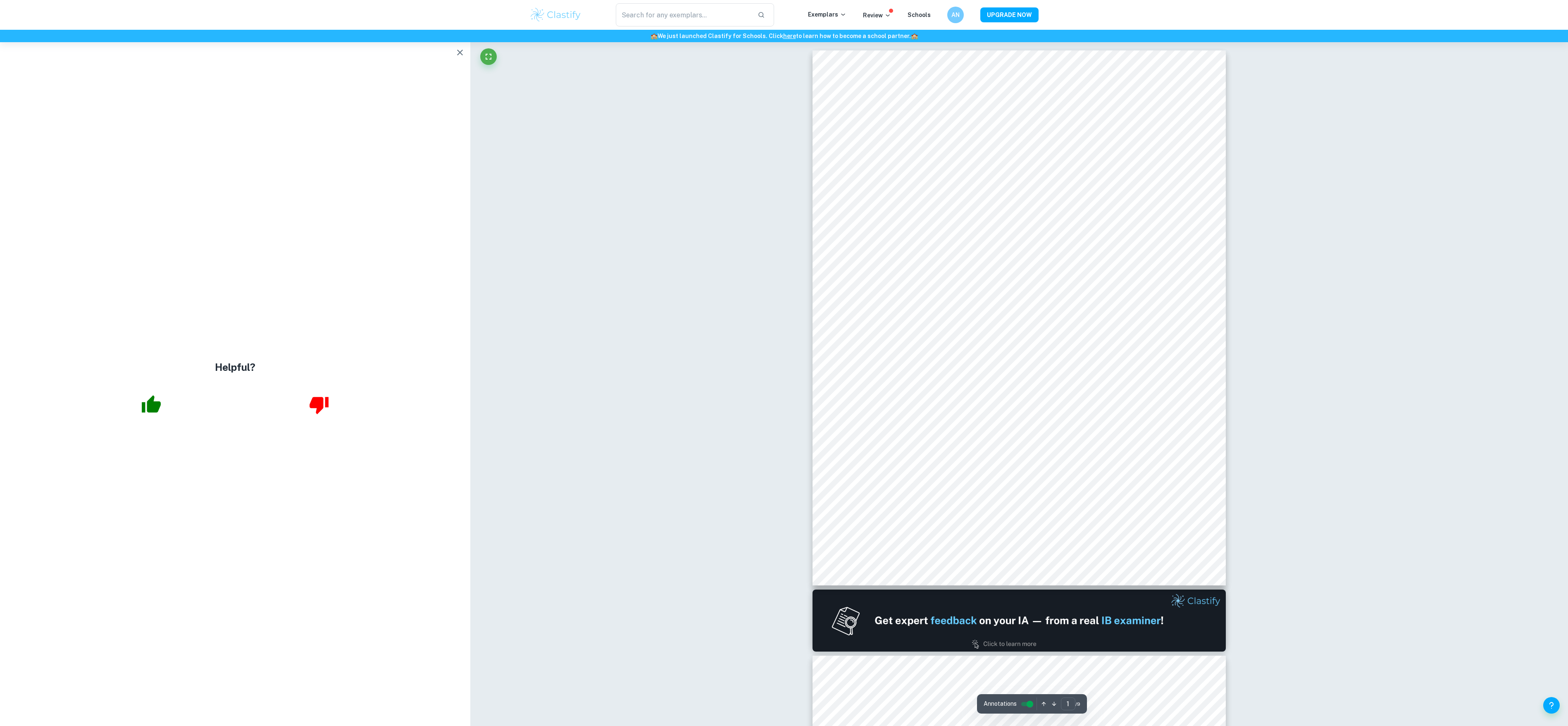
click at [458, 54] on icon "button" at bounding box center [460, 52] width 6 height 6
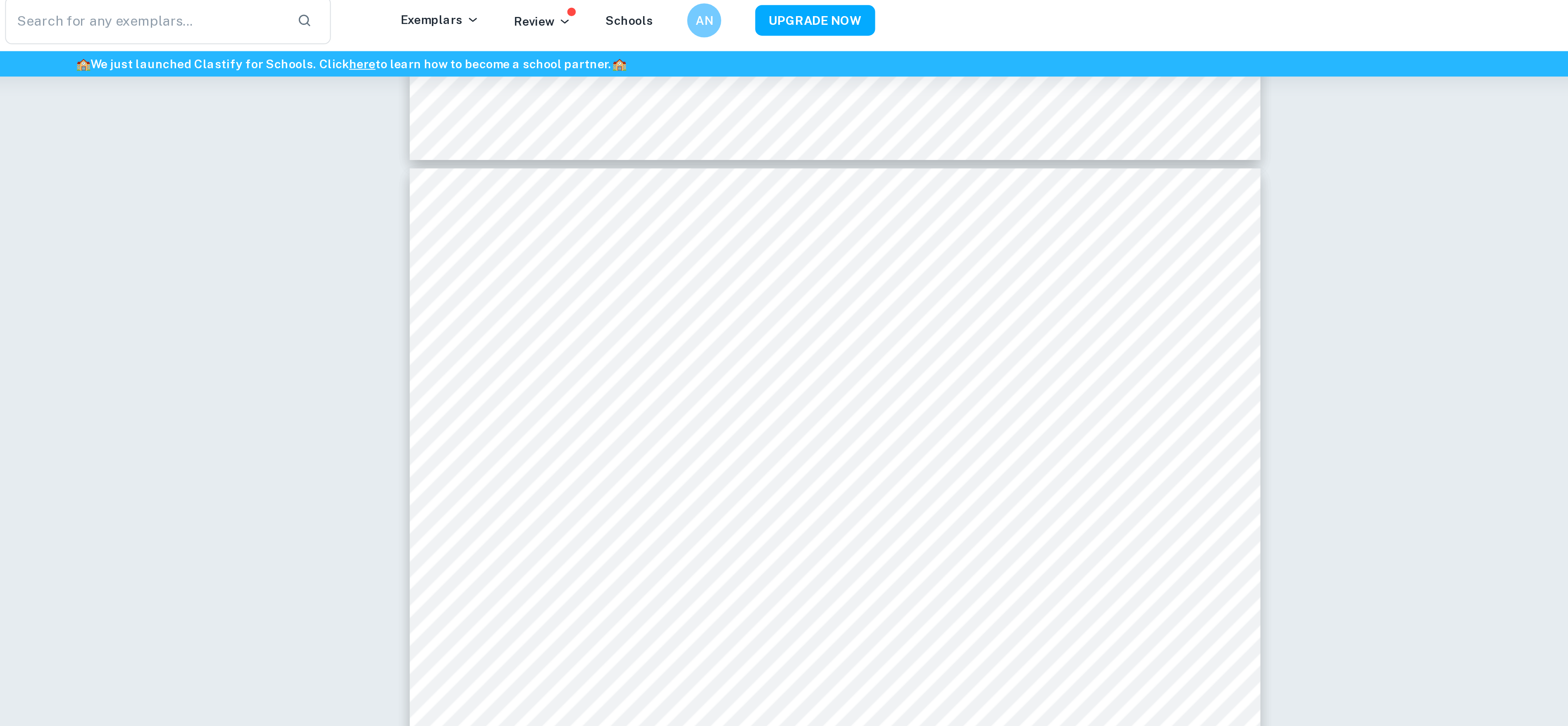
scroll to position [1887, 0]
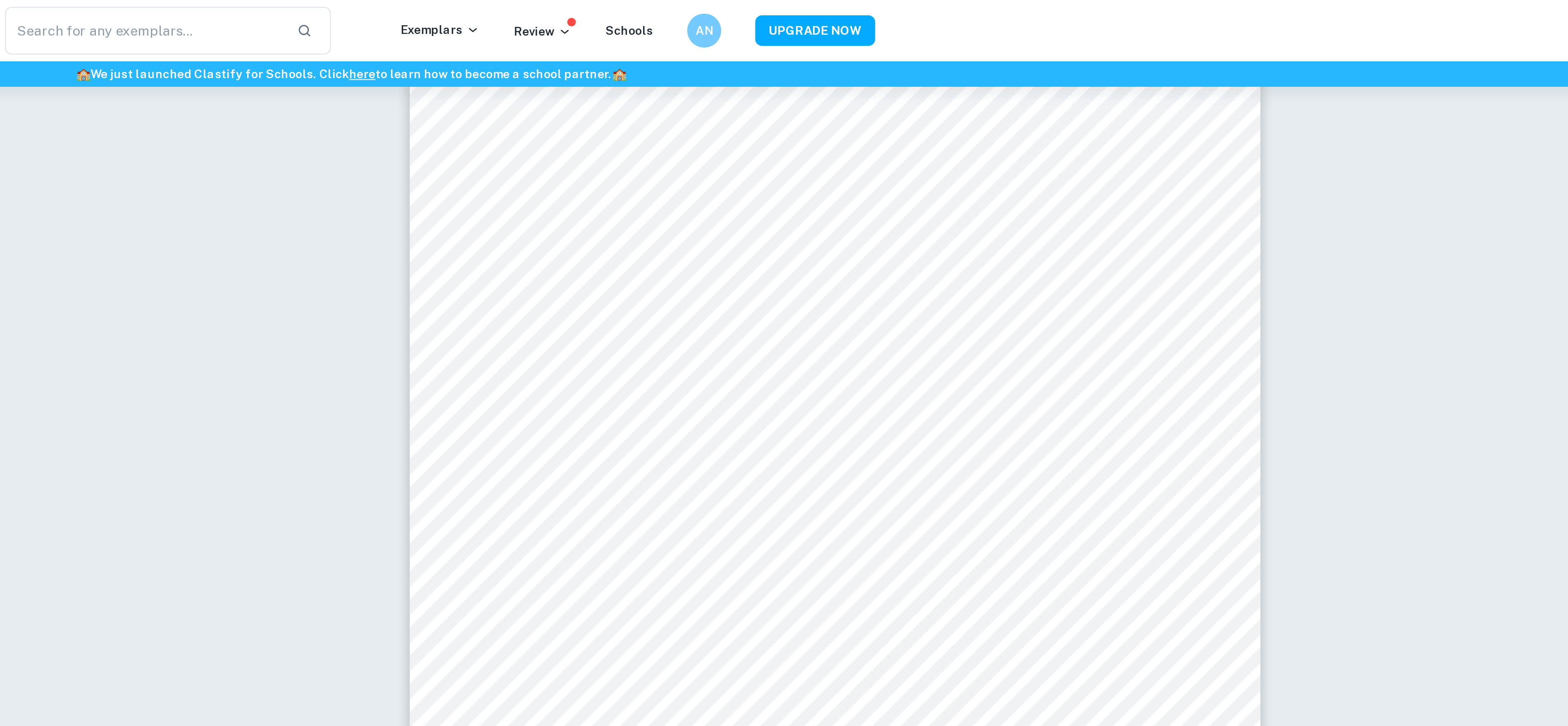
type input "4"
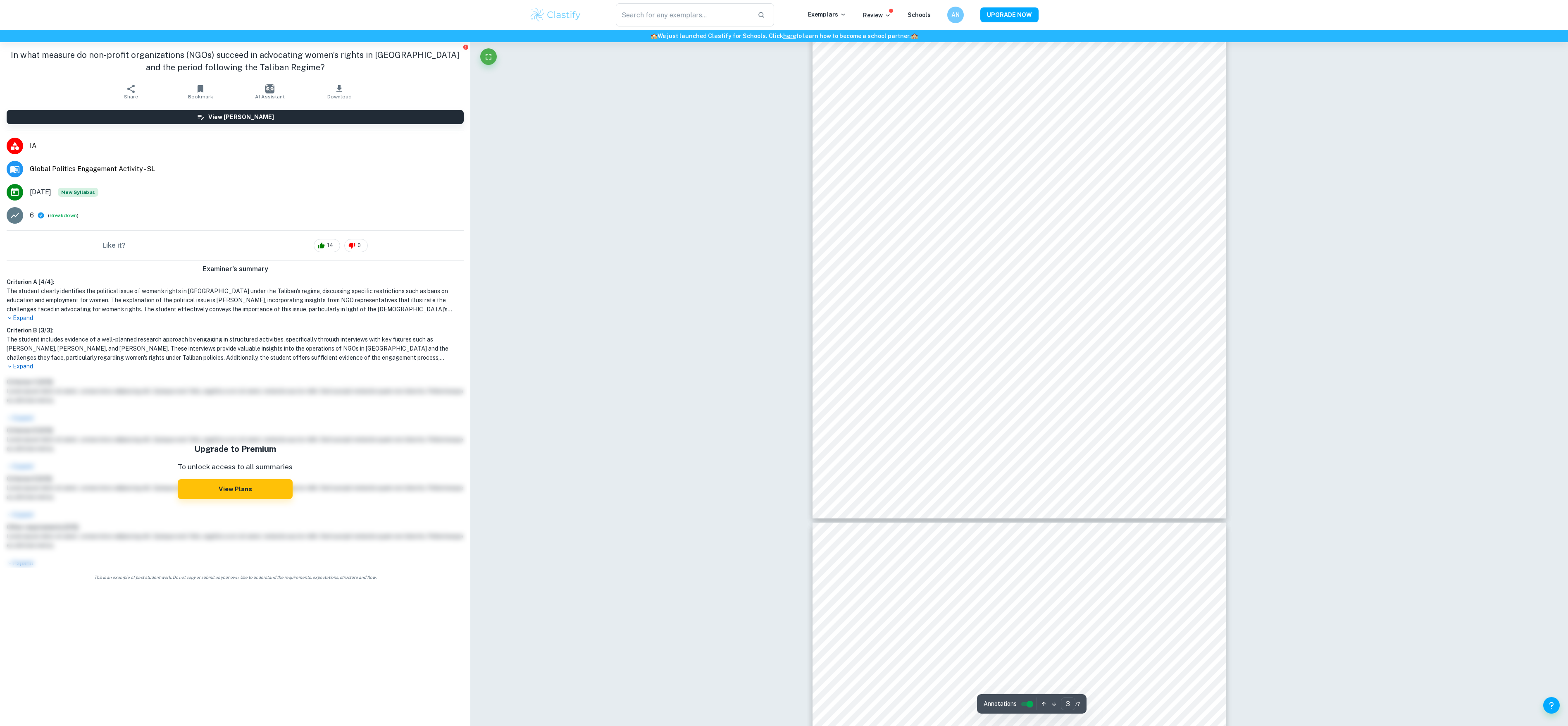
scroll to position [1283, 0]
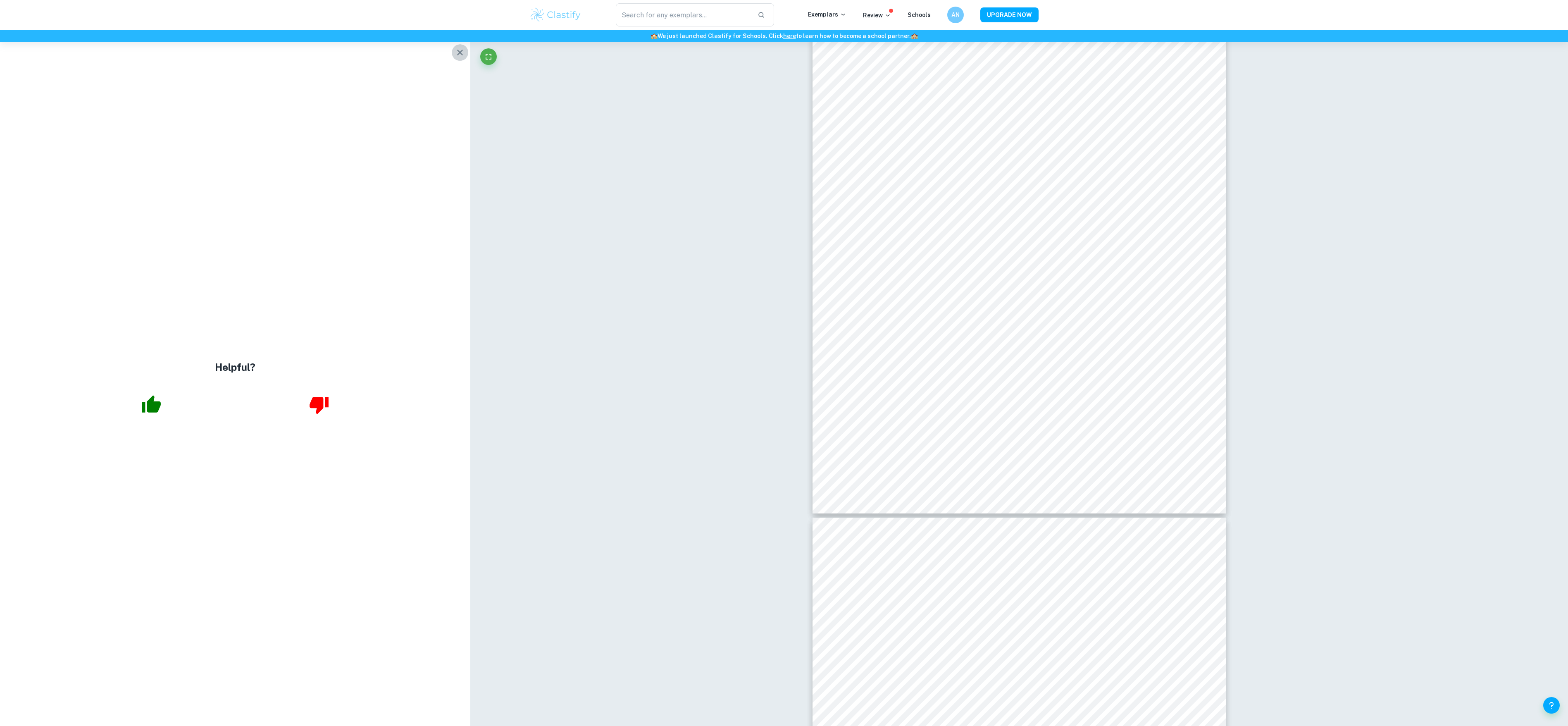
click at [462, 54] on icon "button" at bounding box center [460, 52] width 10 height 10
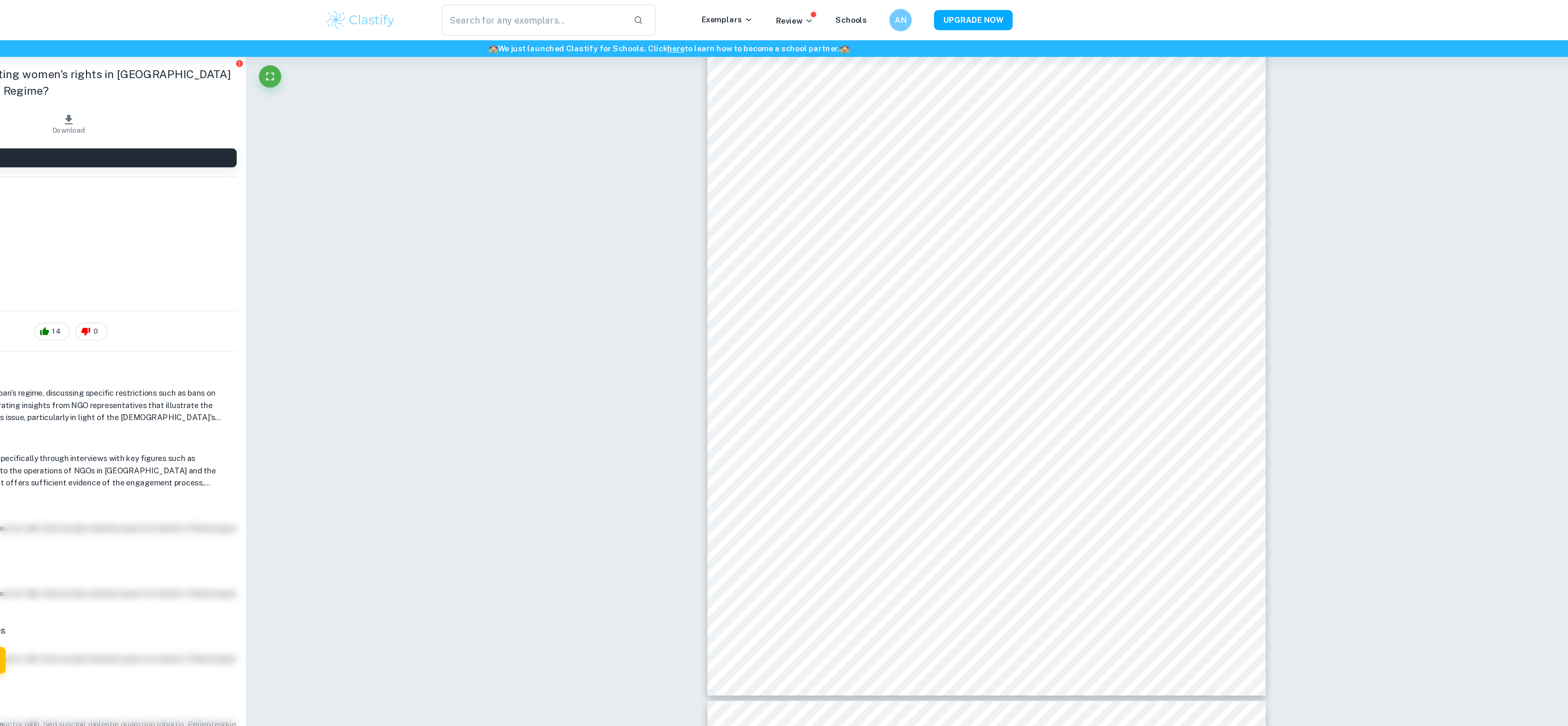
scroll to position [2531, 0]
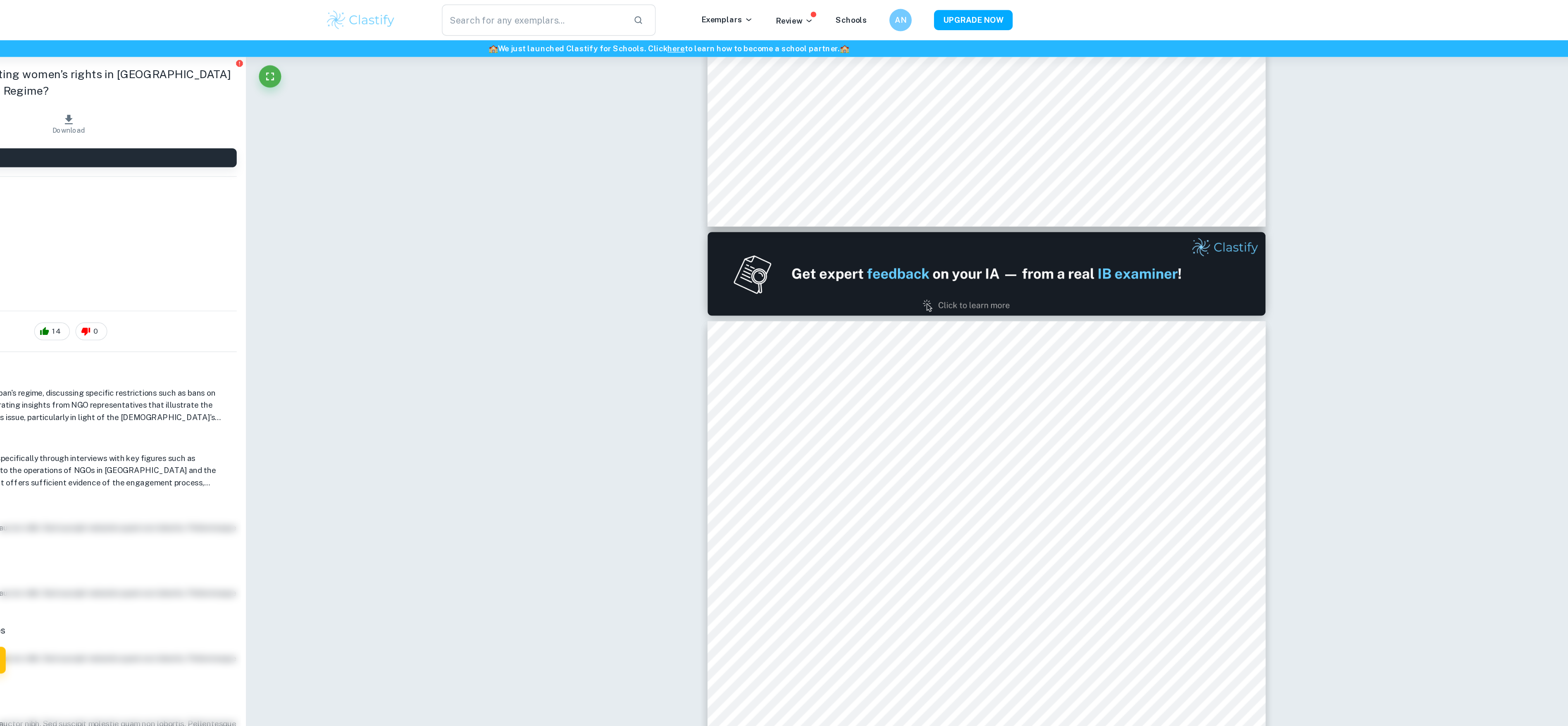
type input "1"
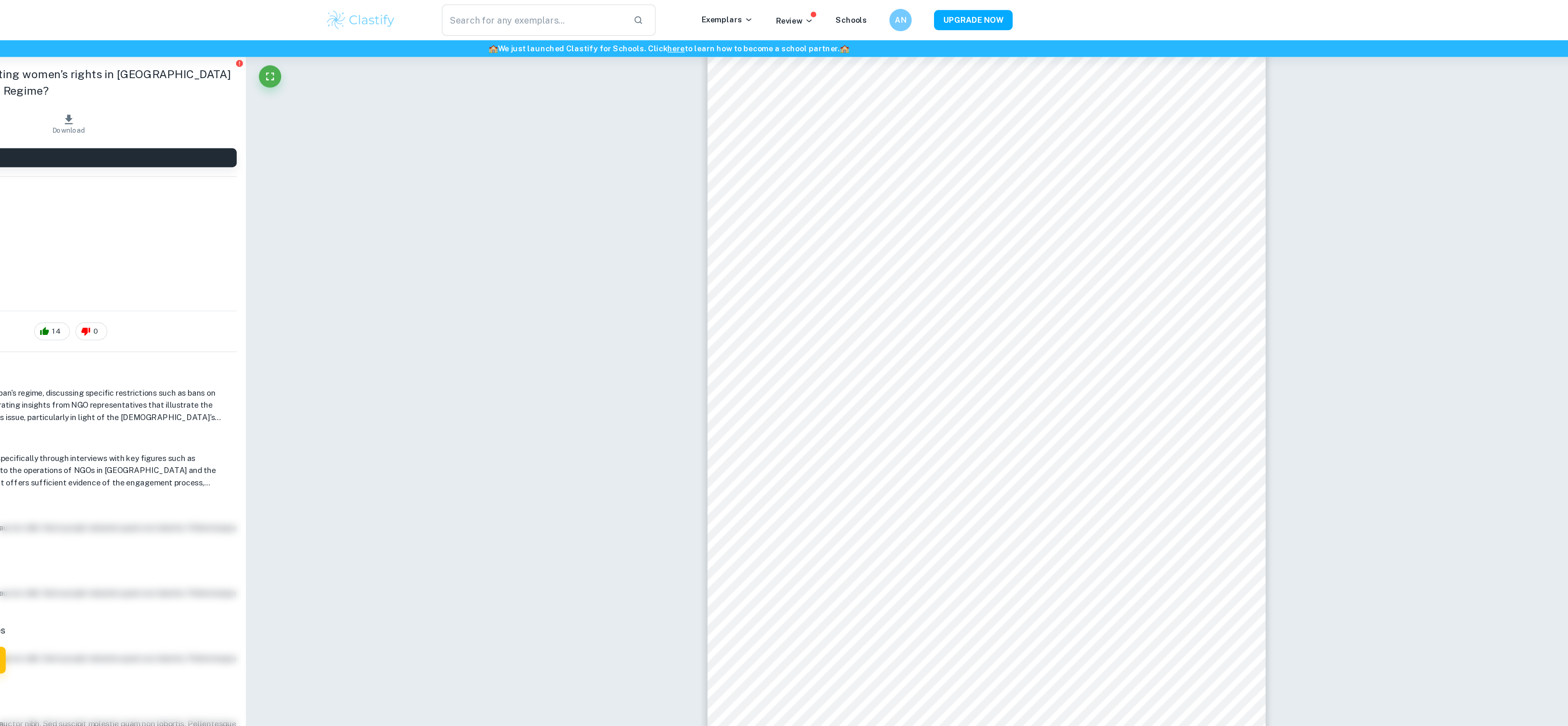
scroll to position [0, 0]
